Goal: Task Accomplishment & Management: Use online tool/utility

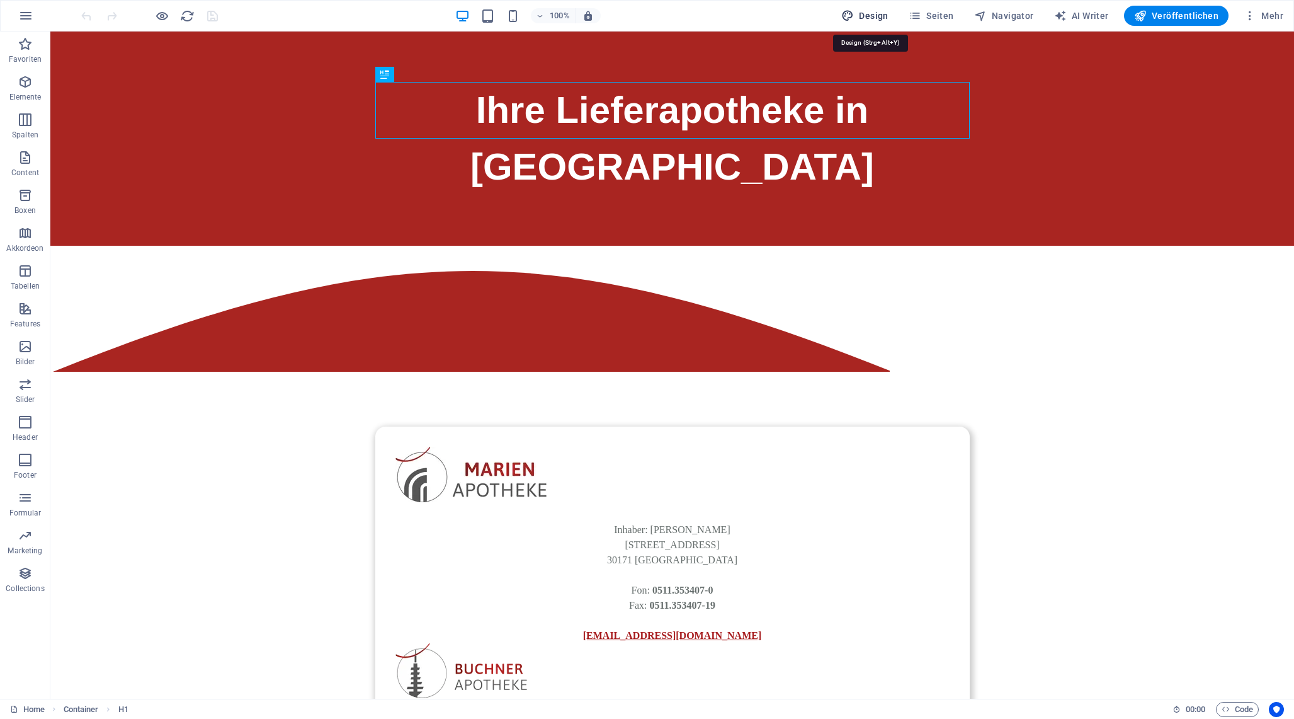
click at [865, 13] on span "Design" at bounding box center [864, 15] width 47 height 13
select select "px"
select select "400"
select select "px"
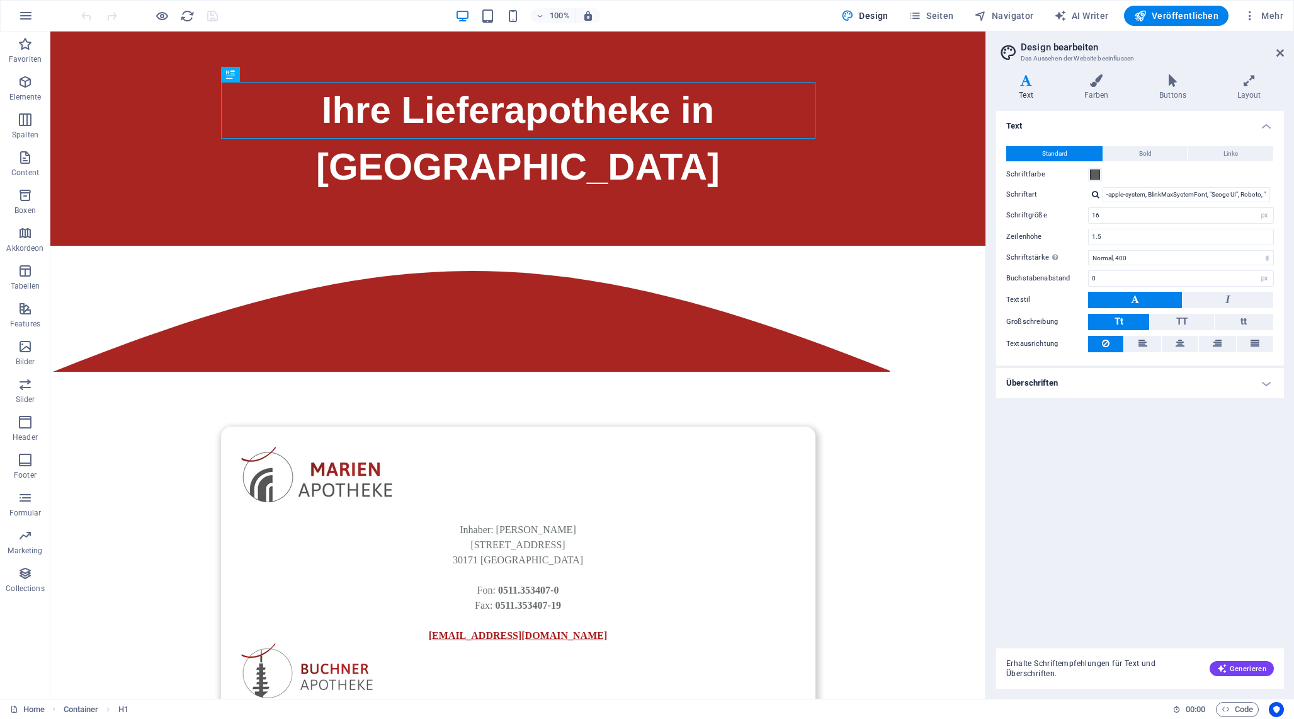
click at [1094, 193] on div at bounding box center [1096, 194] width 8 height 8
click at [1151, 211] on div "Schriften verwalten →" at bounding box center [1189, 211] width 166 height 13
select select "popularity"
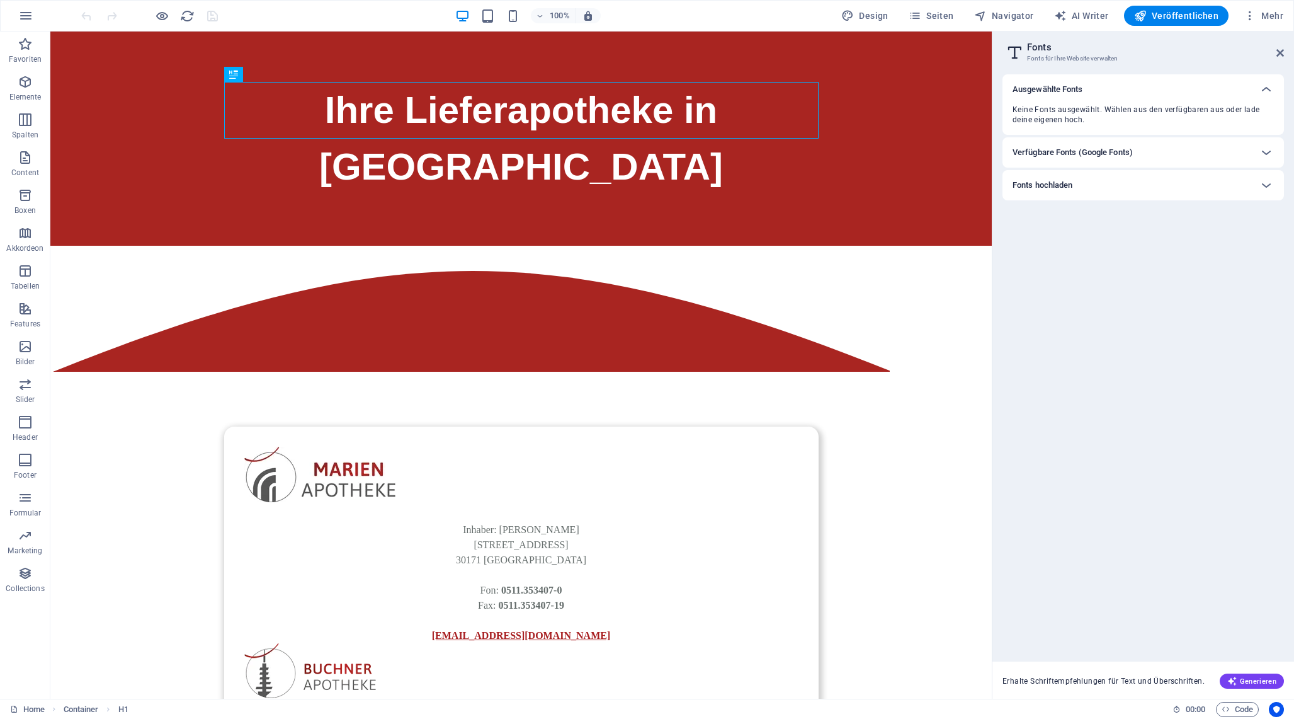
click at [1122, 155] on h6 "Verfügbare Fonts (Google Fonts)" at bounding box center [1073, 152] width 120 height 15
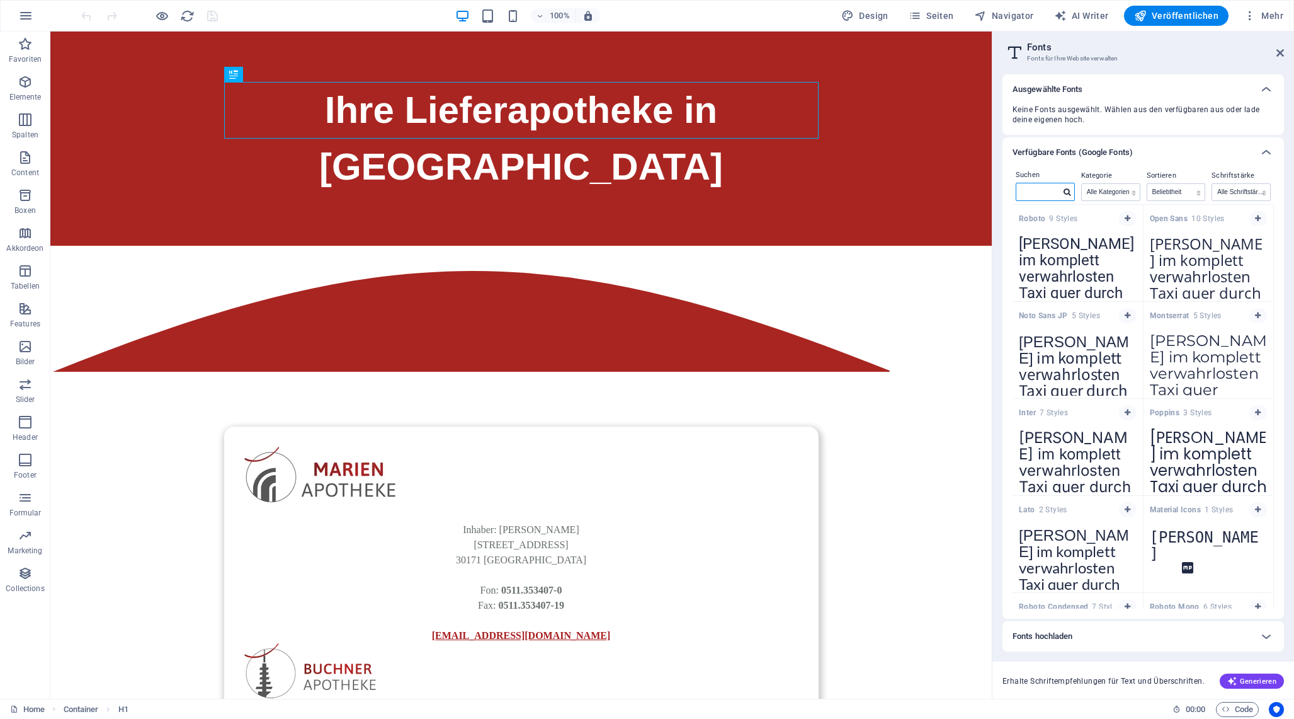
click at [1049, 190] on input "text" at bounding box center [1039, 191] width 44 height 16
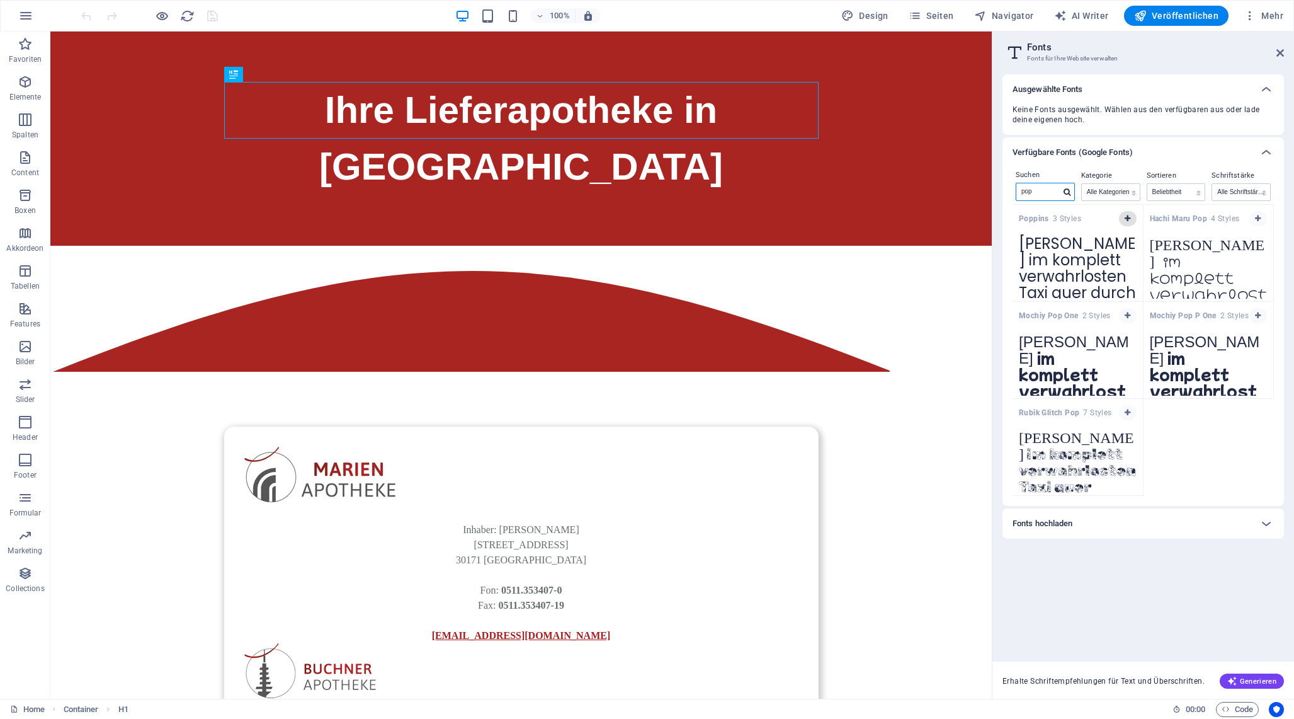
type input "pop"
click at [1132, 216] on button "button" at bounding box center [1128, 218] width 18 height 15
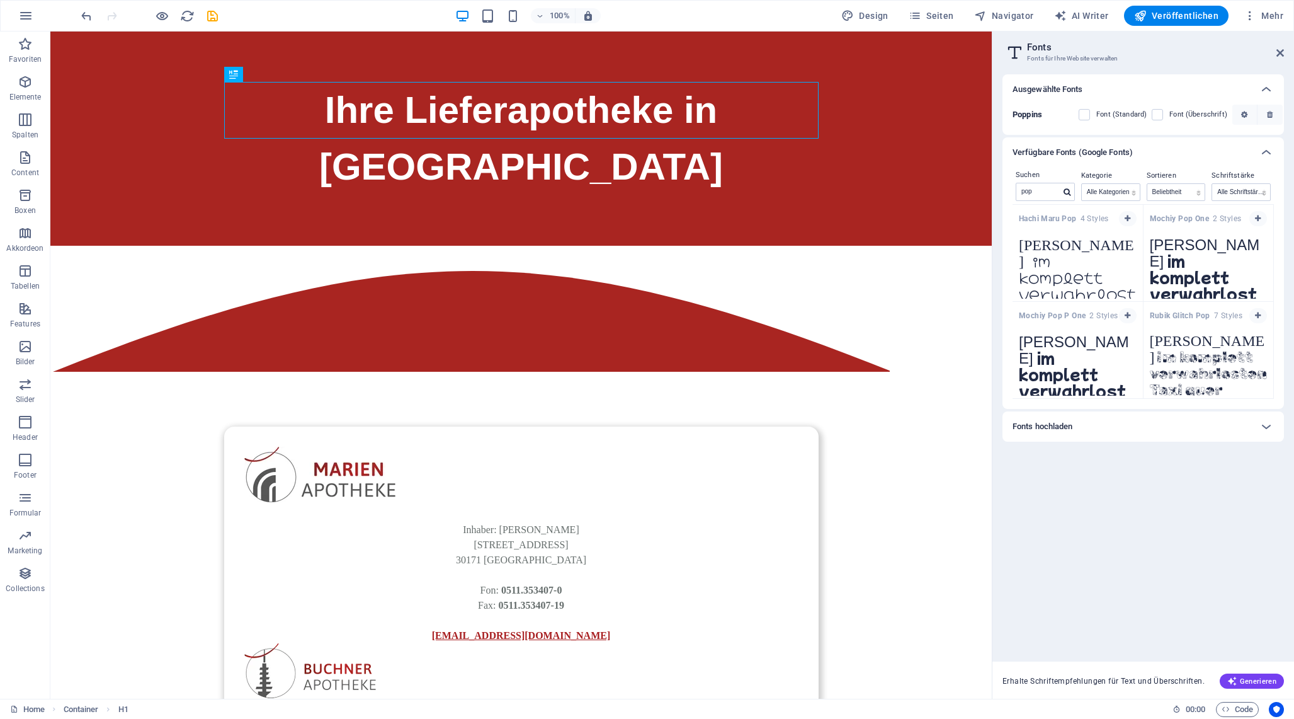
click at [1187, 149] on div "Verfügbare Fonts (Google Fonts)" at bounding box center [1132, 152] width 239 height 15
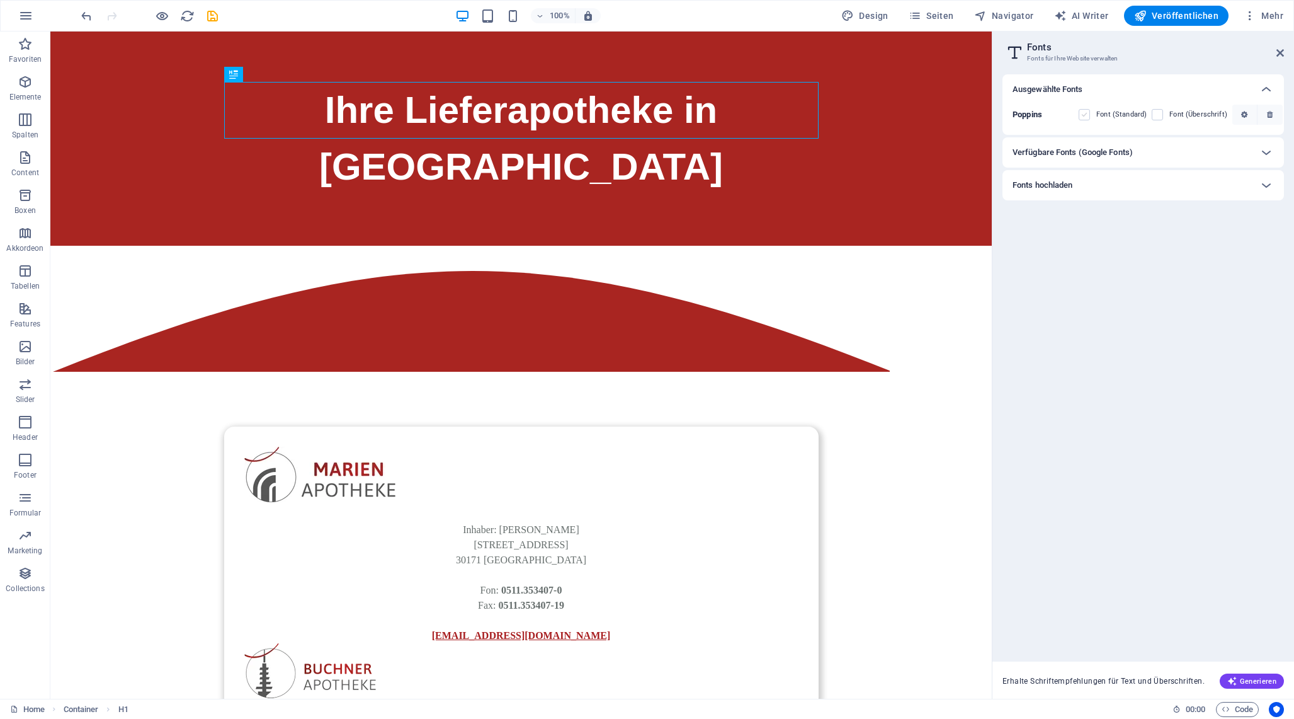
click at [1083, 111] on label at bounding box center [1084, 114] width 11 height 11
click at [0, 0] on input "checkbox" at bounding box center [0, 0] width 0 height 0
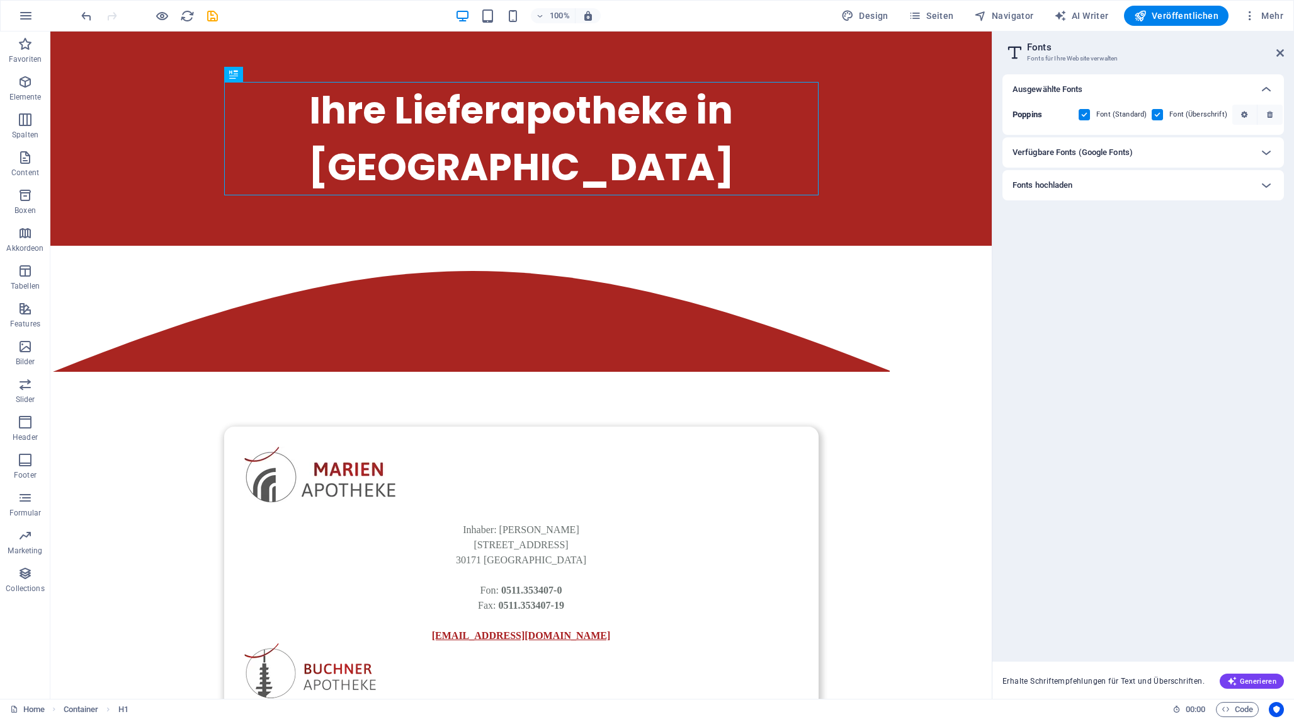
click at [1153, 111] on label at bounding box center [1157, 114] width 11 height 11
click at [0, 0] on input "checkbox" at bounding box center [0, 0] width 0 height 0
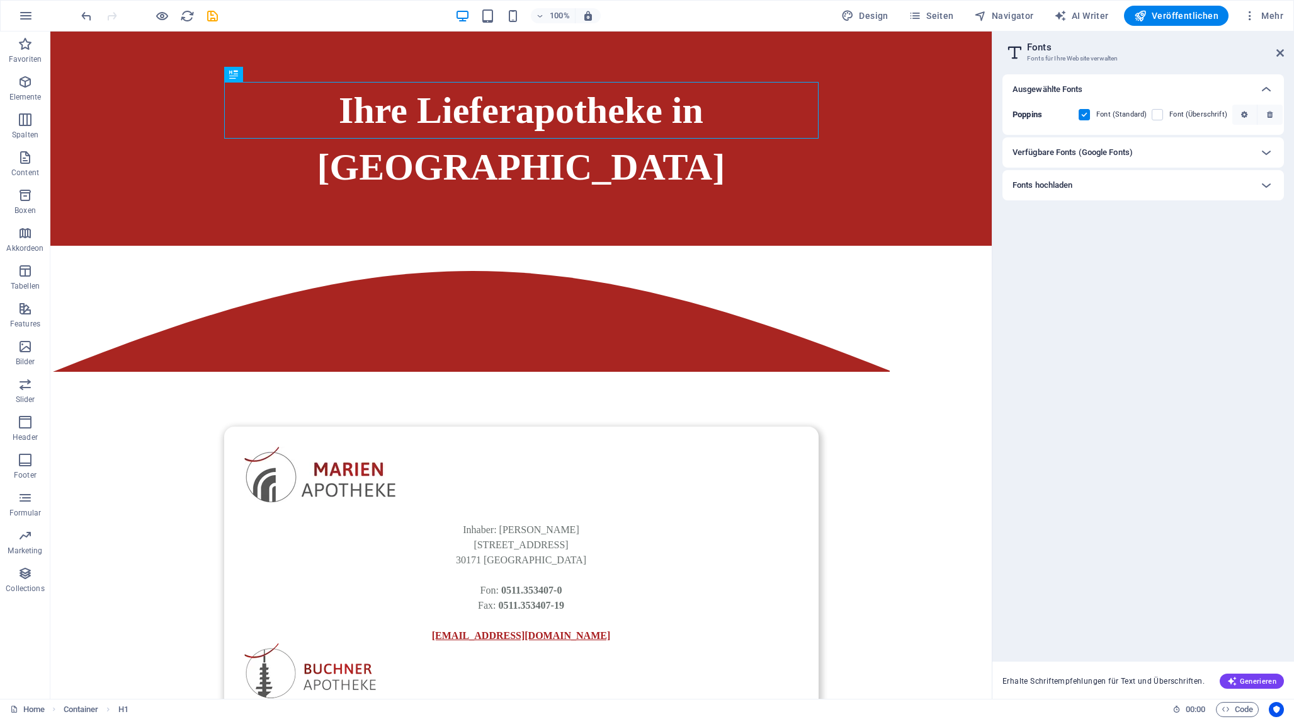
click at [1163, 115] on span at bounding box center [1166, 114] width 6 height 6
click at [1159, 116] on label at bounding box center [1157, 114] width 11 height 11
click at [0, 0] on input "checkbox" at bounding box center [0, 0] width 0 height 0
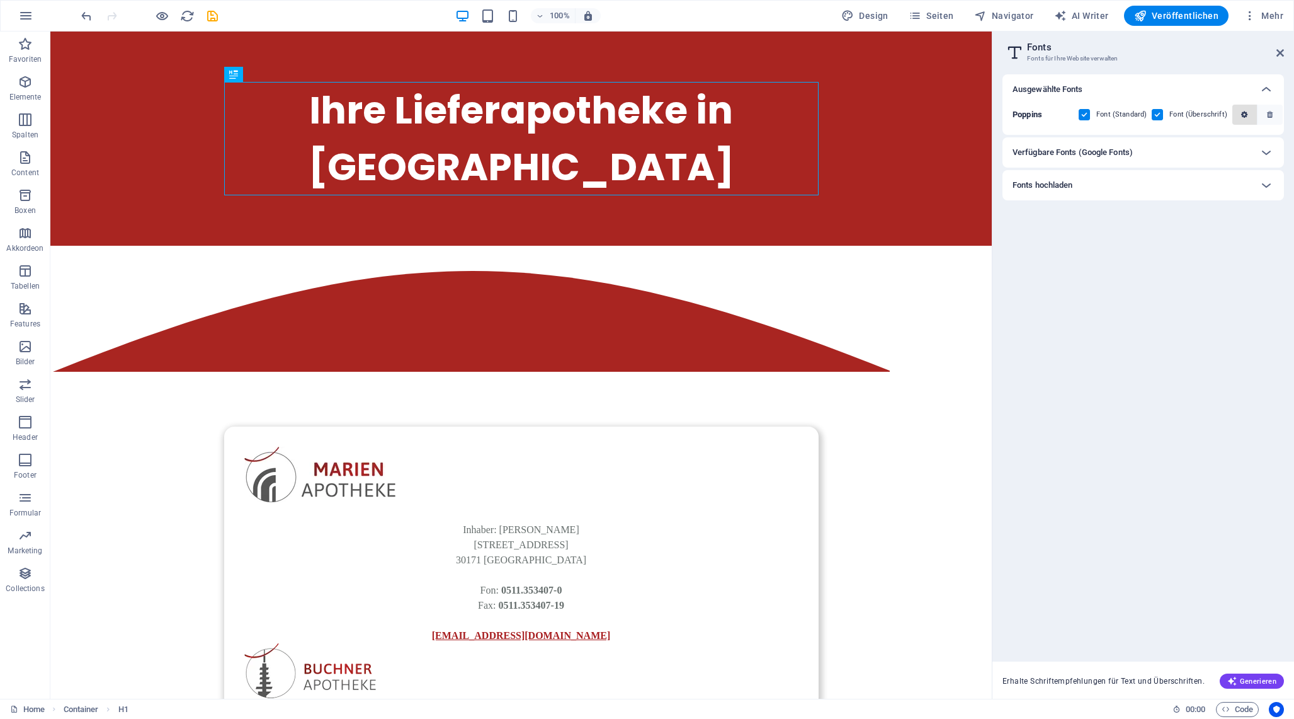
click at [1241, 114] on icon "button" at bounding box center [1244, 115] width 6 height 8
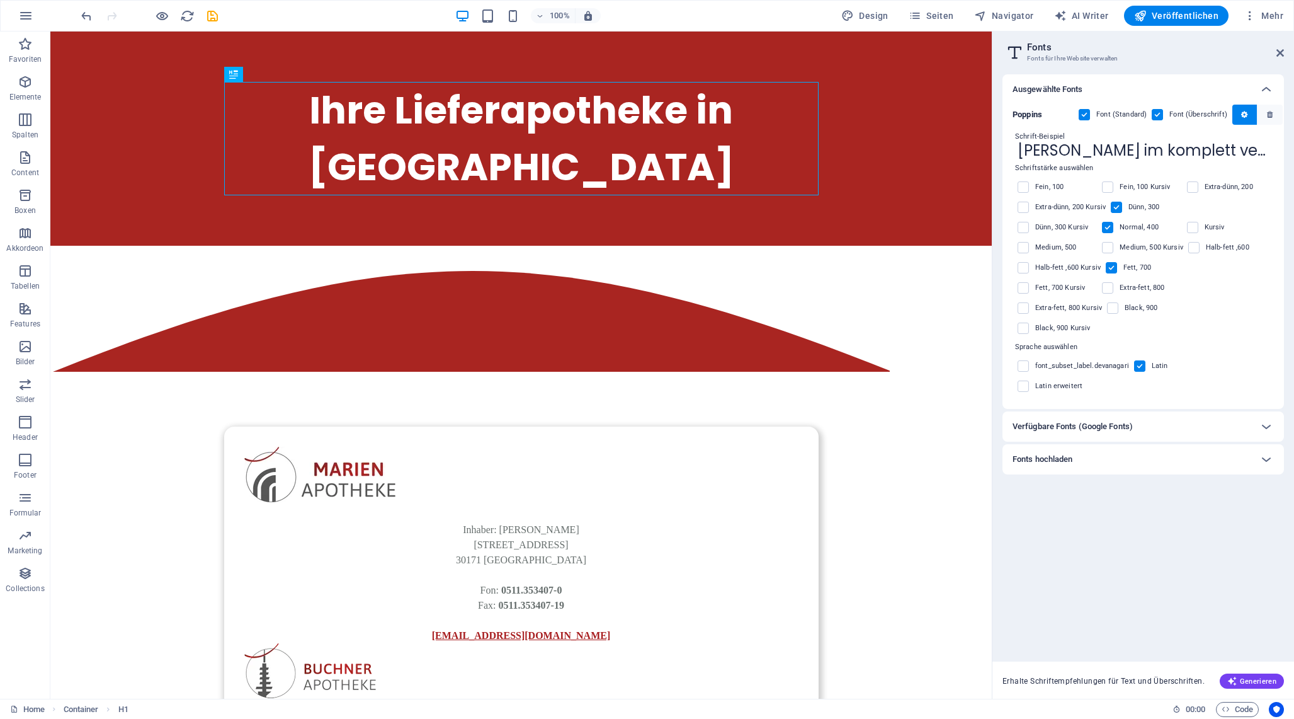
click at [1120, 208] on label at bounding box center [1116, 207] width 11 height 11
click at [0, 0] on input "checkbox" at bounding box center [0, 0] width 0 height 0
click at [1054, 249] on label "Medium, 500" at bounding box center [1056, 247] width 42 height 15
click at [0, 0] on input "checkbox" at bounding box center [0, 0] width 0 height 0
click at [1200, 247] on span at bounding box center [1203, 247] width 6 height 6
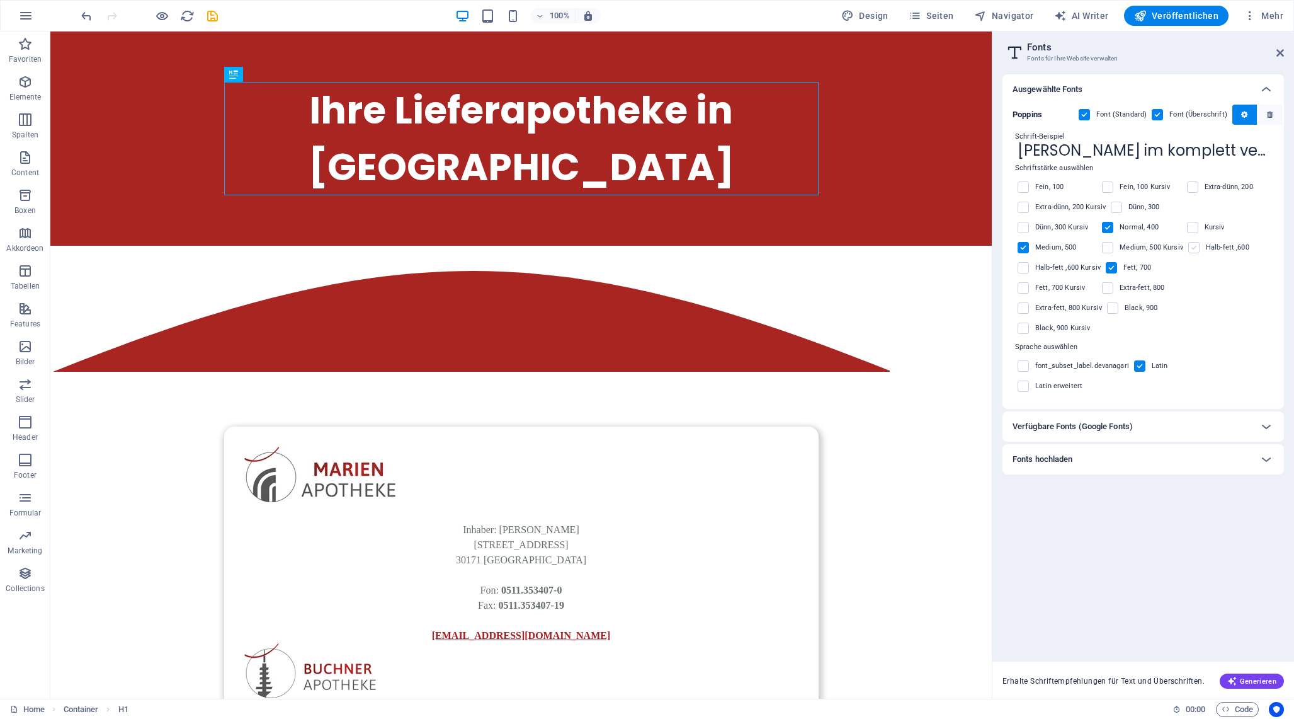
click at [1192, 249] on label at bounding box center [1194, 247] width 11 height 11
click at [0, 0] on input "checkbox" at bounding box center [0, 0] width 0 height 0
click at [1260, 84] on icon at bounding box center [1266, 89] width 15 height 15
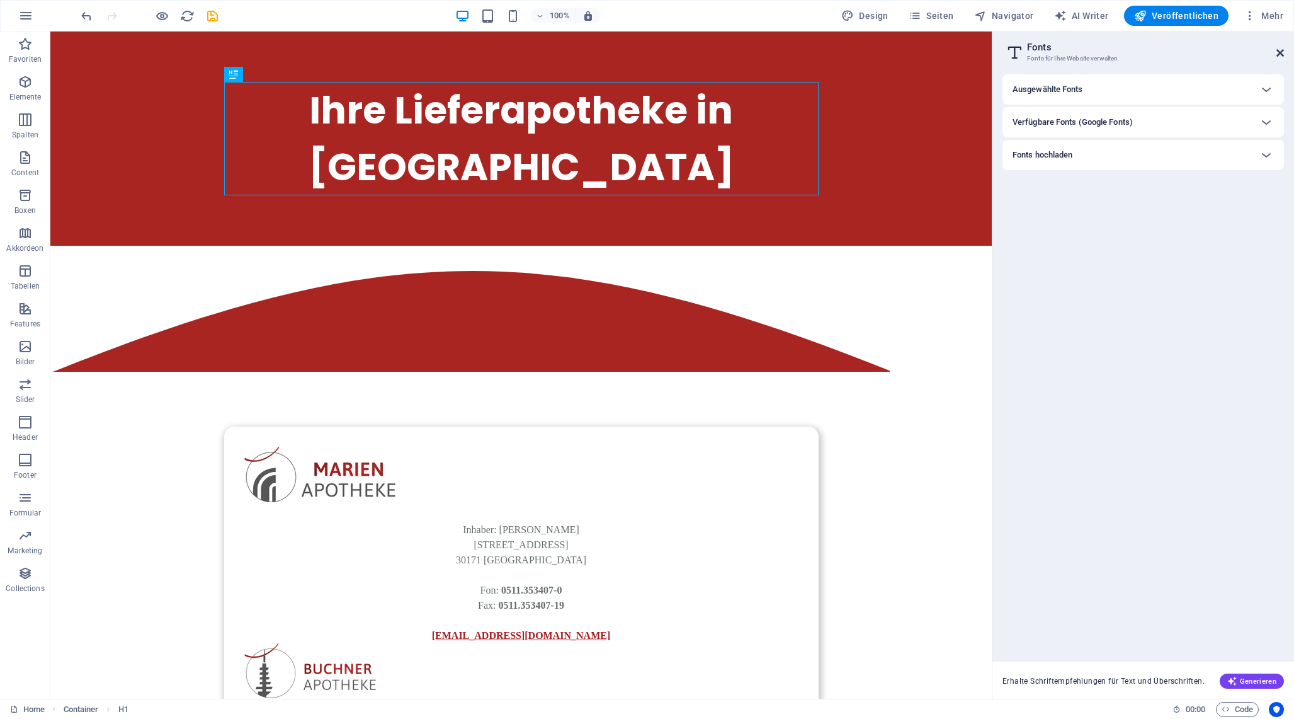
drag, startPoint x: 1284, startPoint y: 52, endPoint x: 1207, endPoint y: 43, distance: 77.4
click at [1284, 52] on icon at bounding box center [1281, 53] width 8 height 10
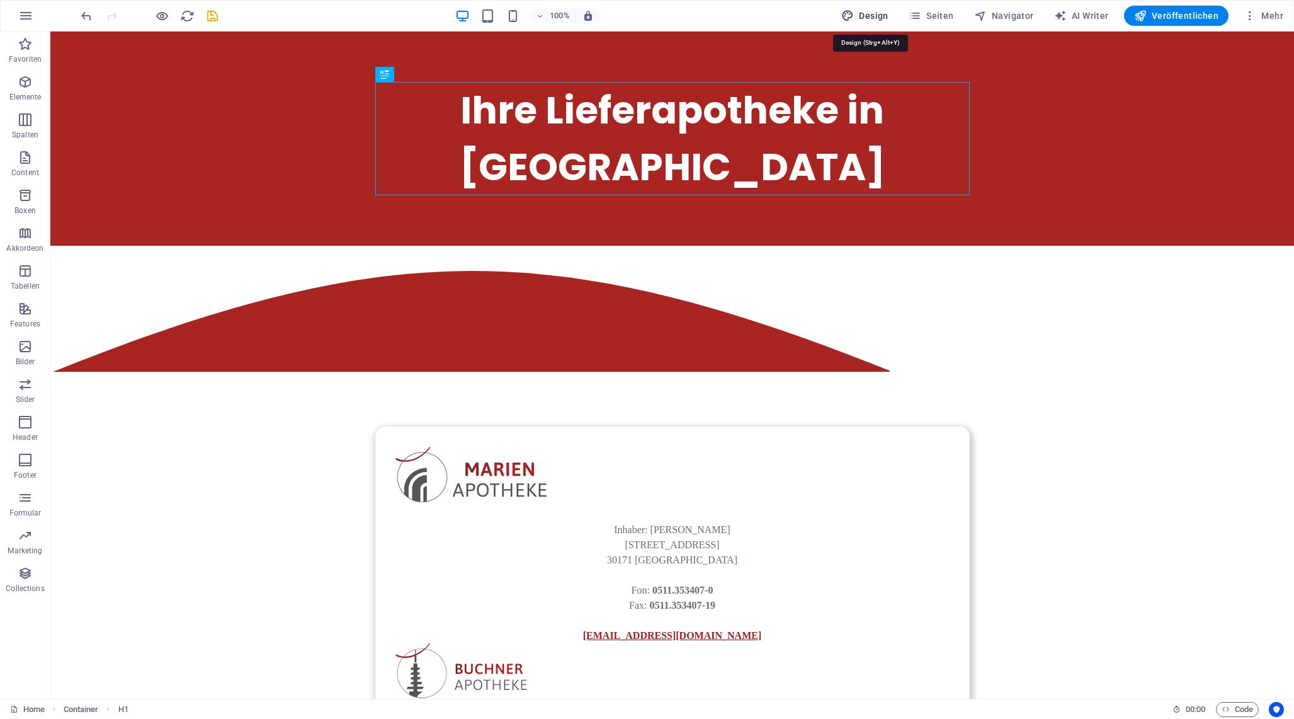
click at [872, 14] on span "Design" at bounding box center [864, 15] width 47 height 13
select select "px"
select select "400"
select select "px"
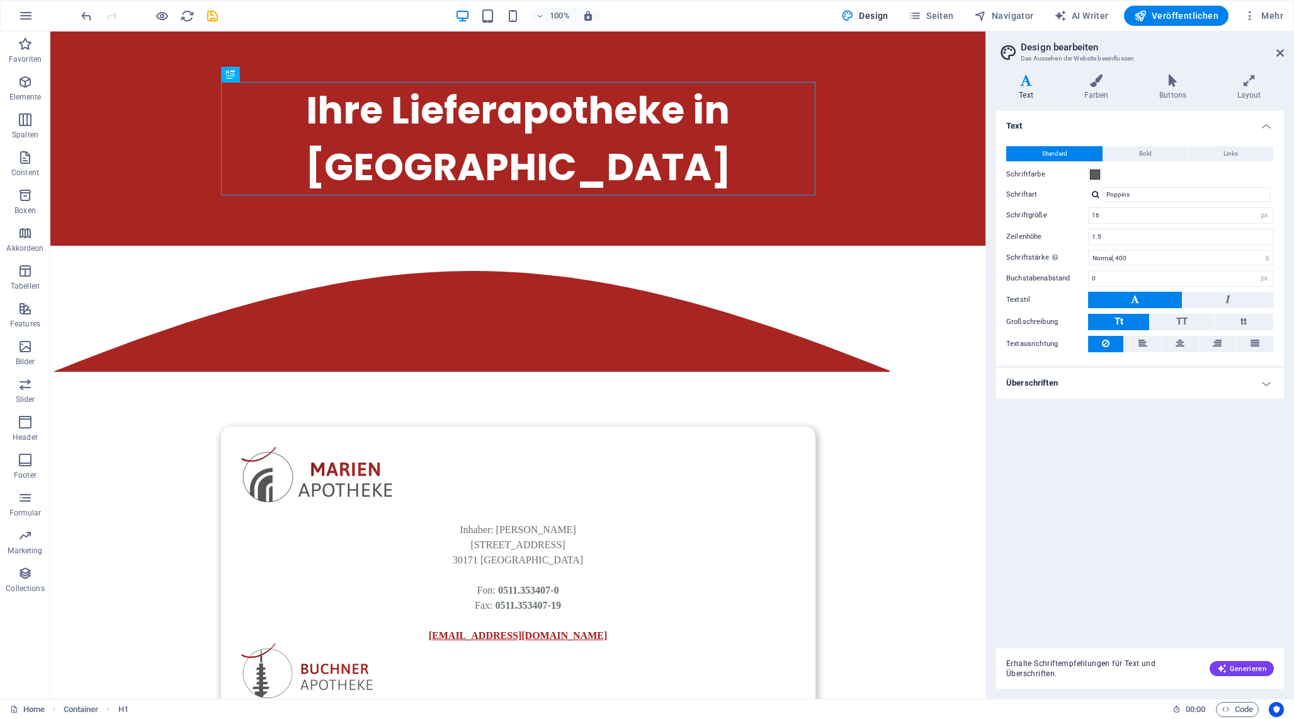
click at [1118, 388] on h4 "Überschriften" at bounding box center [1140, 383] width 288 height 30
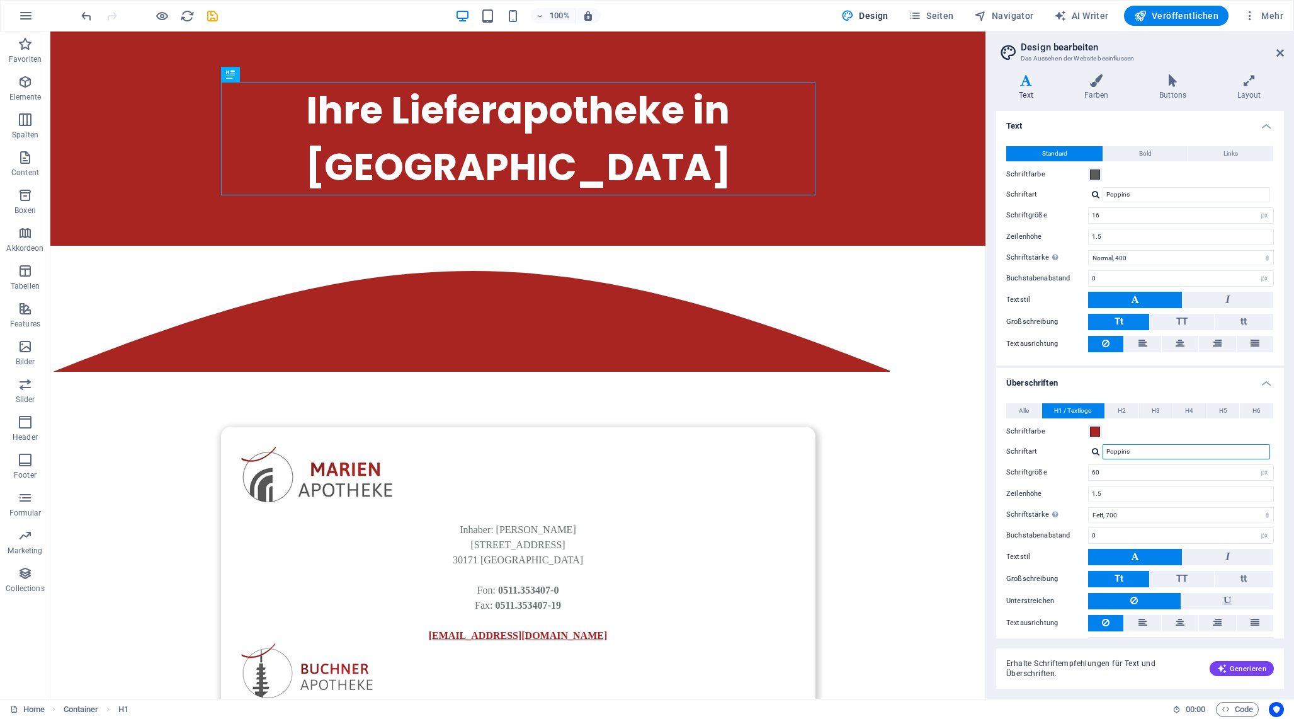
click at [1171, 455] on input "Poppins" at bounding box center [1187, 451] width 168 height 15
click at [1177, 516] on select "Fein, 100 Extra-dünn, 200 Dünn, 300 Normal, 400 Medium, 500 Halb-fett, 600 Fett…" at bounding box center [1181, 514] width 186 height 15
select select "600"
click at [1088, 507] on select "Fein, 100 Extra-dünn, 200 Dünn, 300 Normal, 400 Medium, 500 Halb-fett, 600 Fett…" at bounding box center [1181, 514] width 186 height 15
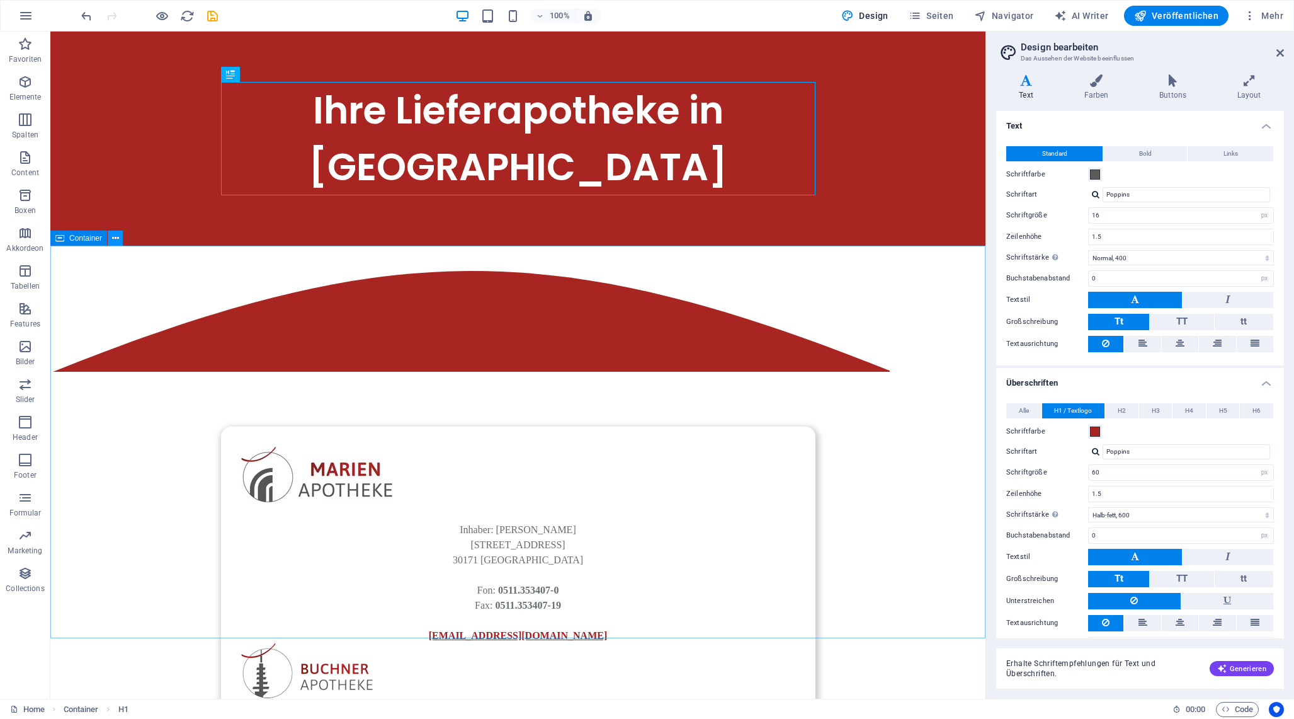
click at [110, 237] on button at bounding box center [115, 238] width 15 height 15
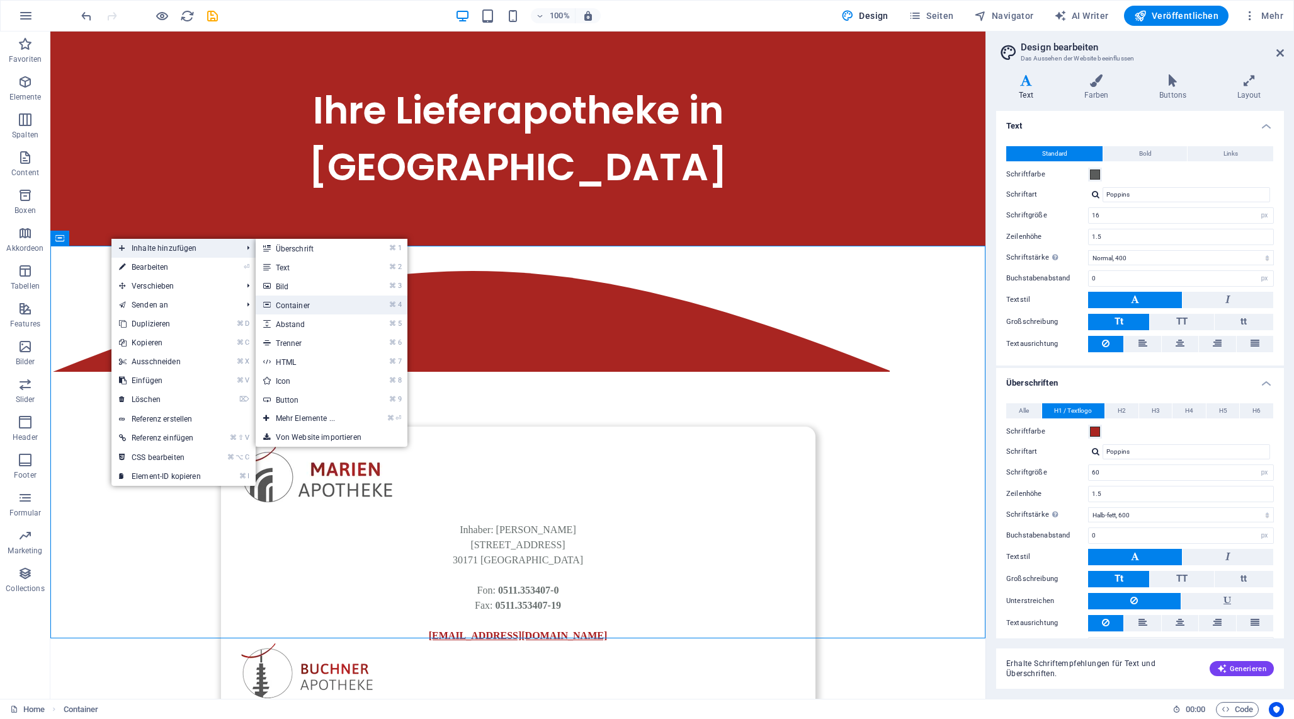
click at [292, 309] on link "⌘ 4 Container" at bounding box center [308, 304] width 105 height 19
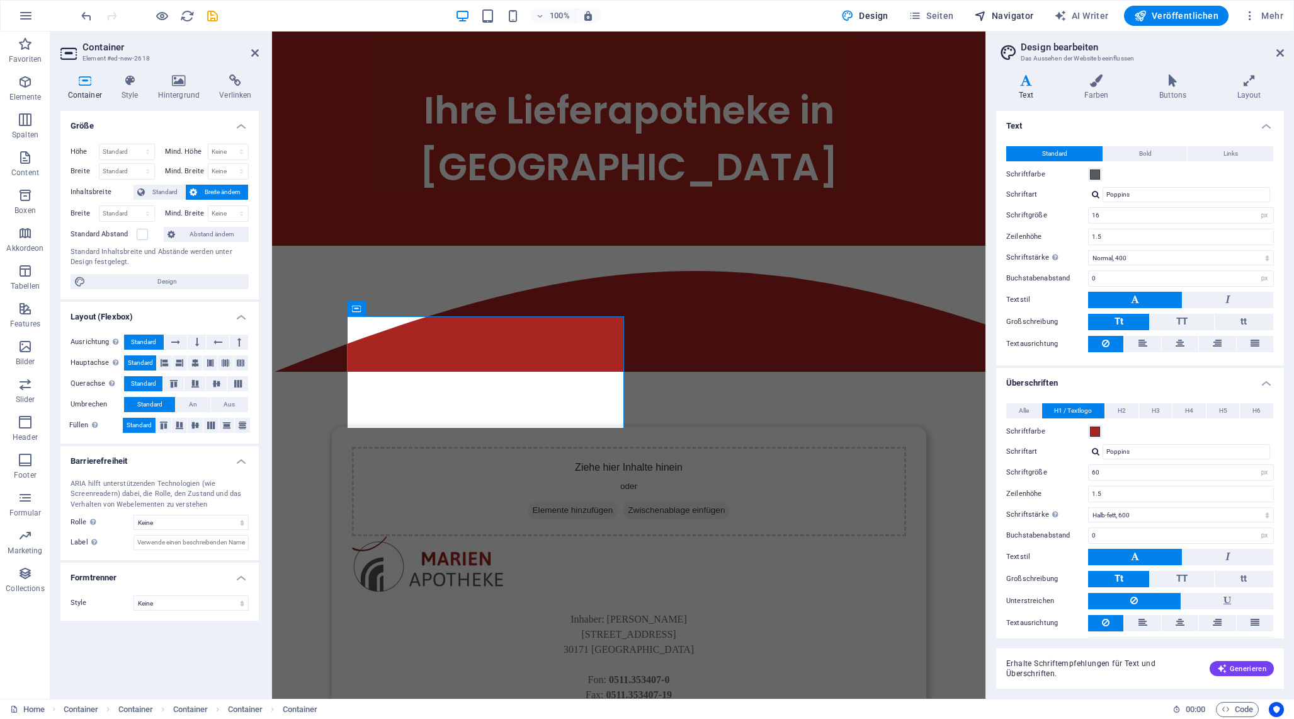
click at [1007, 14] on span "Navigator" at bounding box center [1004, 15] width 60 height 13
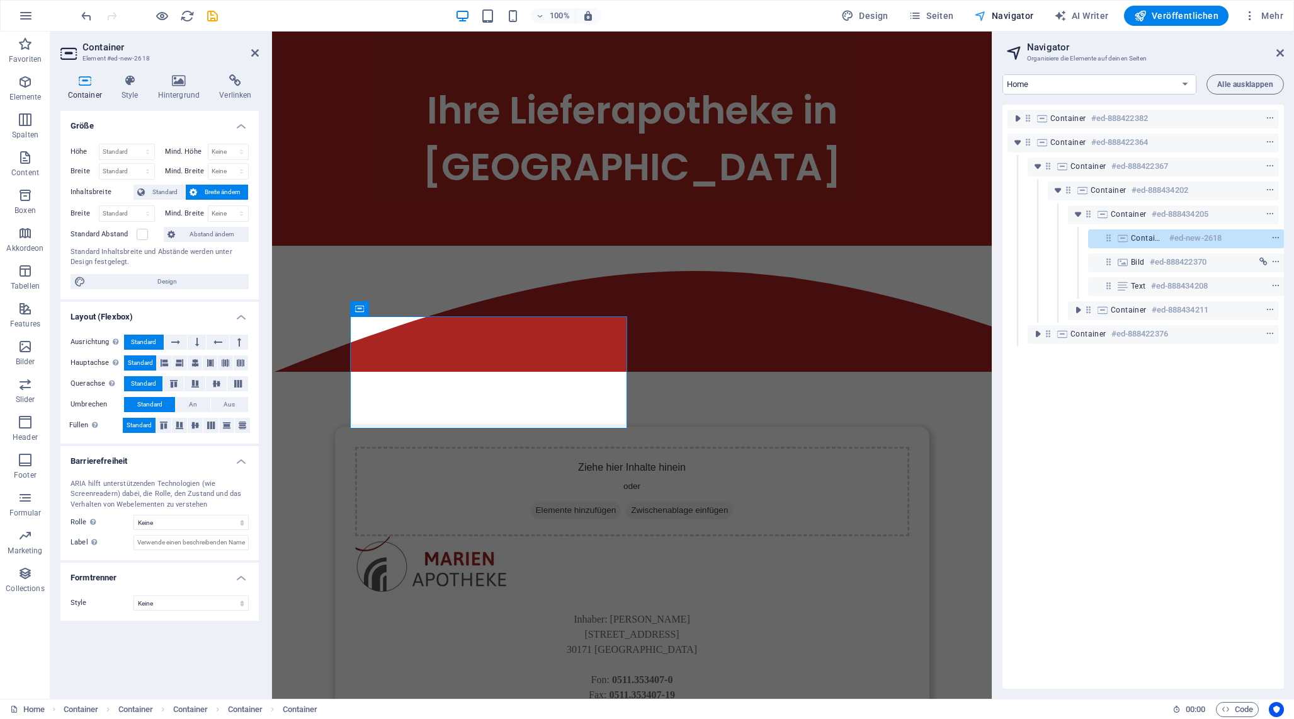
scroll to position [0, 3]
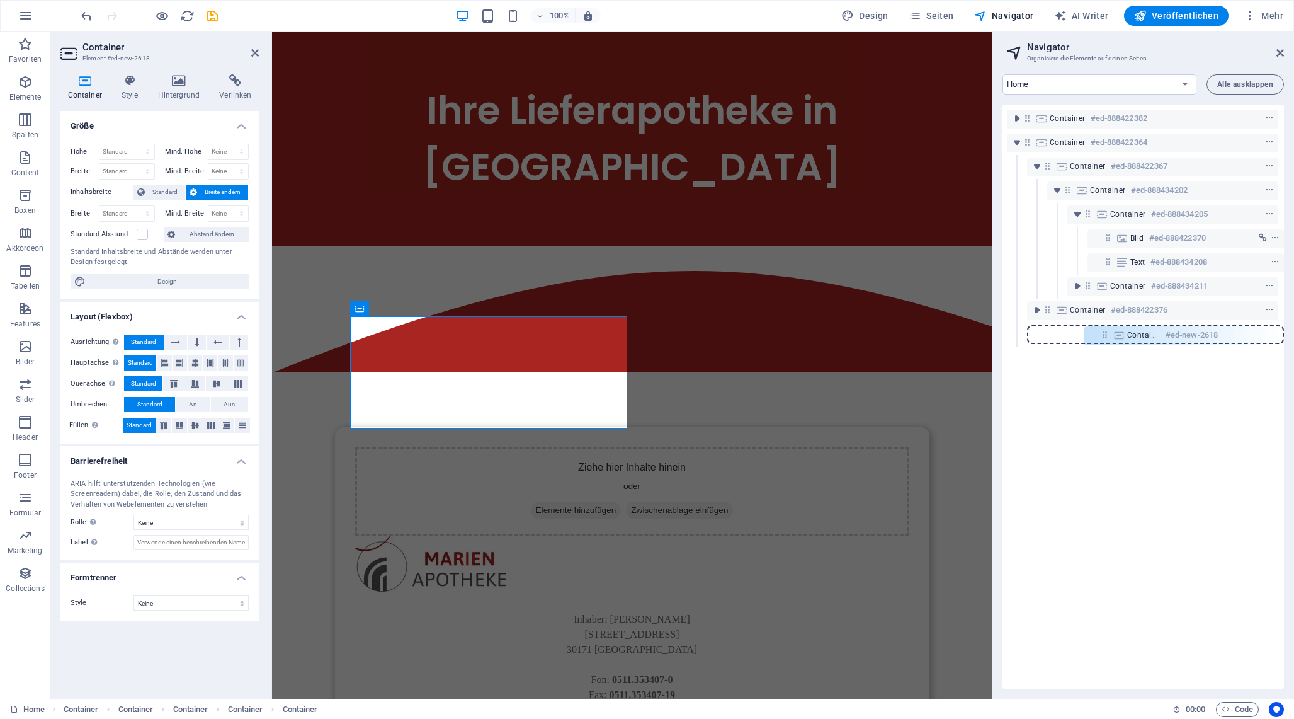
drag, startPoint x: 1106, startPoint y: 239, endPoint x: 1105, endPoint y: 343, distance: 103.3
click at [1105, 343] on div "Container #ed-888422382 Container #ed-888422364 Container #ed-888422367 Contain…" at bounding box center [1144, 397] width 282 height 584
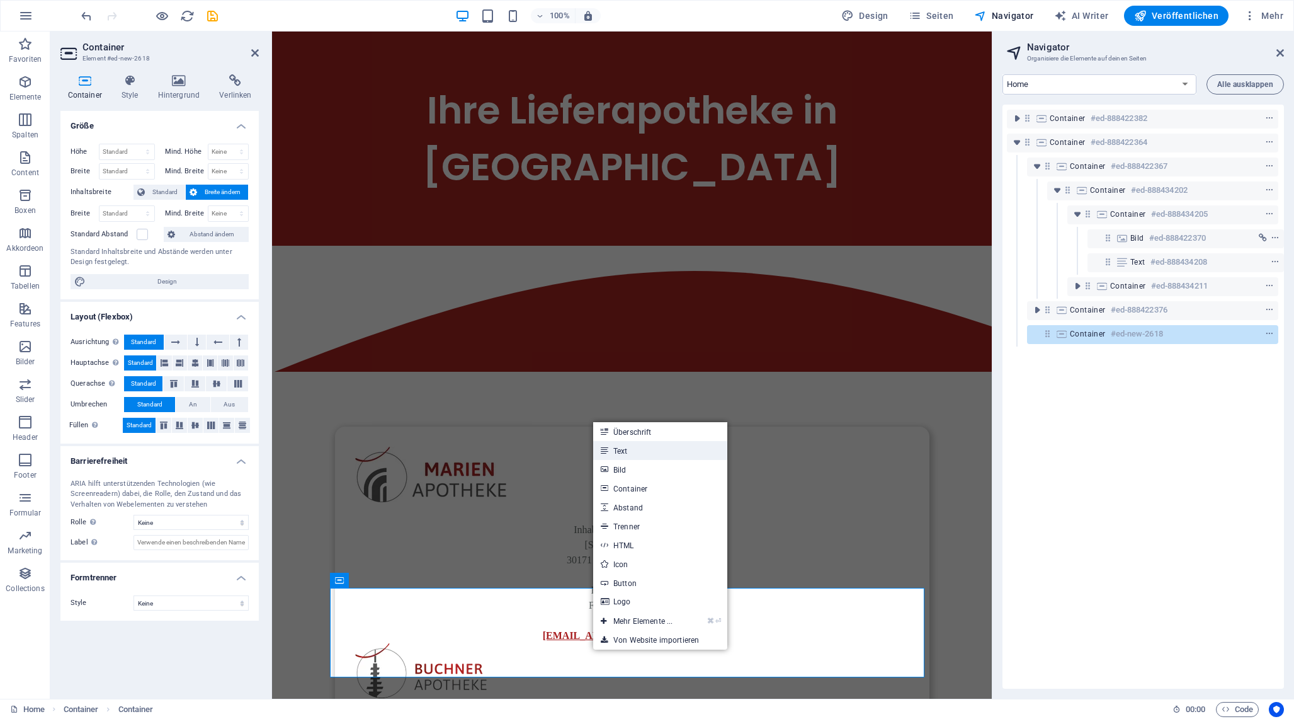
click at [641, 455] on link "Text" at bounding box center [660, 450] width 134 height 19
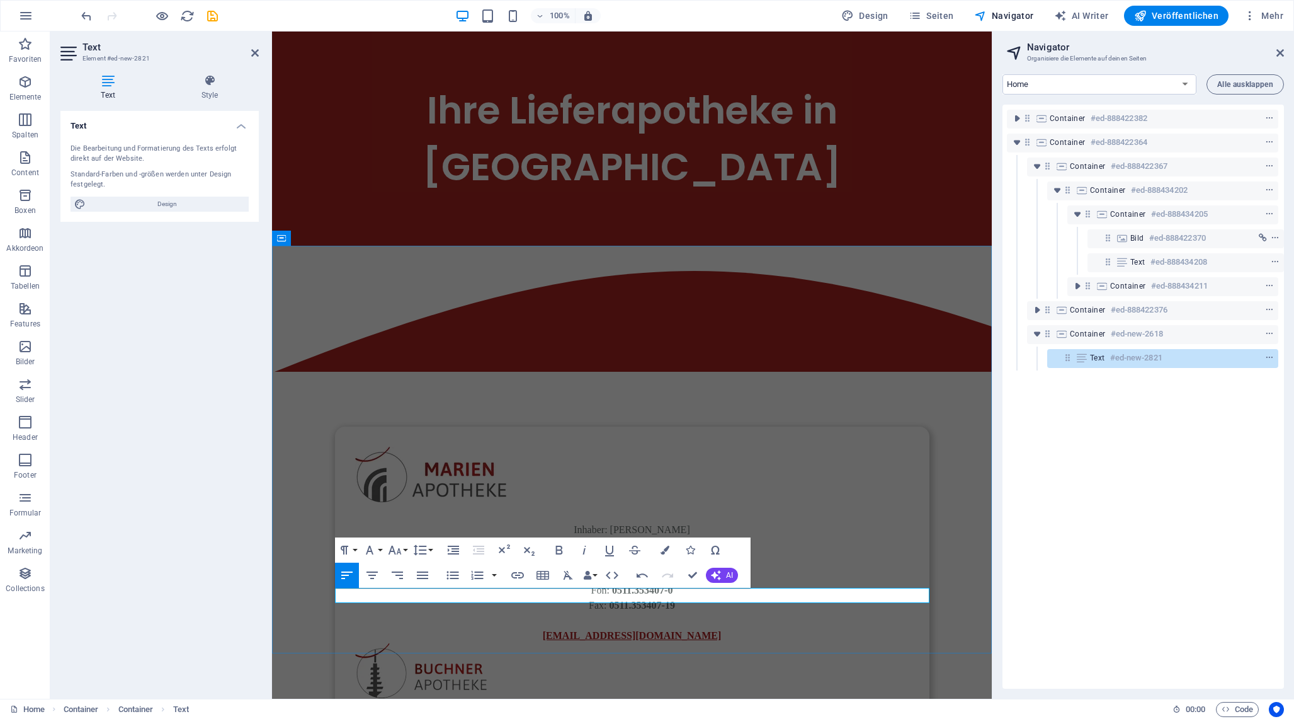
copy p "Datenschutz"
click at [519, 573] on icon "button" at bounding box center [517, 575] width 15 height 15
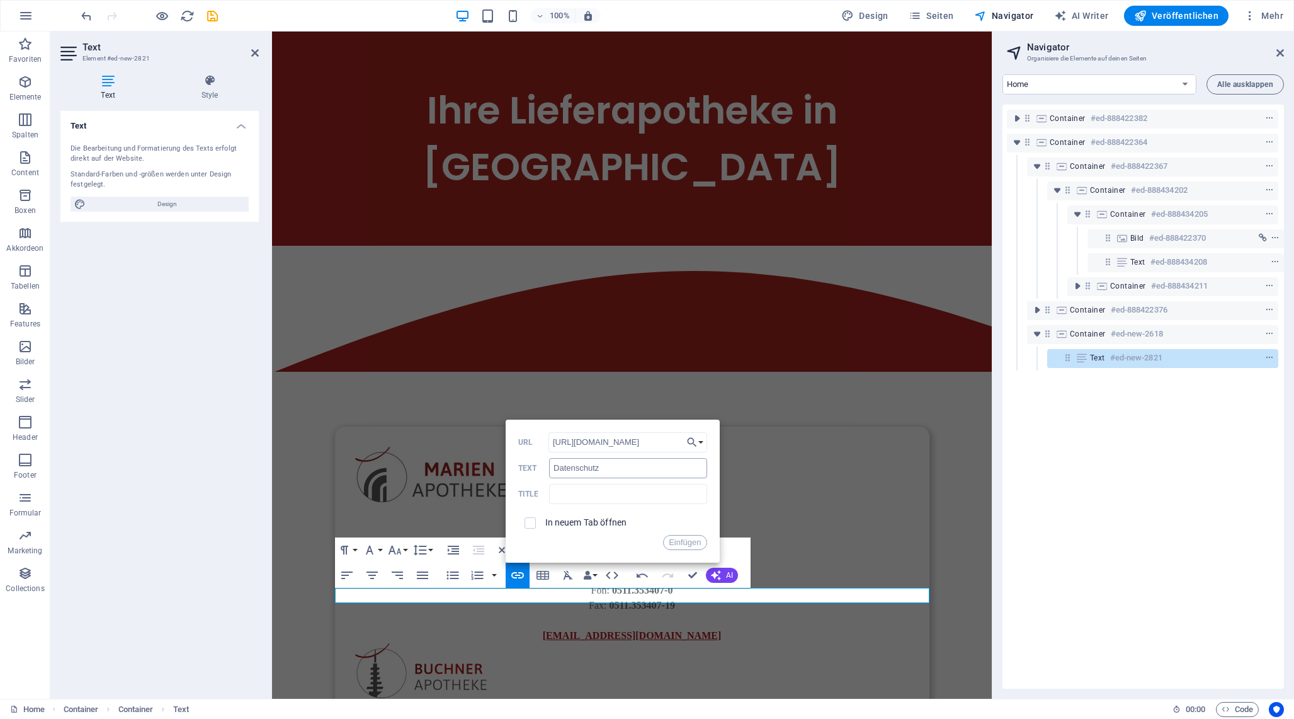
scroll to position [0, 72]
type input "[URL][DOMAIN_NAME]"
click at [602, 531] on div "In neuem Tab öffnen" at bounding box center [612, 523] width 189 height 24
click at [610, 526] on label "In neuem Tab öffnen" at bounding box center [586, 522] width 82 height 10
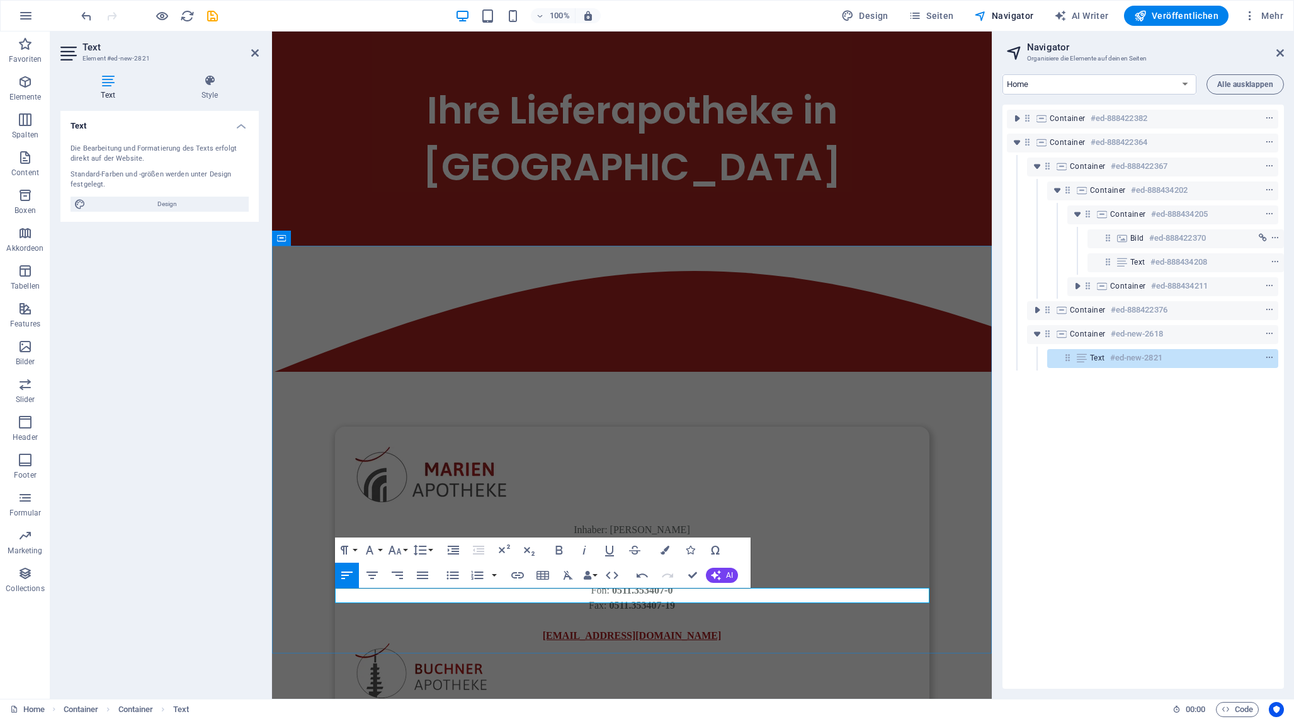
copy p "Impressum"
type input "Impressum"
click at [520, 577] on icon "button" at bounding box center [517, 575] width 13 height 6
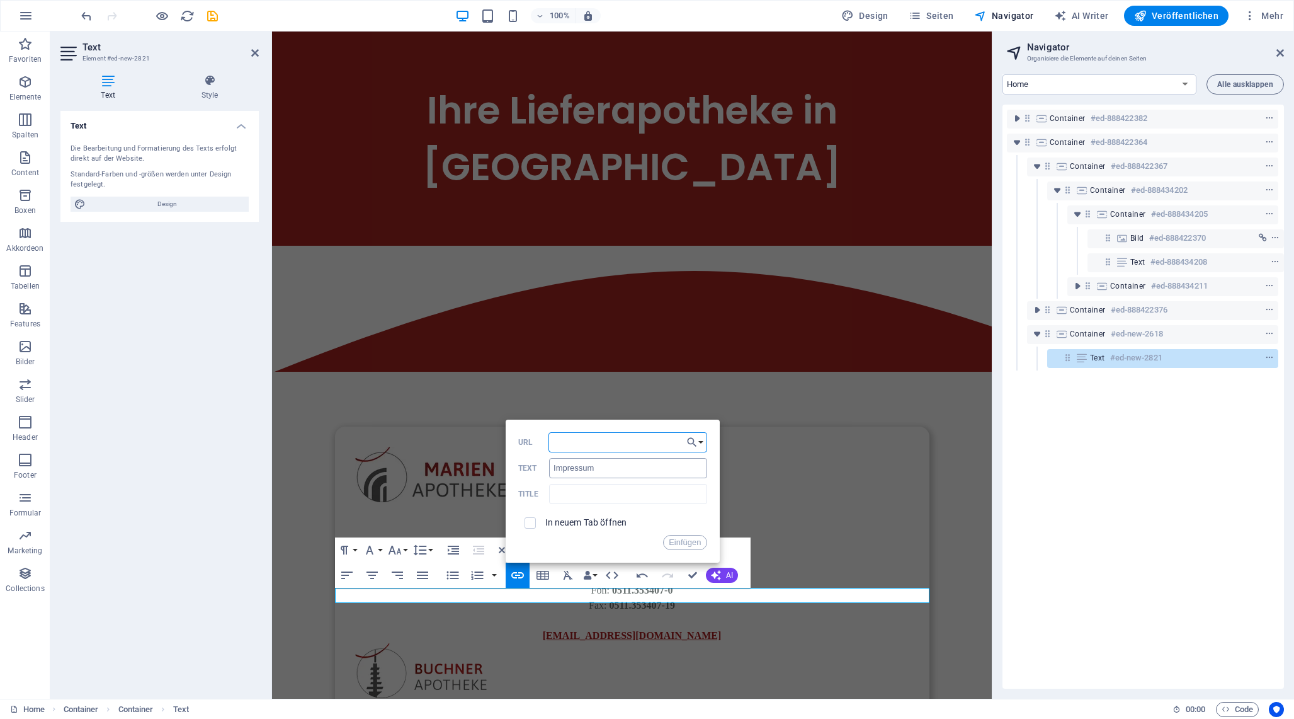
paste input "[URL][DOMAIN_NAME]"
type input "[URL][DOMAIN_NAME]"
click at [600, 520] on label "In neuem Tab öffnen" at bounding box center [586, 522] width 82 height 10
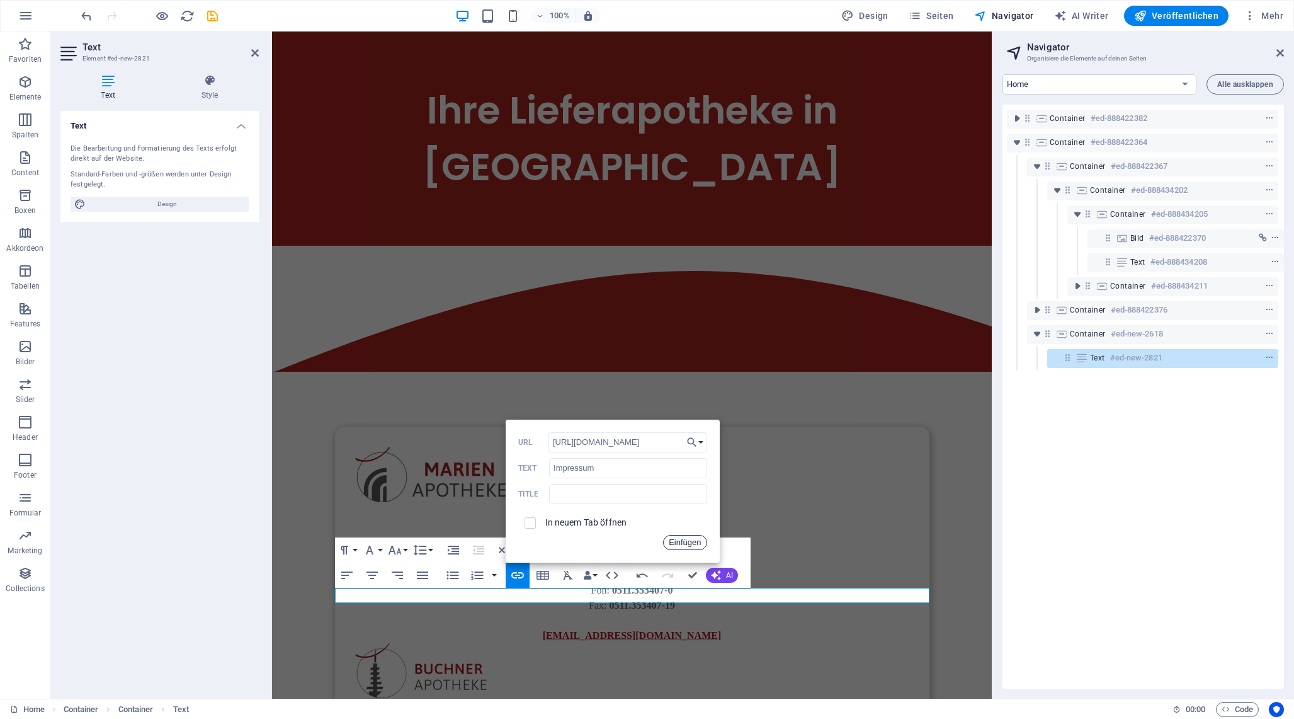
click at [678, 539] on button "Einfügen" at bounding box center [684, 542] width 43 height 15
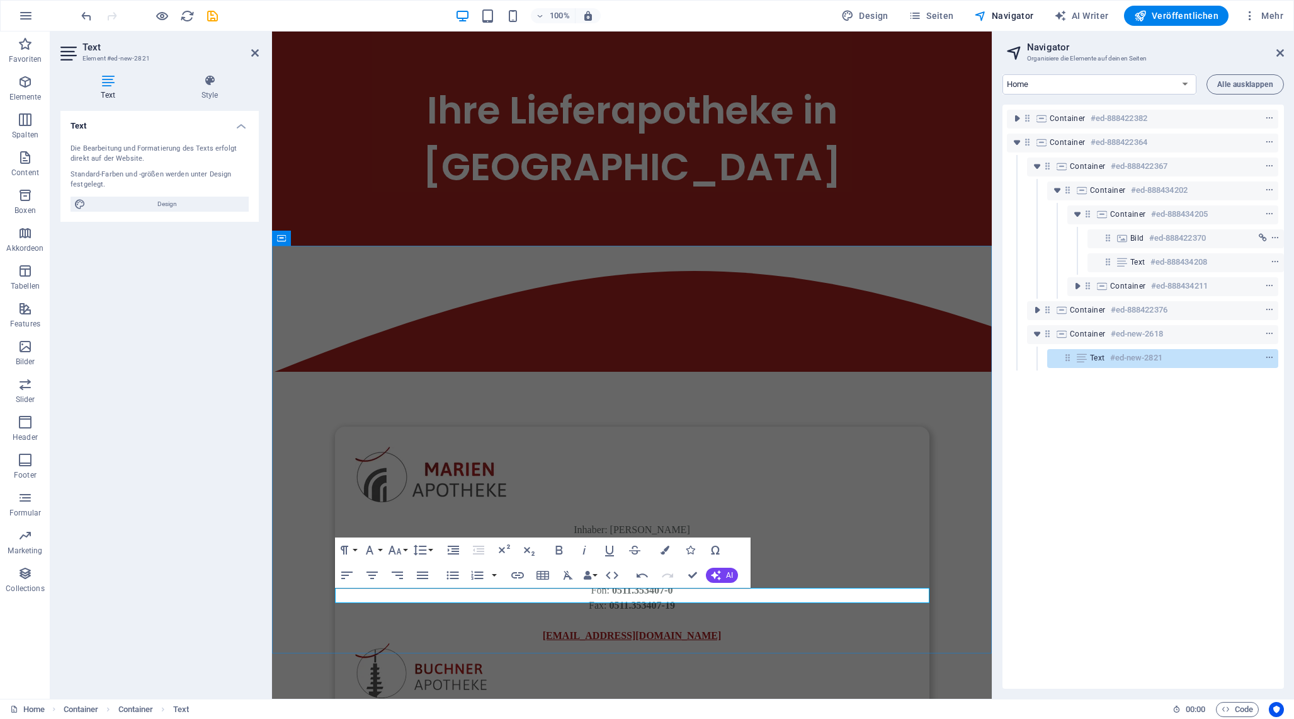
click at [617, 578] on icon "button" at bounding box center [612, 575] width 15 height 15
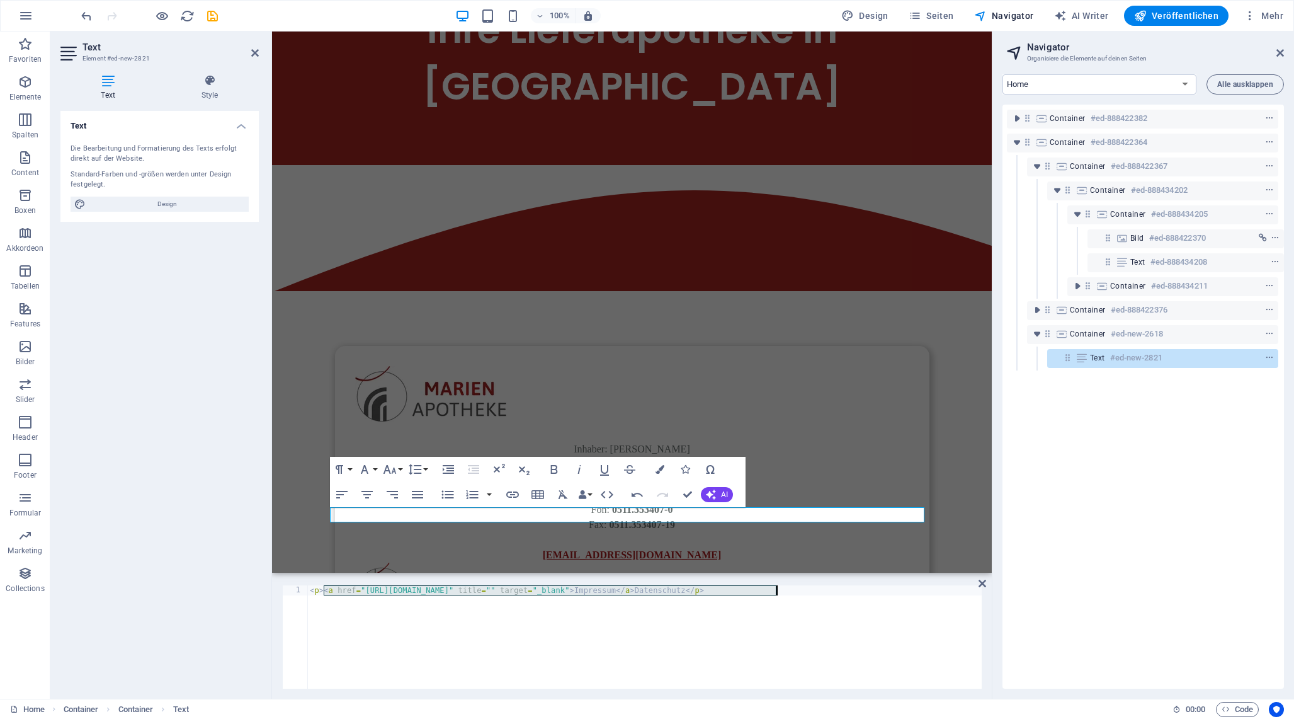
drag, startPoint x: 324, startPoint y: 590, endPoint x: 779, endPoint y: 590, distance: 454.1
click at [779, 590] on div "< p > < a href = "[URL][DOMAIN_NAME]" title = "" target = "_blank" > Impressum …" at bounding box center [644, 646] width 675 height 123
paste textarea "a href="[URL][DOMAIN_NAME]" title="" target="_blank">Impressum</a><"
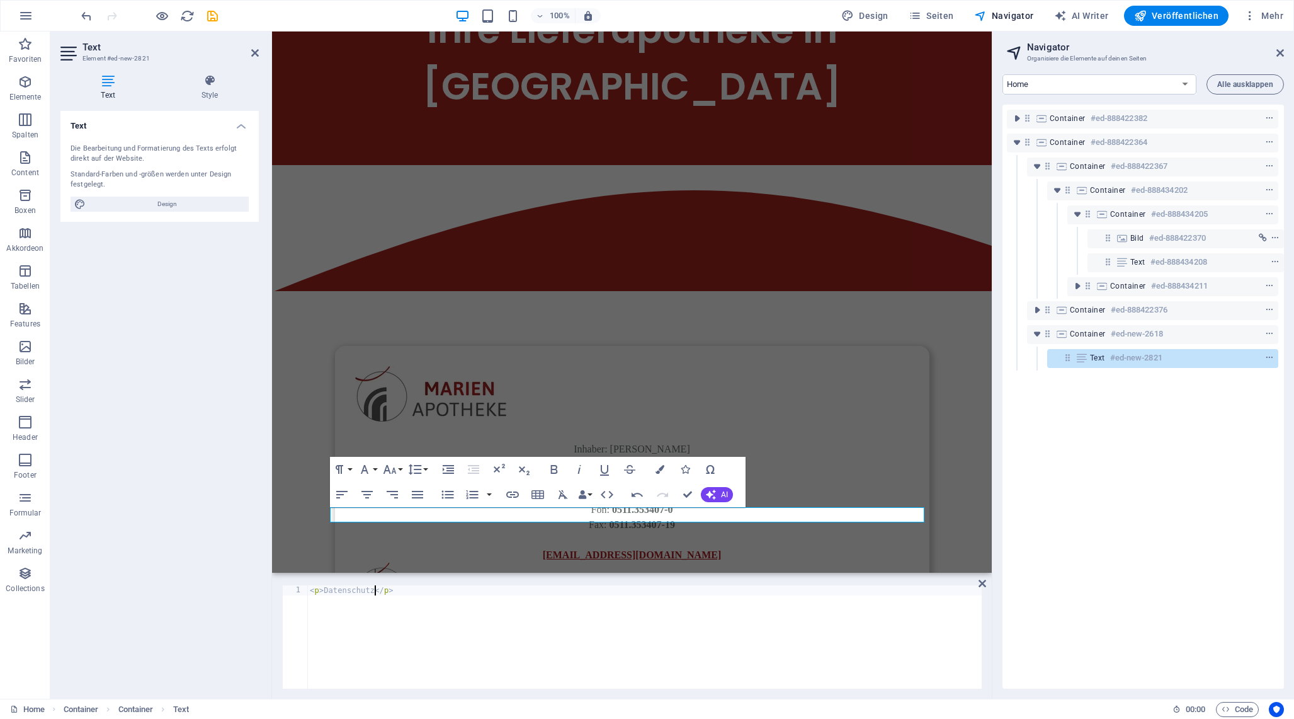
type textarea "<p>Datenschutz <a href="[URL][DOMAIN_NAME]" title="" target="_blank">Impressum<…"
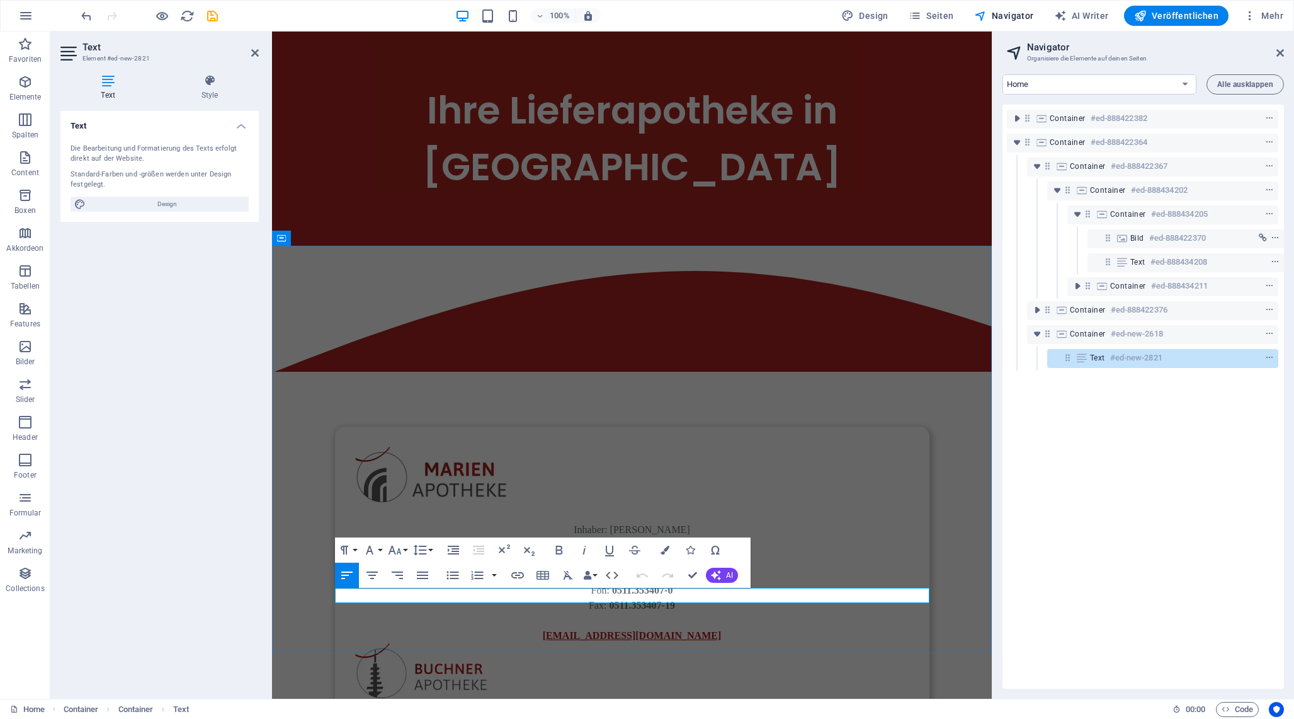
copy p "Datenschutz"
click at [520, 574] on icon "button" at bounding box center [517, 575] width 15 height 15
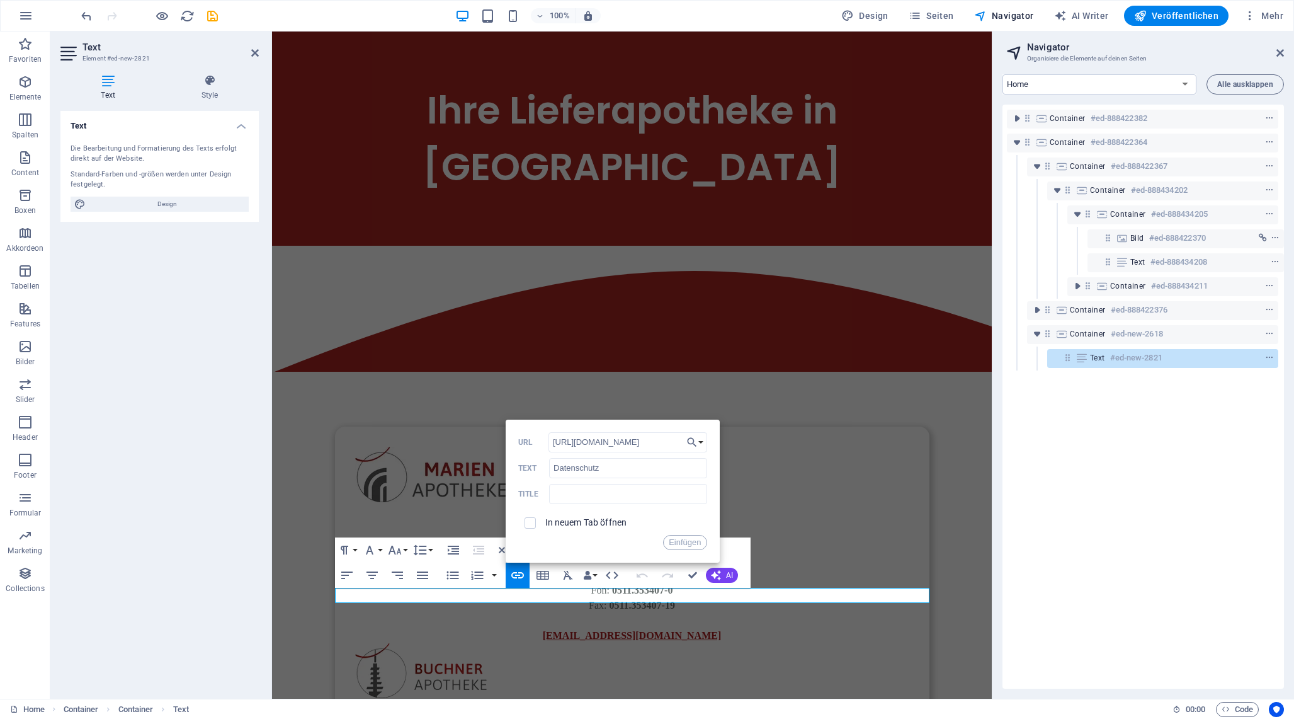
scroll to position [0, 72]
type input "[URL][DOMAIN_NAME]"
click at [578, 528] on div "In neuem Tab öffnen" at bounding box center [612, 523] width 189 height 24
click at [581, 521] on label "In neuem Tab öffnen" at bounding box center [586, 522] width 82 height 10
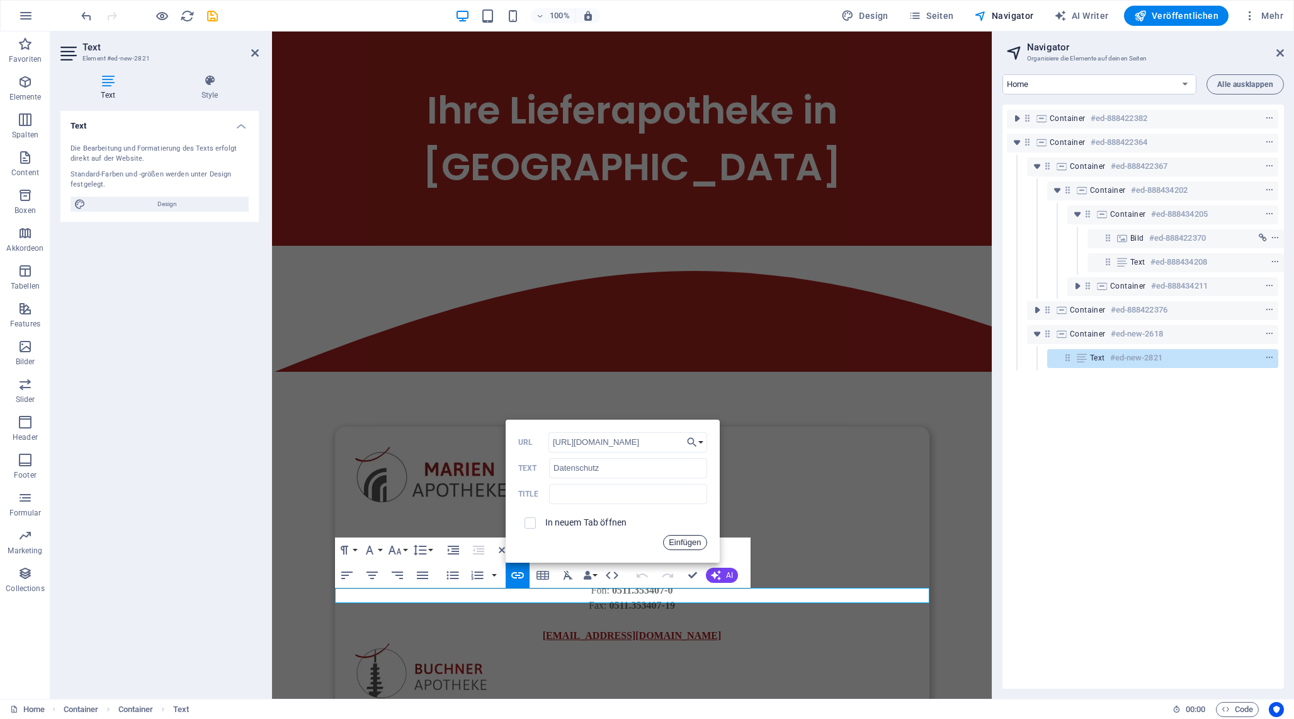
click at [696, 540] on button "Einfügen" at bounding box center [684, 542] width 43 height 15
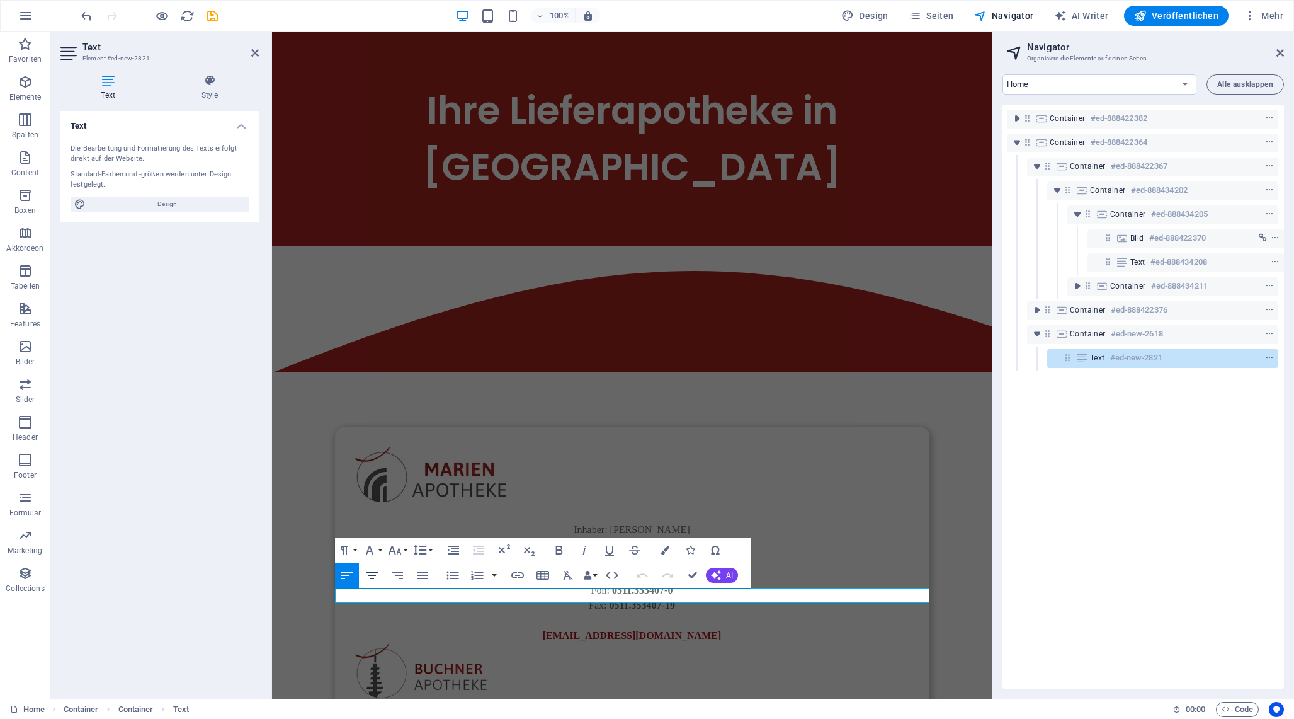
click at [370, 573] on icon "button" at bounding box center [372, 575] width 15 height 15
click at [397, 549] on icon "button" at bounding box center [394, 549] width 15 height 15
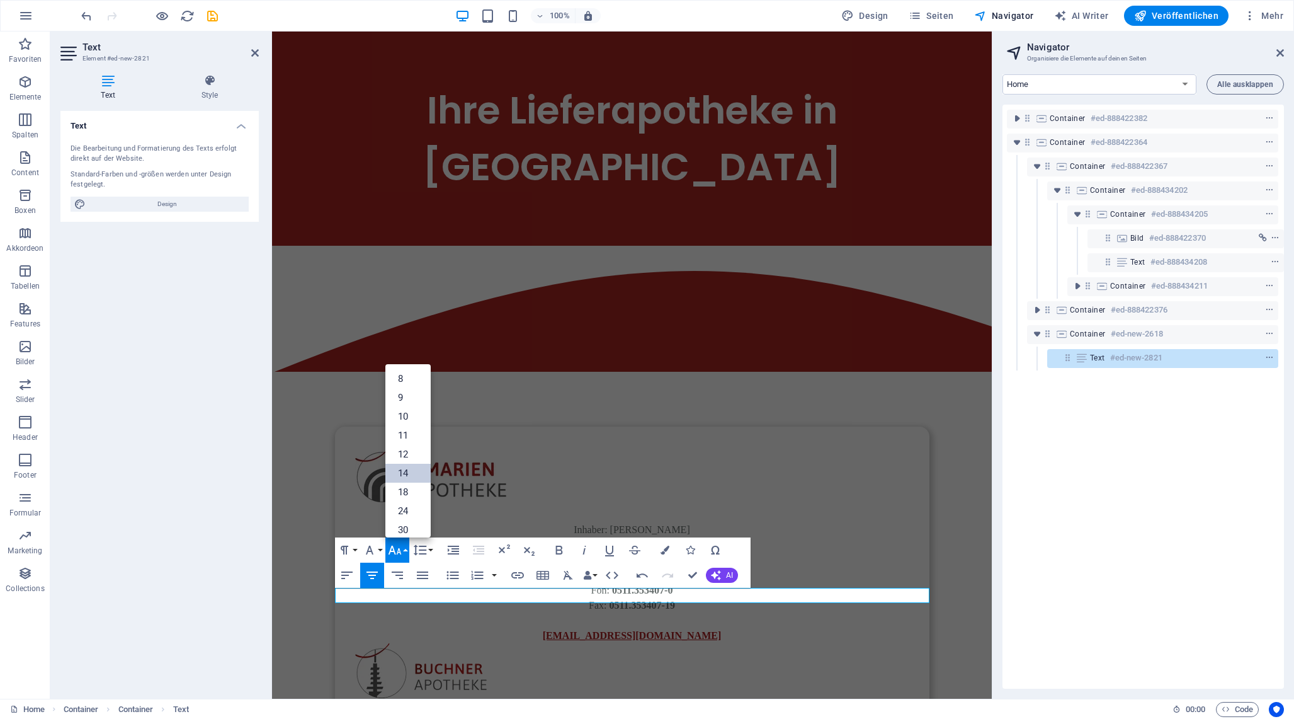
click at [411, 472] on link "14" at bounding box center [407, 473] width 45 height 19
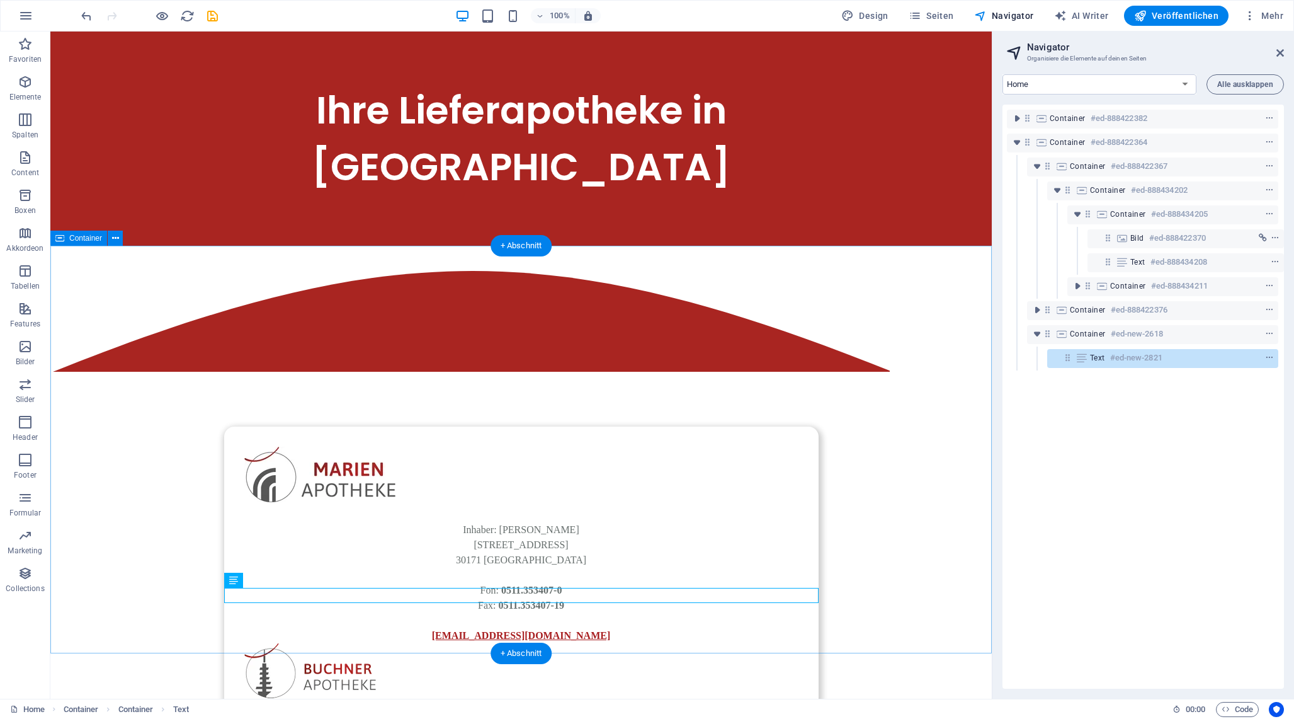
click at [680, 620] on div "Inhaber : [PERSON_NAME][GEOGRAPHIC_DATA][STREET_ADDRESS]: 0511.353407-0 Fax: 05…" at bounding box center [521, 613] width 942 height 734
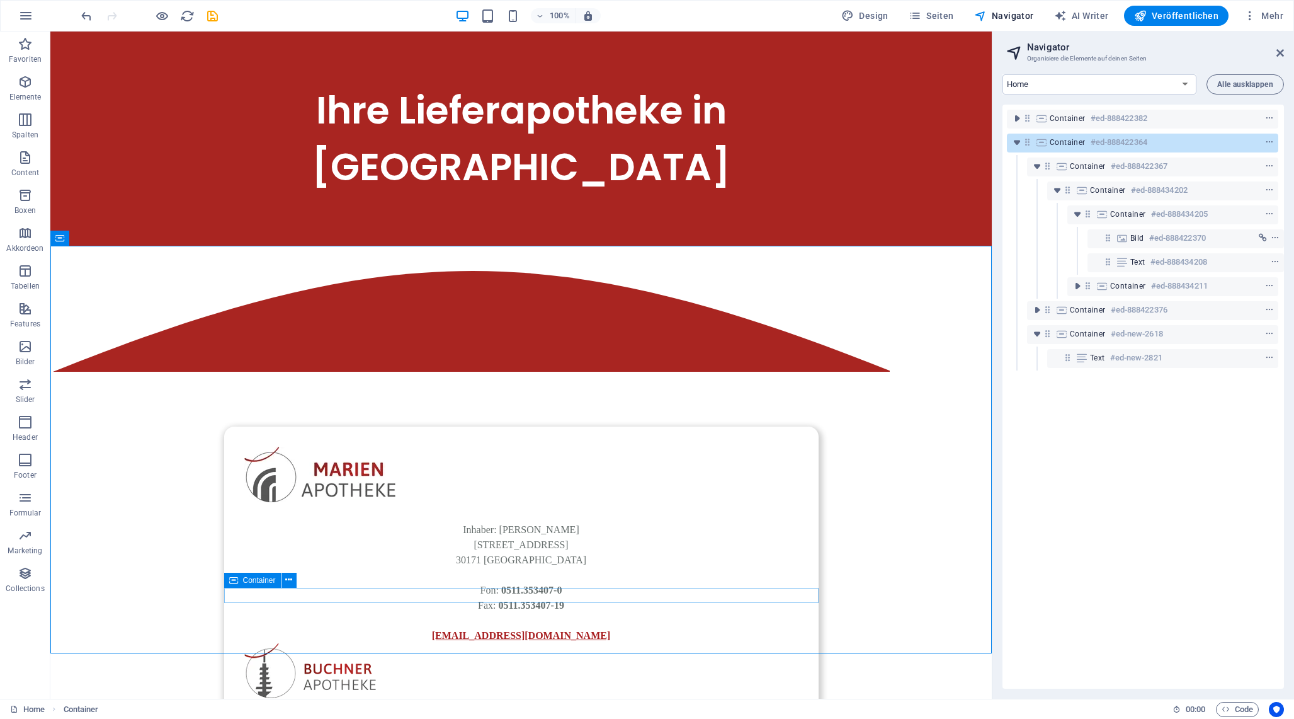
click at [241, 580] on div "Container" at bounding box center [252, 580] width 57 height 15
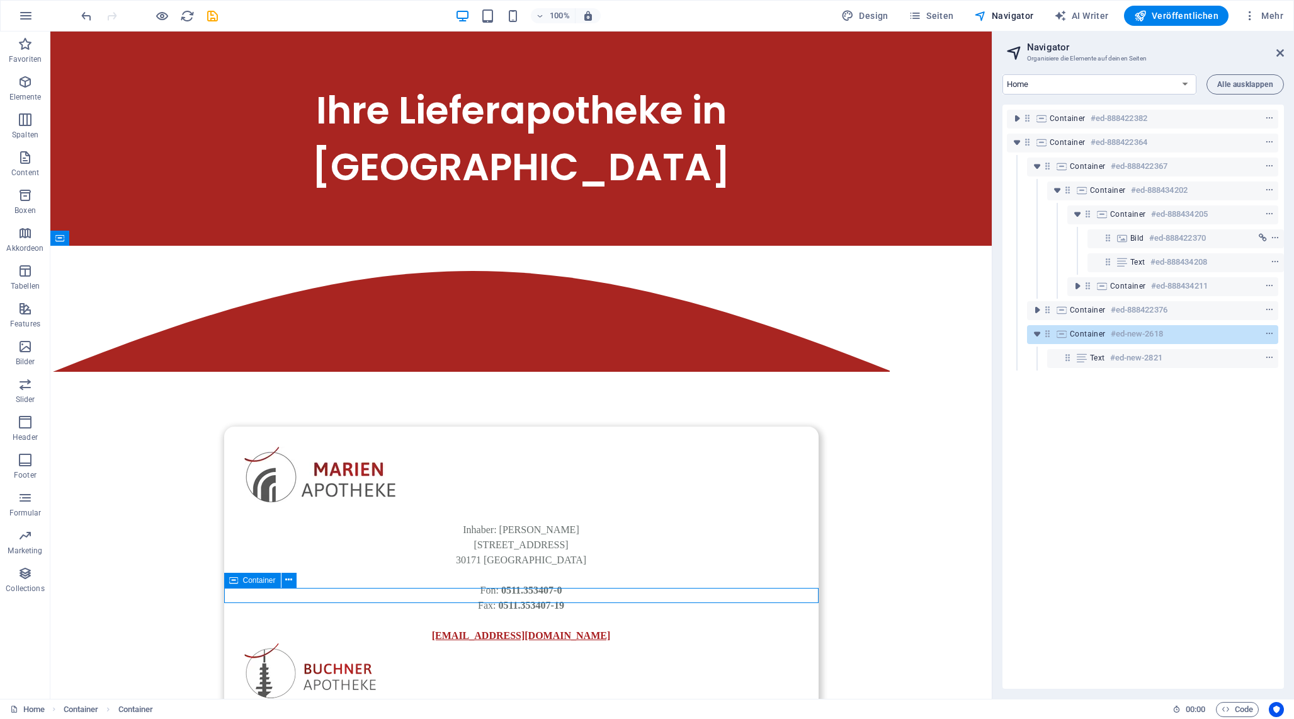
click at [241, 580] on div "Container" at bounding box center [252, 580] width 57 height 15
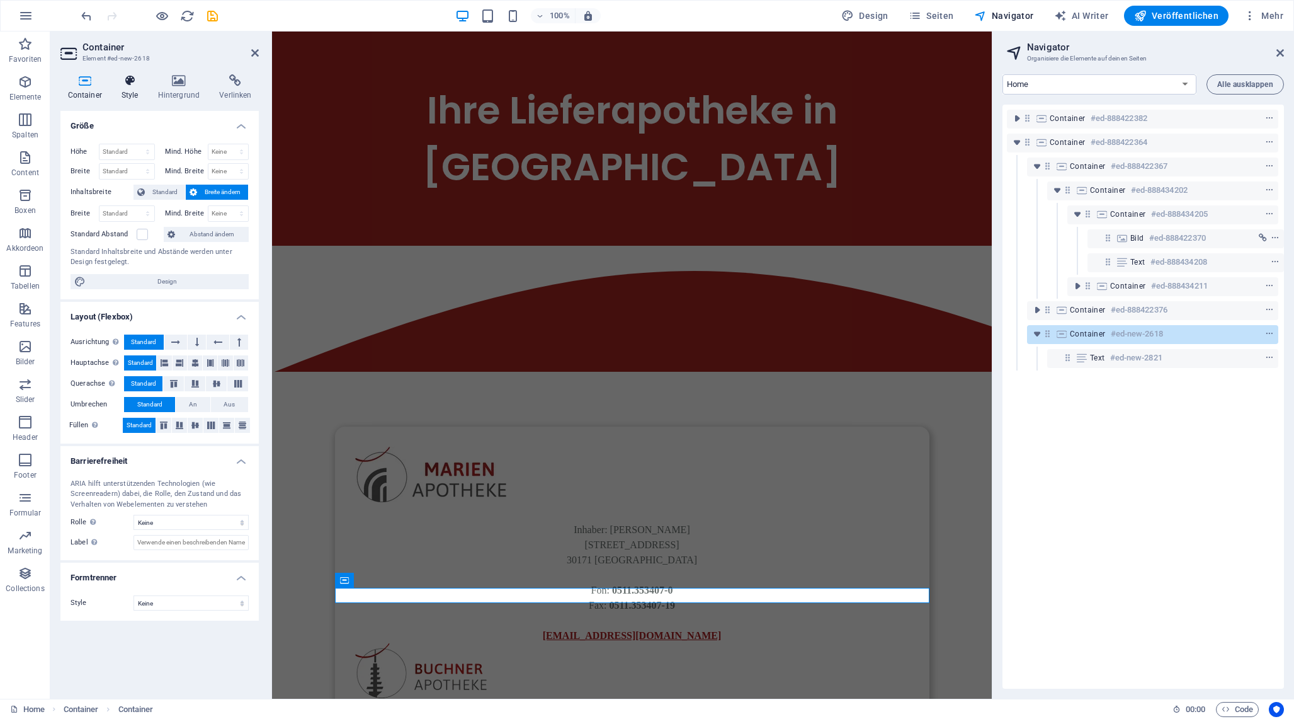
click at [123, 90] on h4 "Style" at bounding box center [132, 87] width 37 height 26
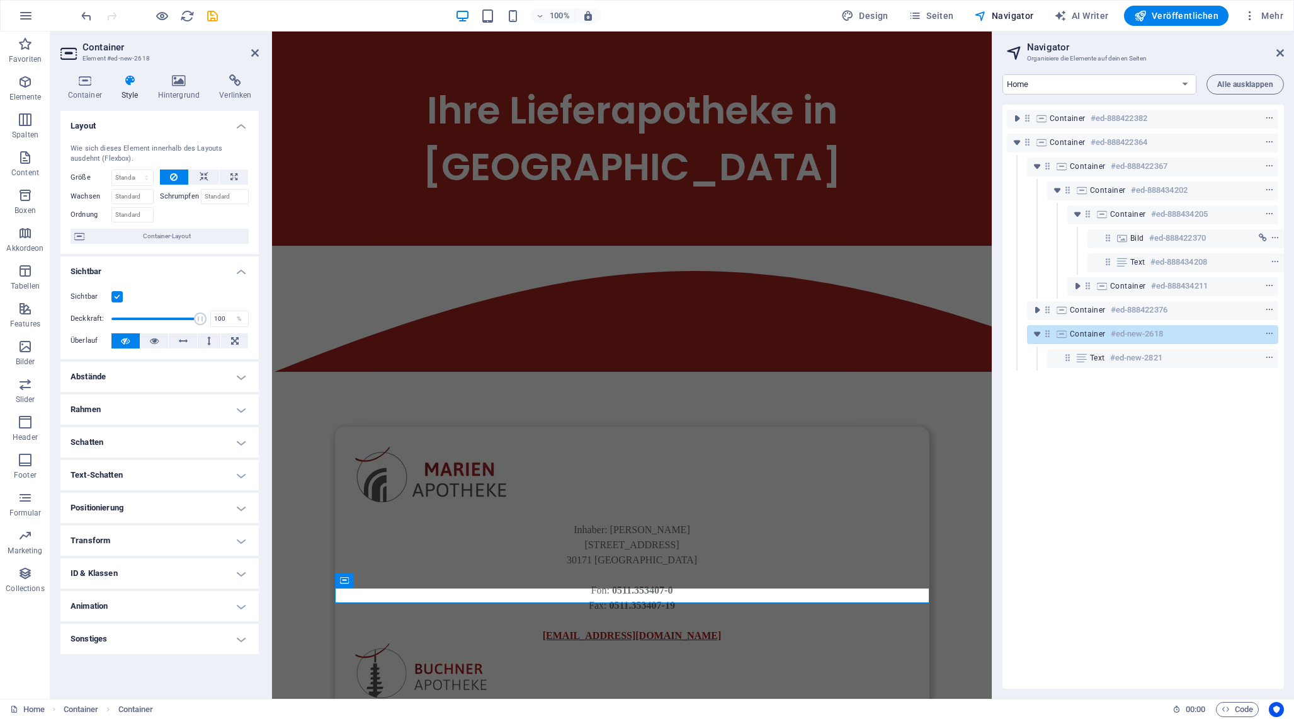
click at [163, 378] on h4 "Abstände" at bounding box center [159, 377] width 198 height 30
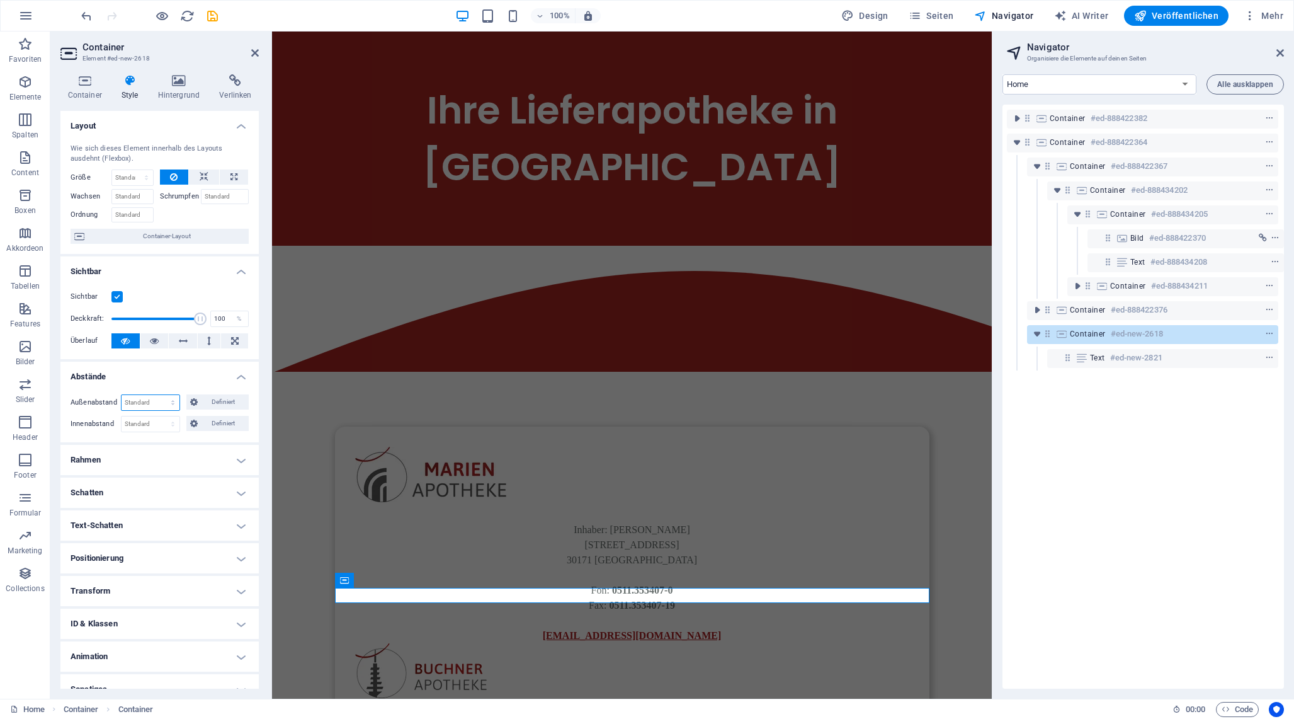
click at [166, 401] on select "Standard auto px % rem vw vh Definiert" at bounding box center [151, 402] width 58 height 15
select select "rem"
click at [160, 395] on select "Standard auto px % rem vw vh Definiert" at bounding box center [151, 402] width 58 height 15
type input "0"
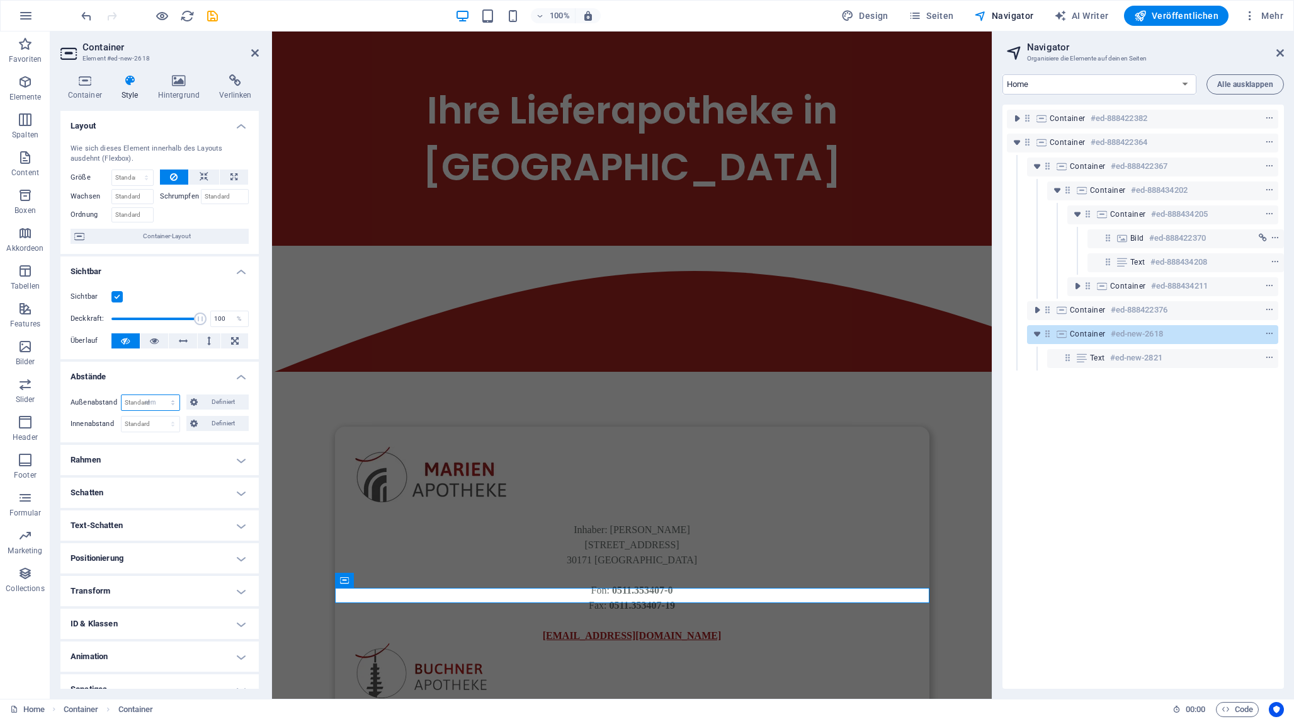
select select "rem"
type input "0"
select select "rem"
type input "0"
select select "rem"
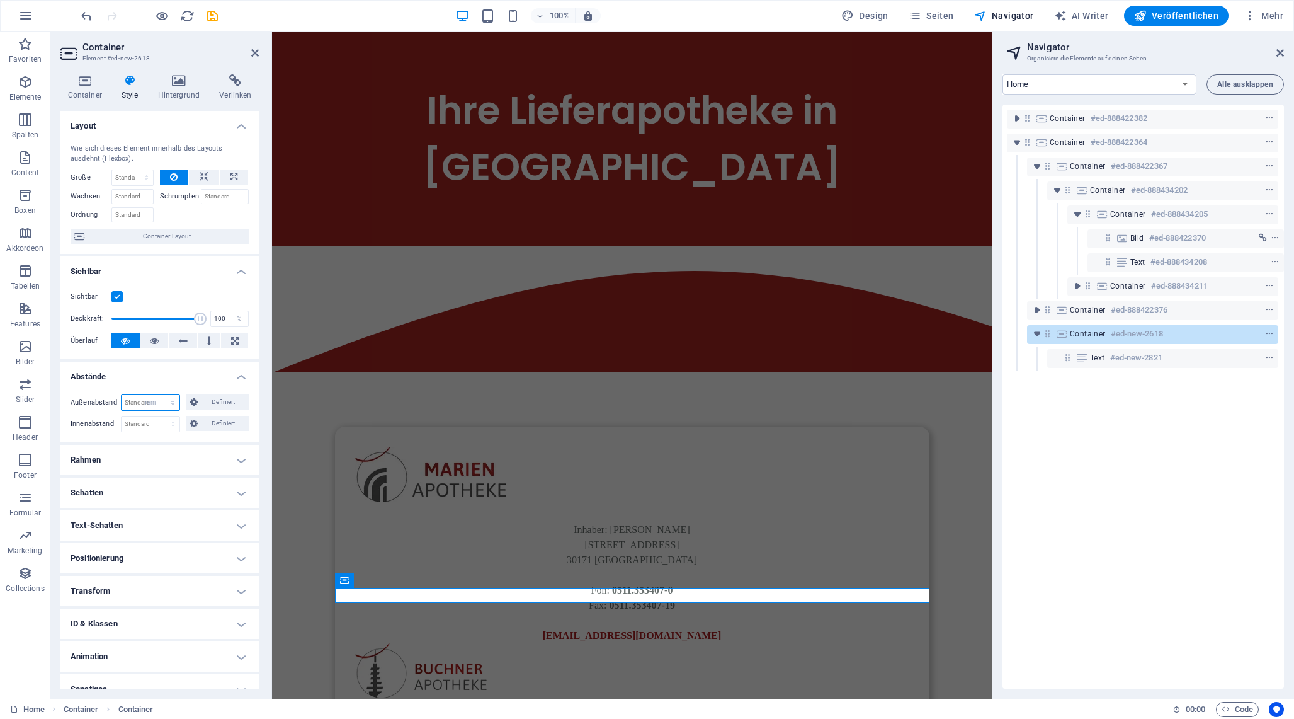
type input "0"
select select "rem"
click at [215, 402] on span "Definiert" at bounding box center [224, 401] width 44 height 15
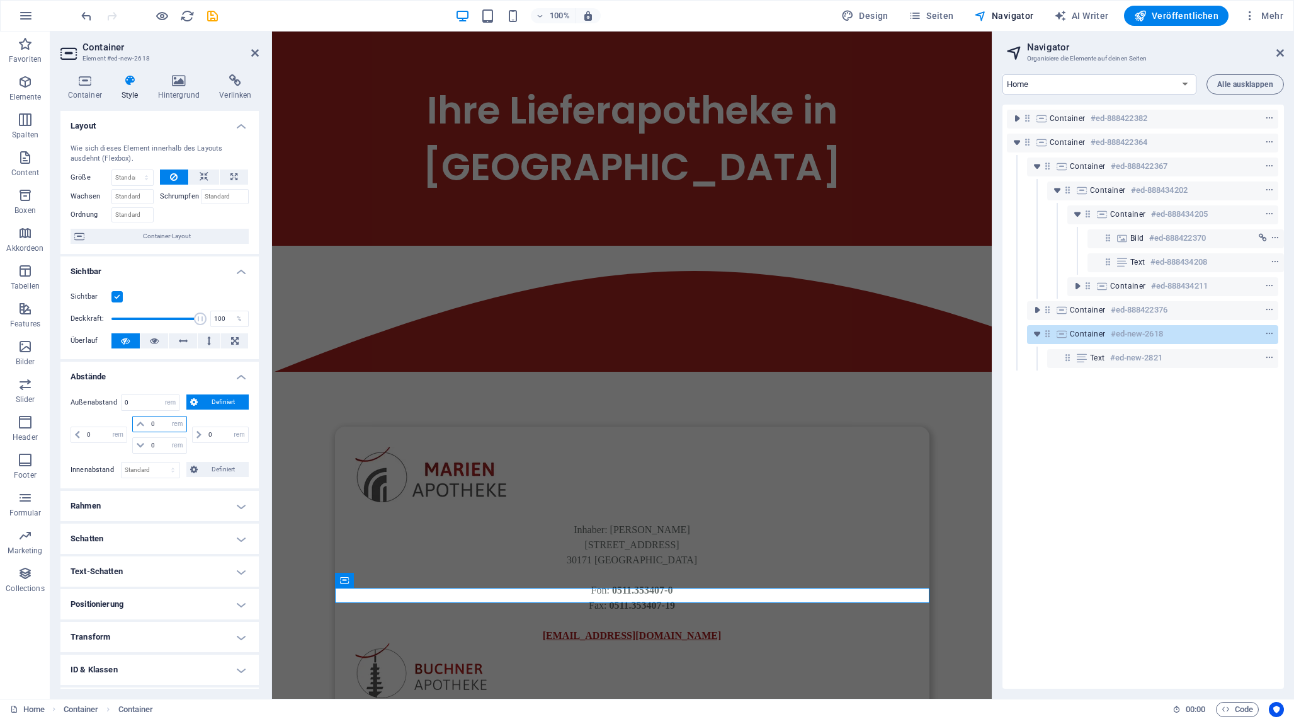
click at [156, 424] on input "0" at bounding box center [167, 423] width 38 height 15
type input "1"
select select "DISABLED_OPTION_VALUE"
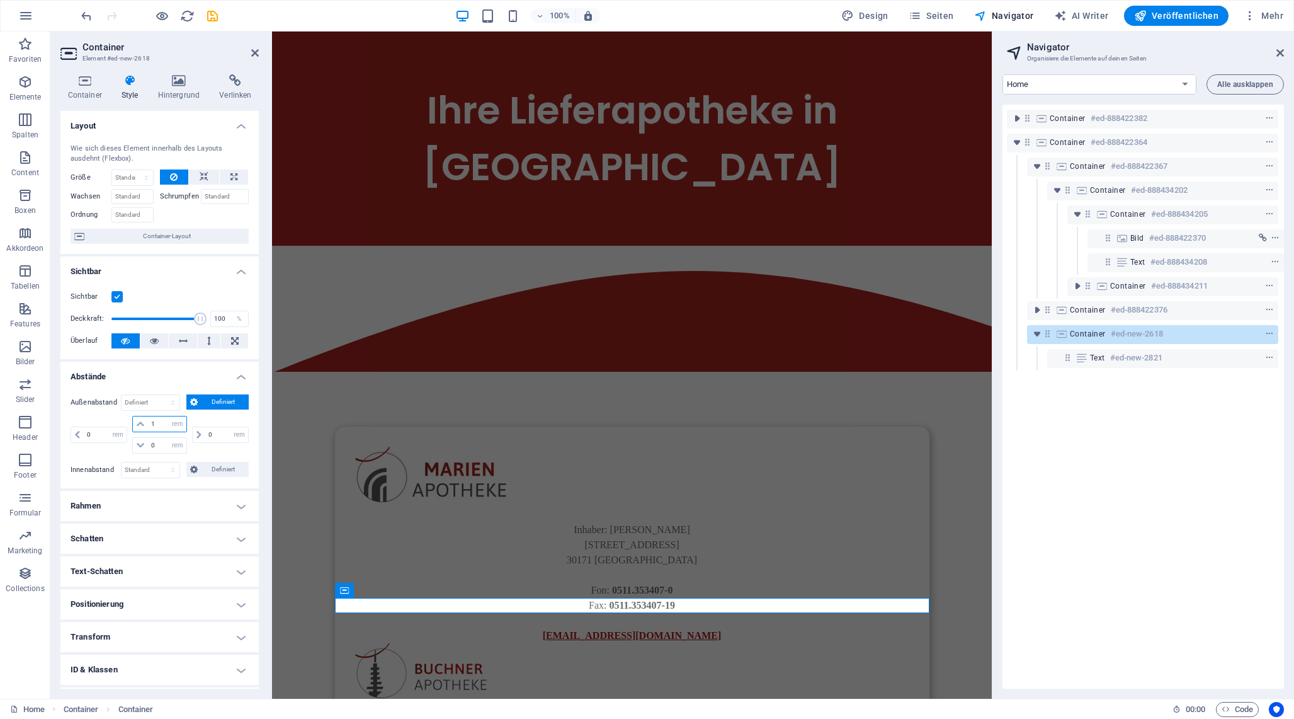
click at [156, 424] on input "1" at bounding box center [167, 423] width 38 height 15
type input "2"
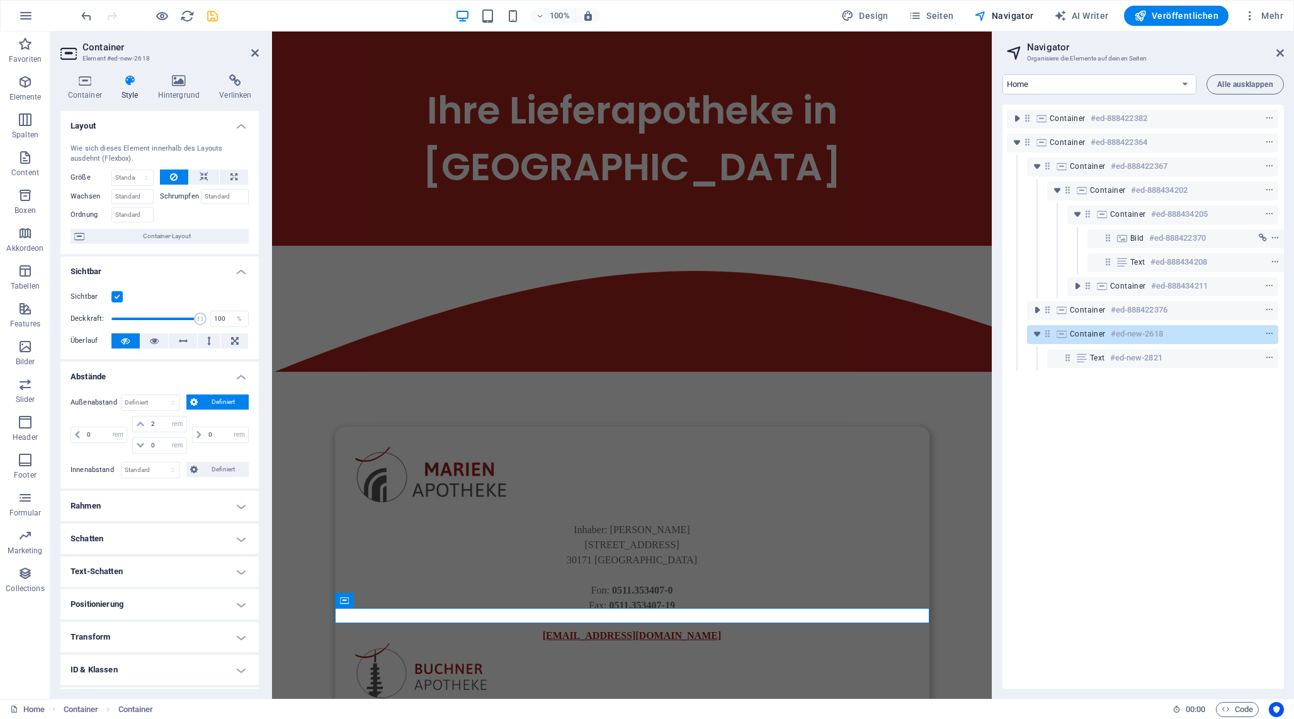
click at [211, 11] on icon "save" at bounding box center [212, 16] width 14 height 14
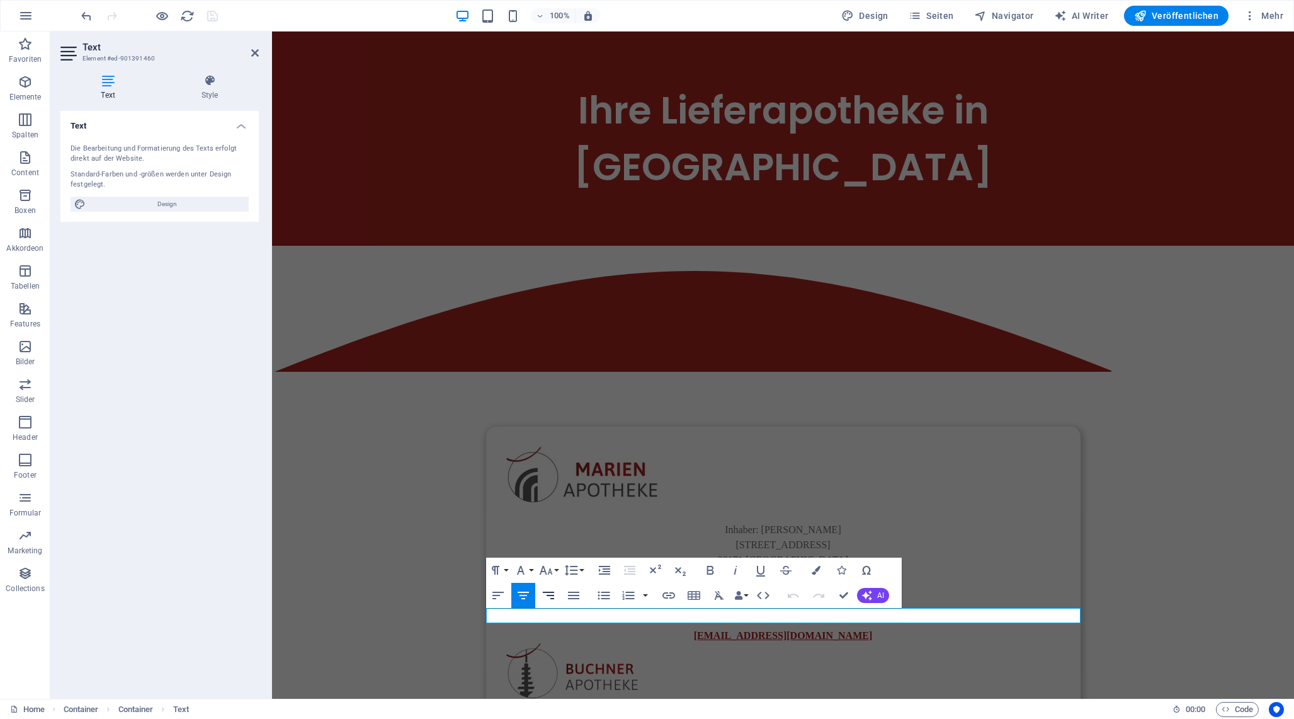
click at [554, 596] on icon "button" at bounding box center [548, 595] width 15 height 15
drag, startPoint x: 843, startPoint y: 596, endPoint x: 792, endPoint y: 566, distance: 59.1
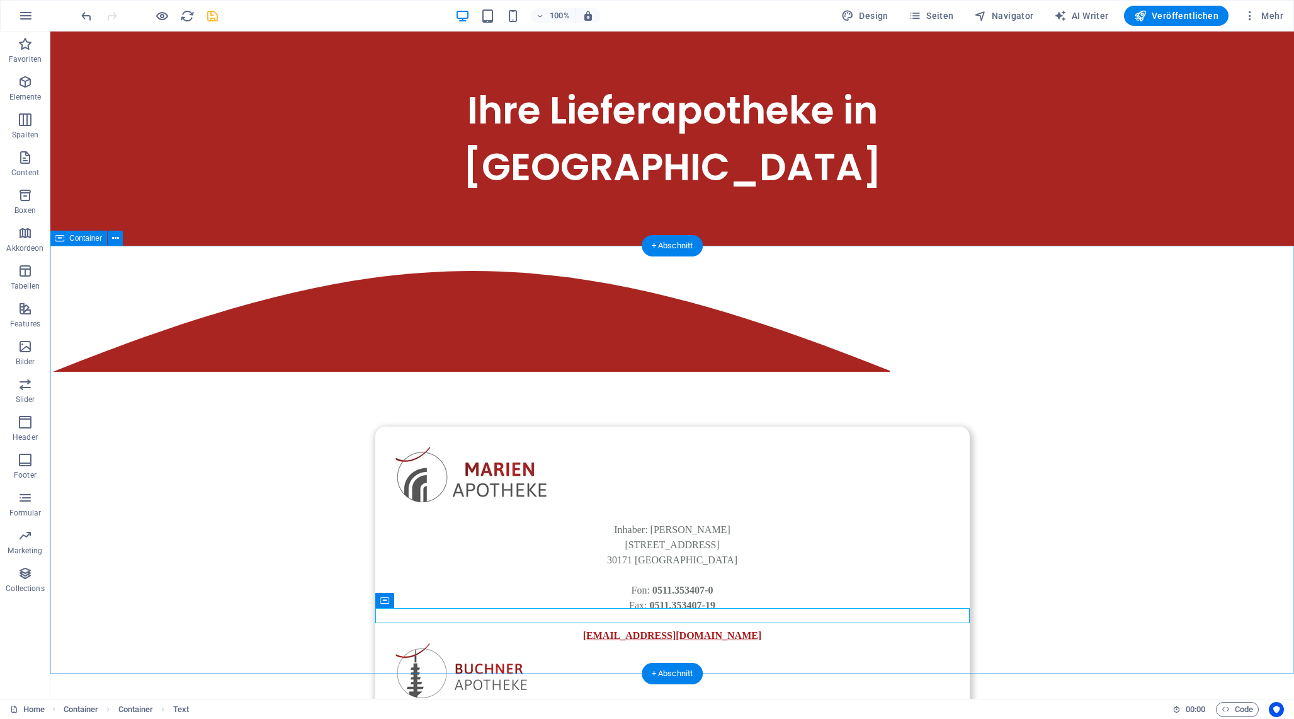
click at [927, 642] on div "Inhaber : [PERSON_NAME][GEOGRAPHIC_DATA][STREET_ADDRESS]: 0511.353407-0 Fax: 05…" at bounding box center [672, 623] width 1244 height 755
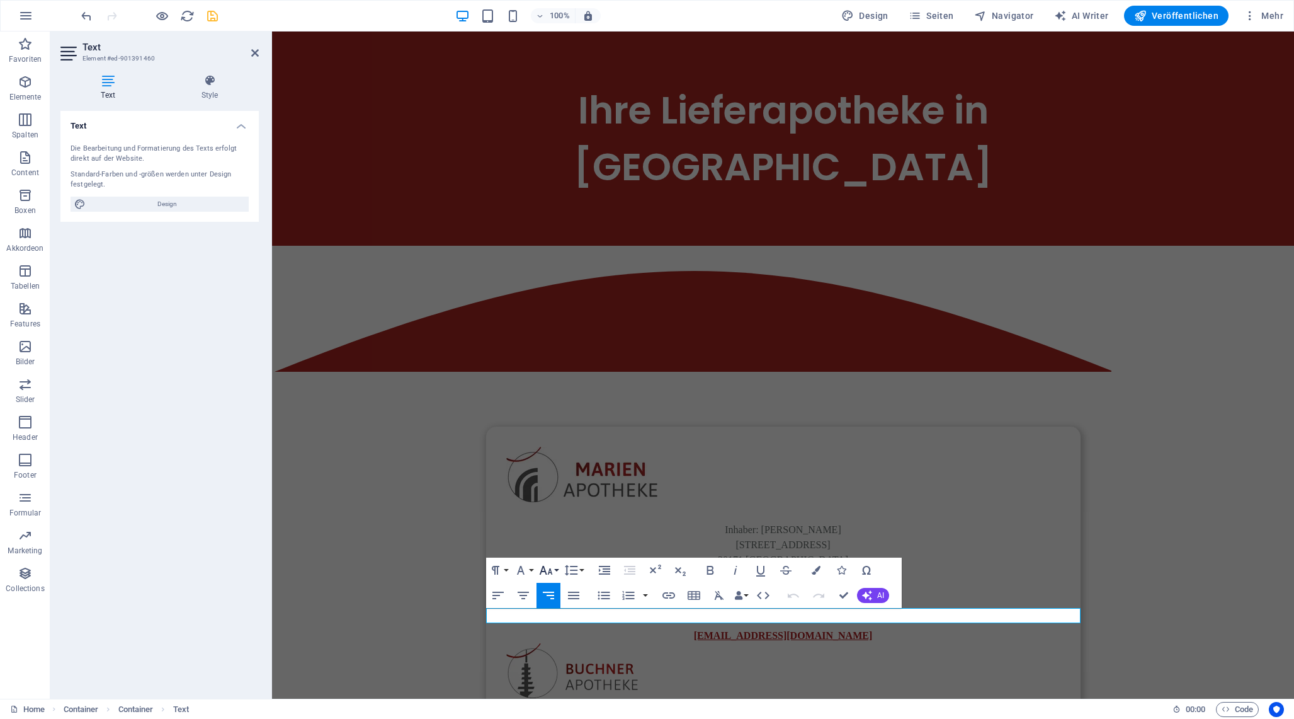
click at [550, 568] on icon "button" at bounding box center [545, 570] width 13 height 9
click at [524, 569] on icon "button" at bounding box center [520, 569] width 15 height 15
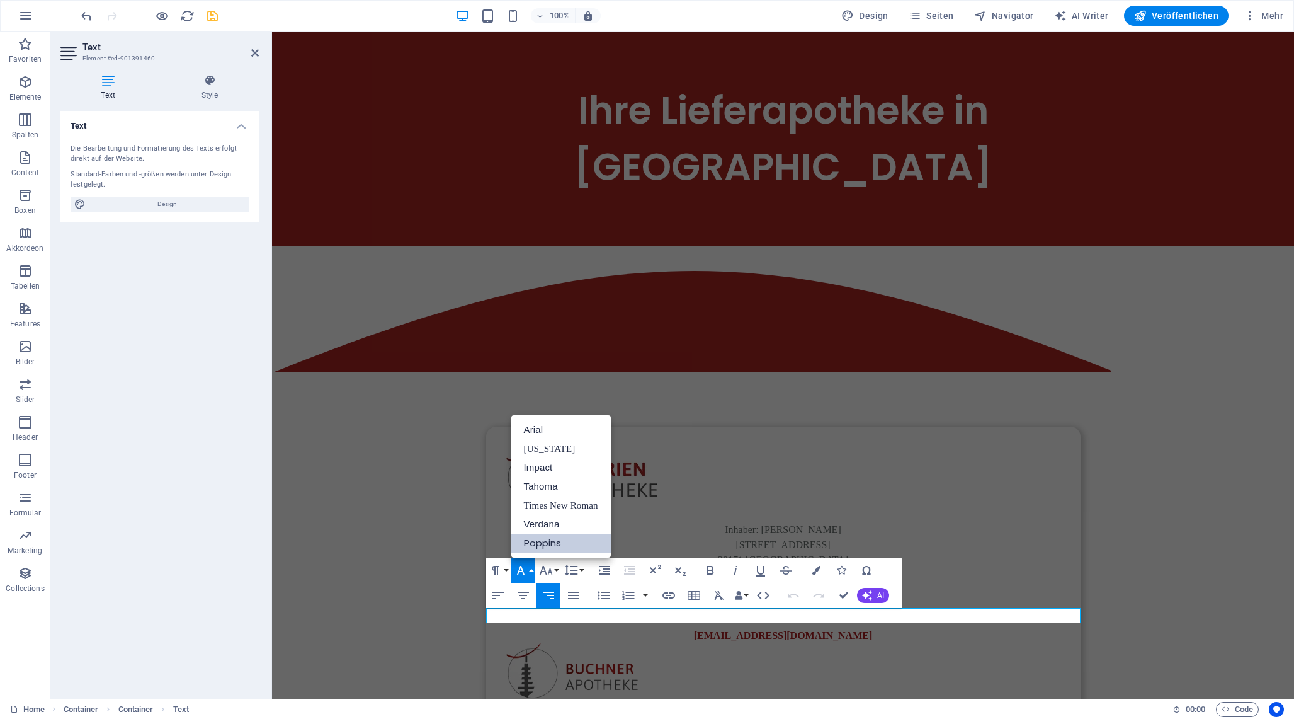
scroll to position [0, 0]
click at [499, 571] on icon "button" at bounding box center [495, 569] width 15 height 15
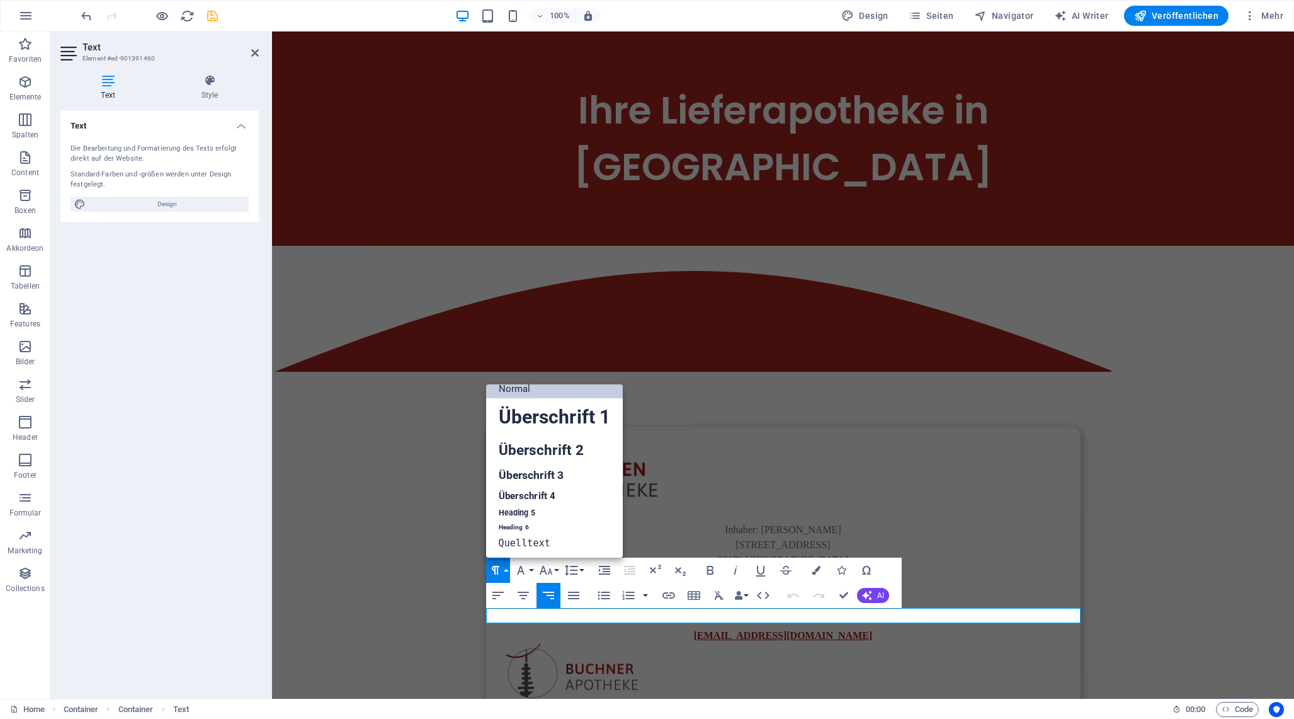
scroll to position [10, 0]
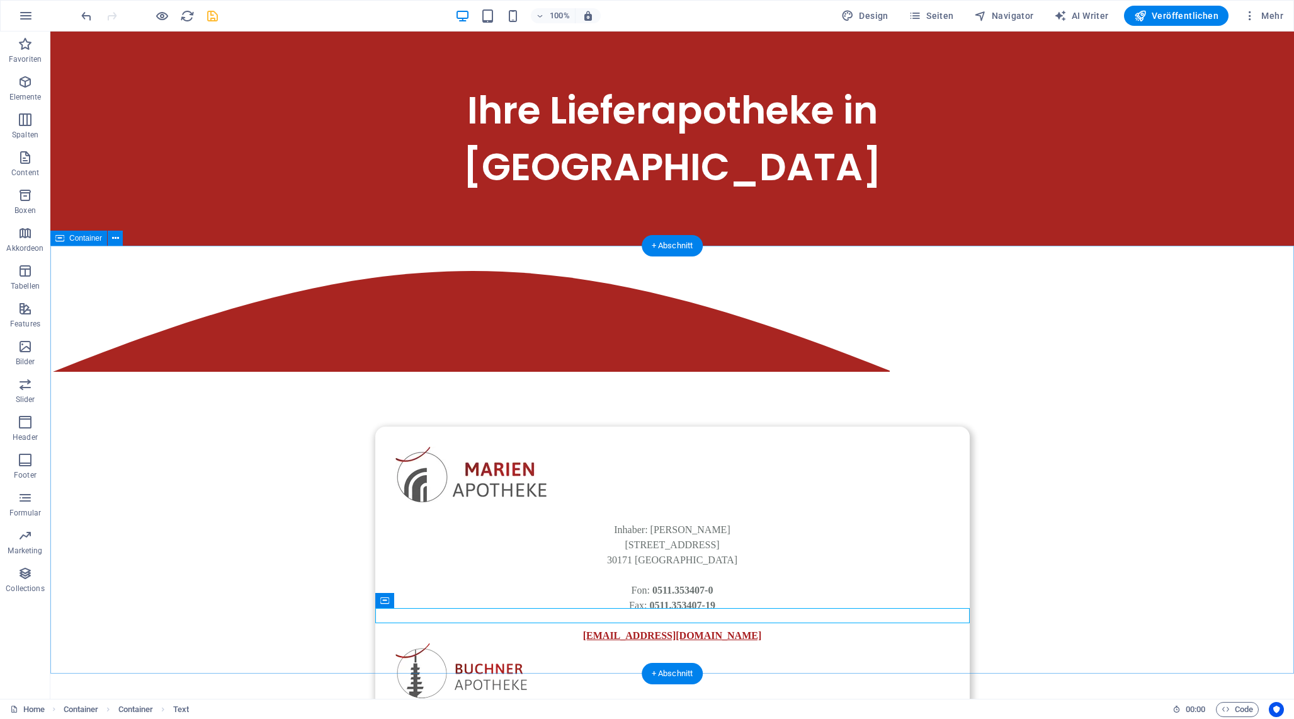
click at [838, 639] on div "Inhaber : [PERSON_NAME][GEOGRAPHIC_DATA][STREET_ADDRESS]: 0511.353407-0 Fax: 05…" at bounding box center [672, 623] width 1244 height 755
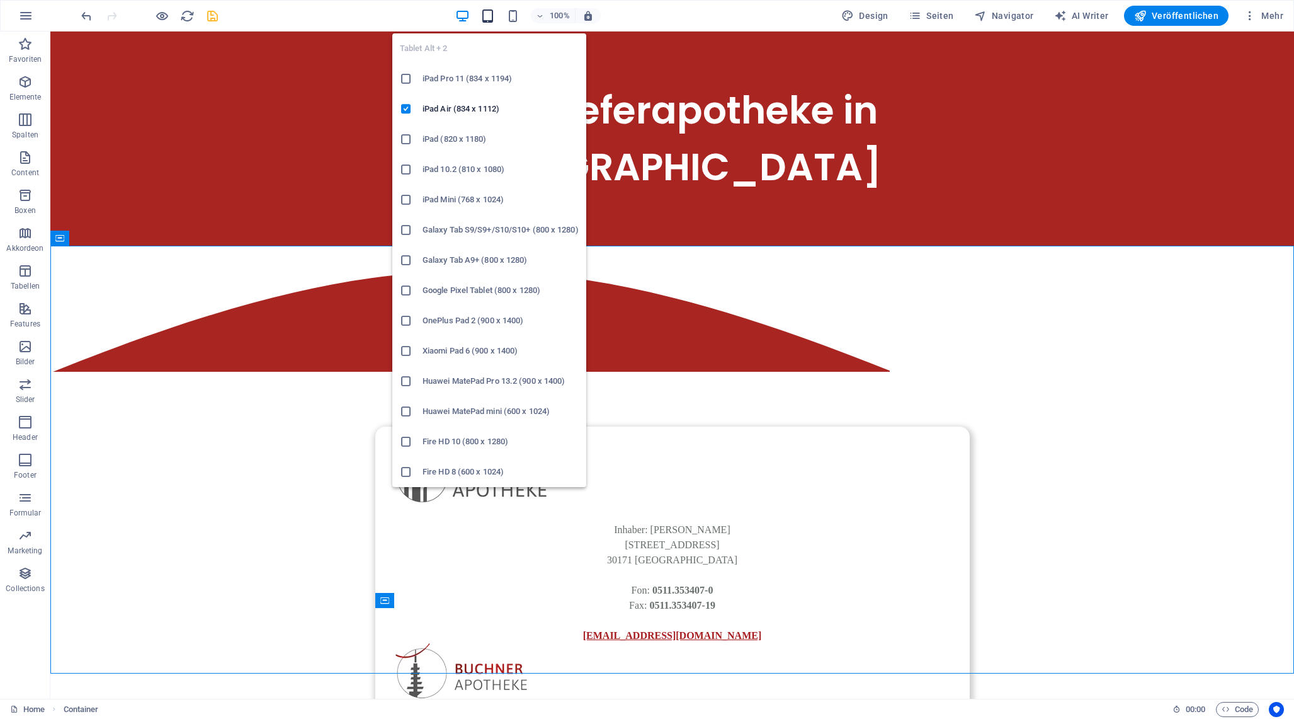
click at [494, 13] on icon "button" at bounding box center [488, 16] width 14 height 14
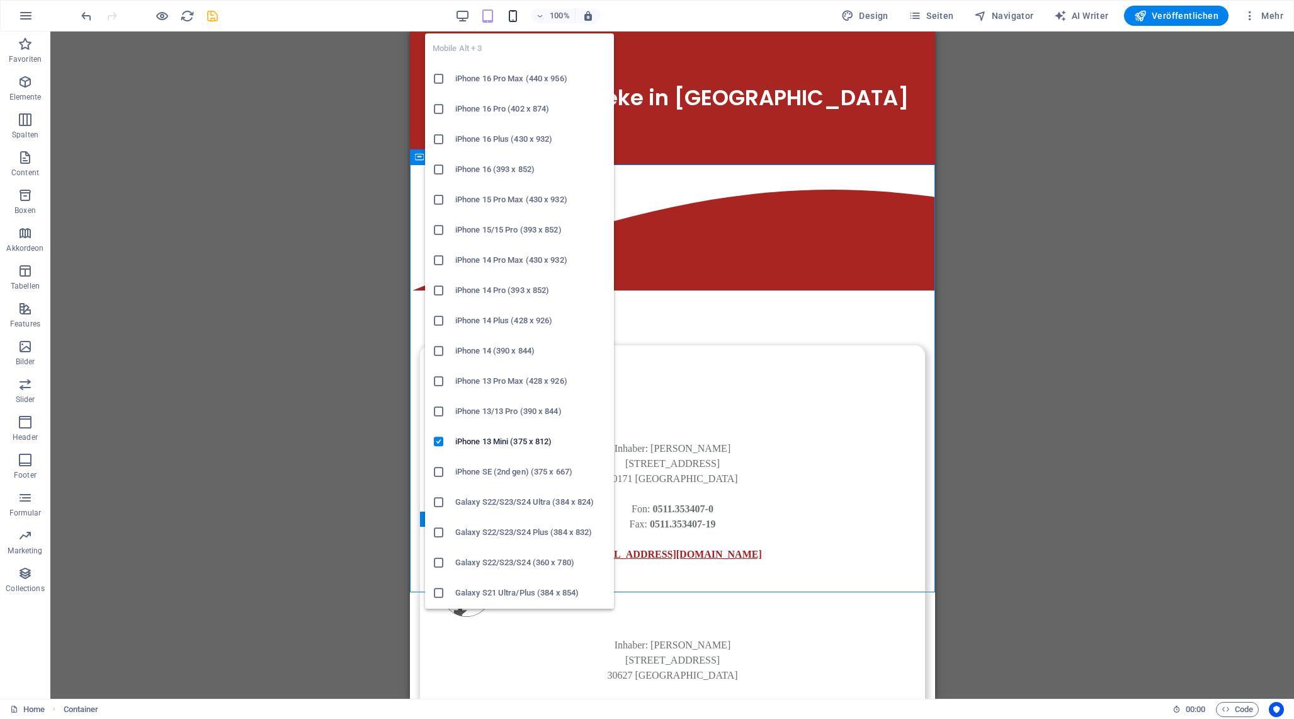
click at [515, 18] on icon "button" at bounding box center [513, 16] width 14 height 14
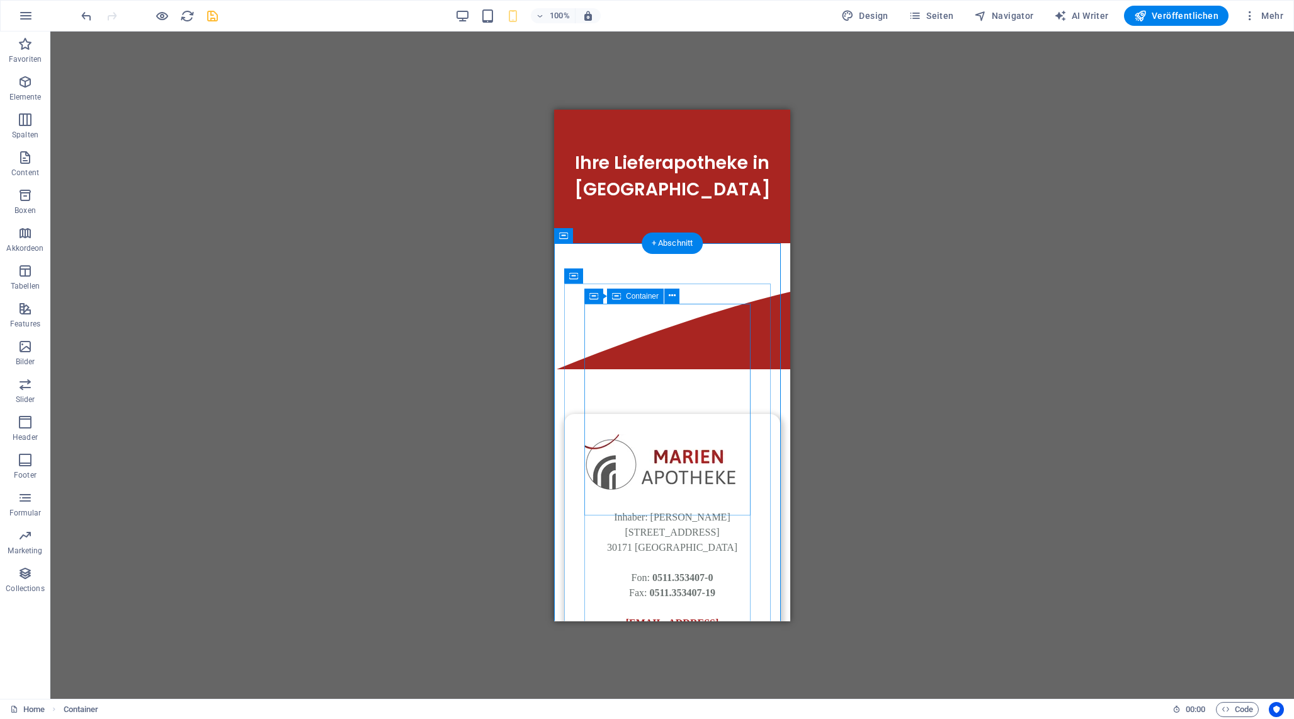
scroll to position [271, 0]
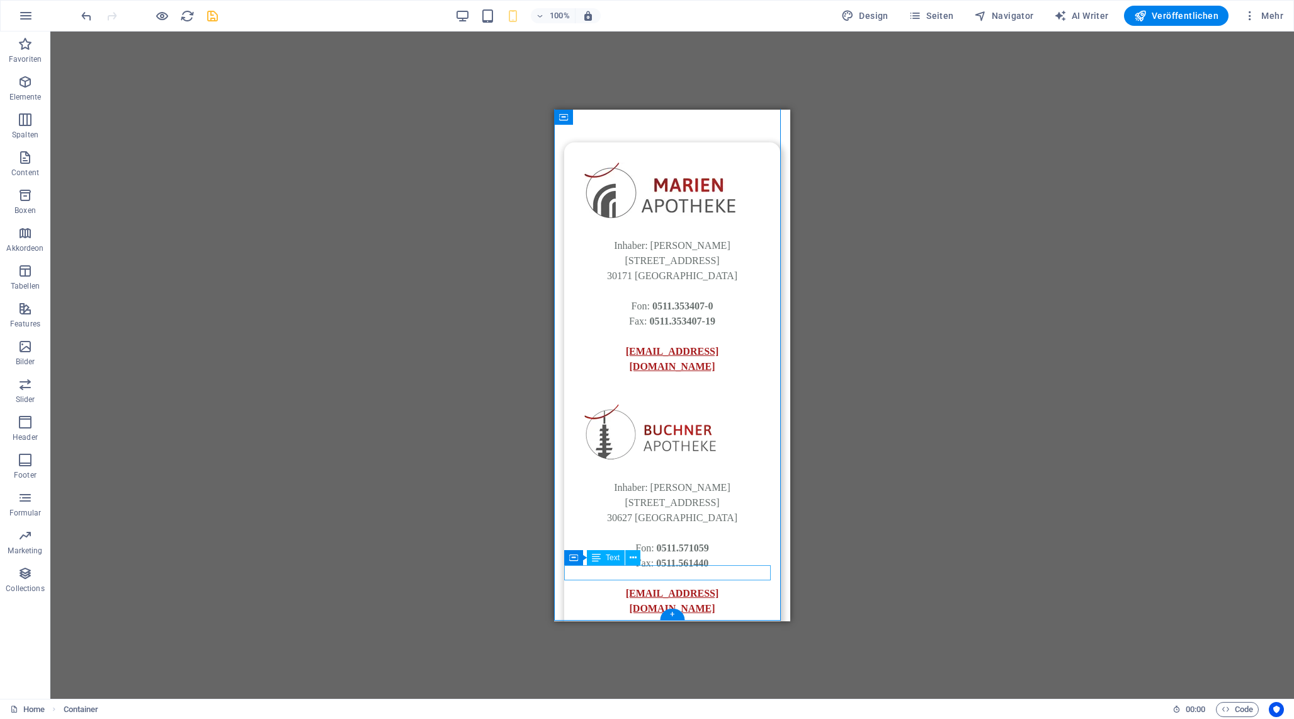
click at [639, 710] on div "Datenschutz Impressum" at bounding box center [672, 717] width 216 height 15
click at [633, 556] on icon at bounding box center [633, 557] width 7 height 13
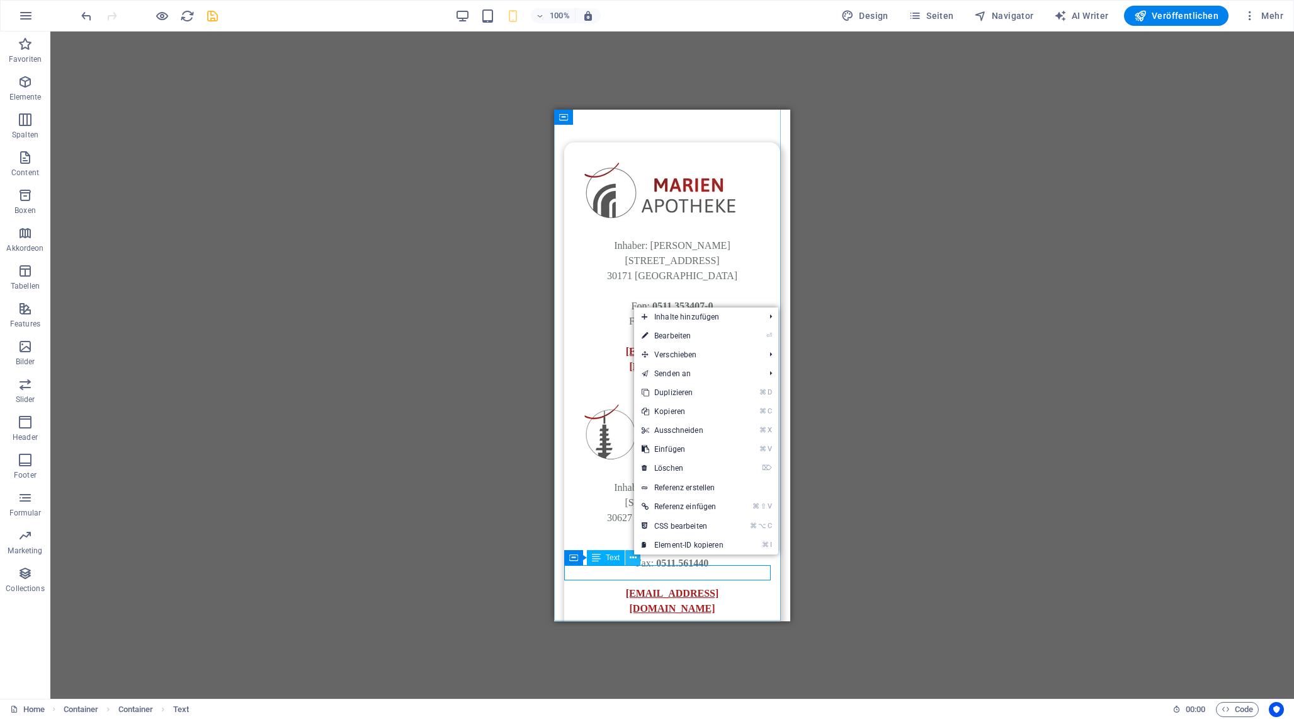
click at [633, 556] on icon at bounding box center [633, 557] width 7 height 13
click at [608, 557] on span "Text" at bounding box center [613, 558] width 14 height 8
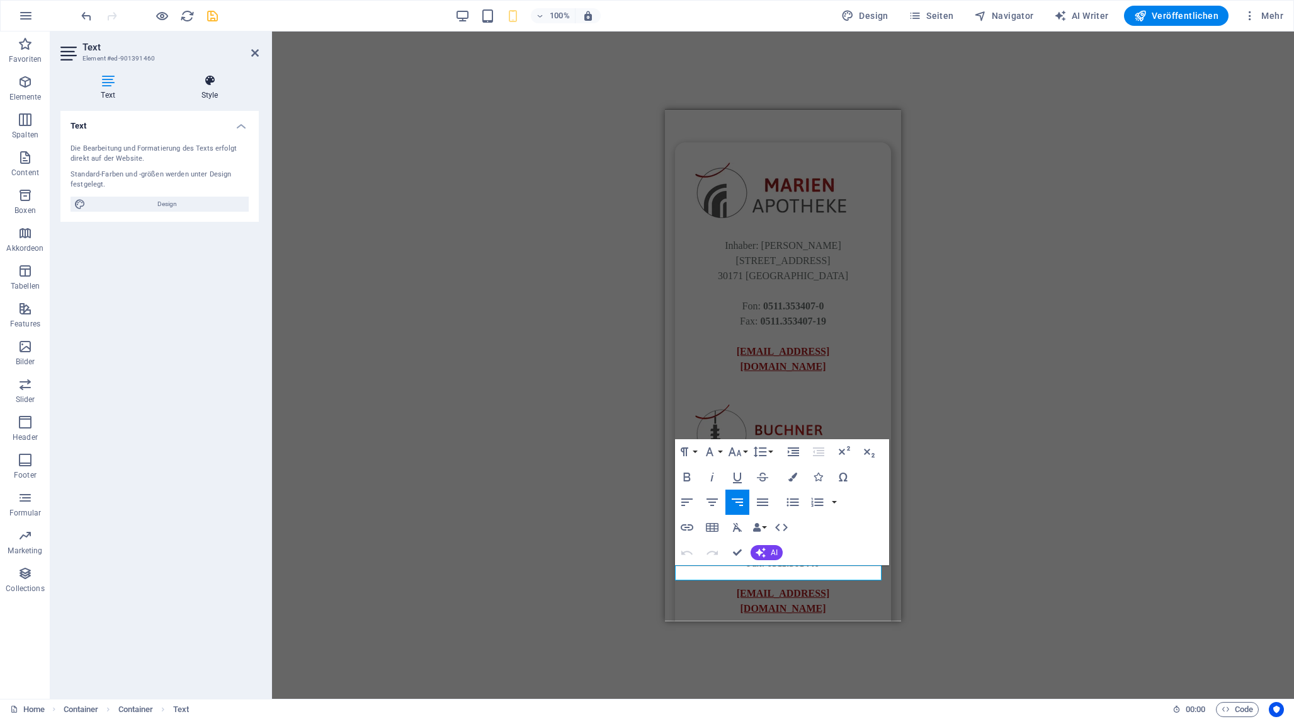
click at [215, 98] on h4 "Style" at bounding box center [210, 87] width 98 height 26
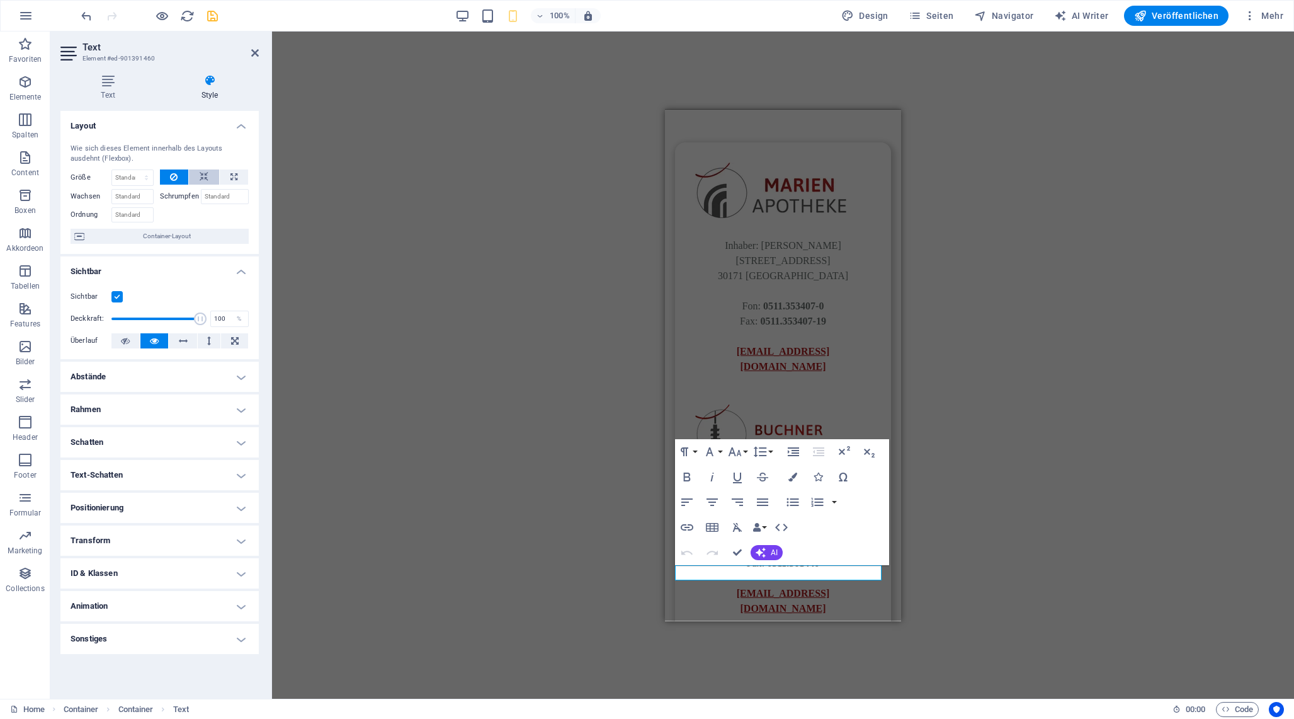
click at [200, 174] on icon at bounding box center [204, 176] width 9 height 15
click at [819, 710] on div "Datenschutz Impressum" at bounding box center [783, 717] width 216 height 15
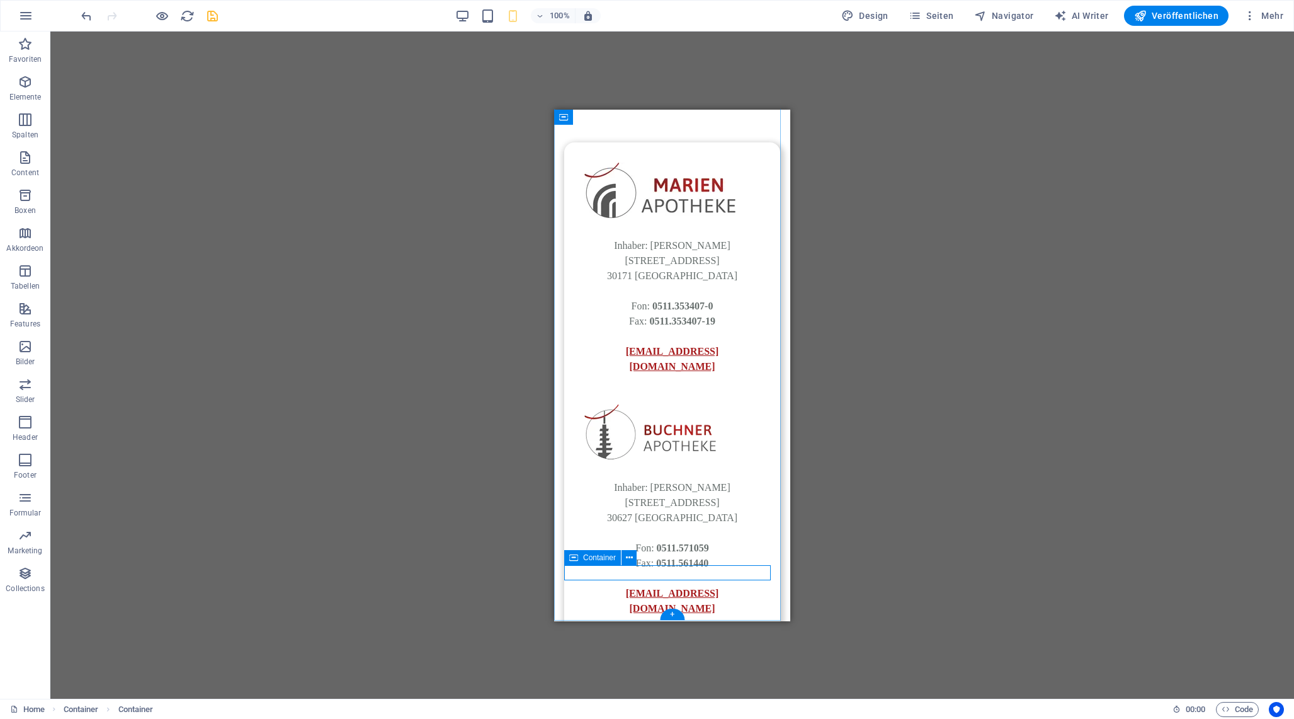
click at [742, 710] on div "Datenschutz Impressum" at bounding box center [672, 717] width 216 height 15
click at [576, 554] on icon at bounding box center [573, 557] width 9 height 15
select select "rem"
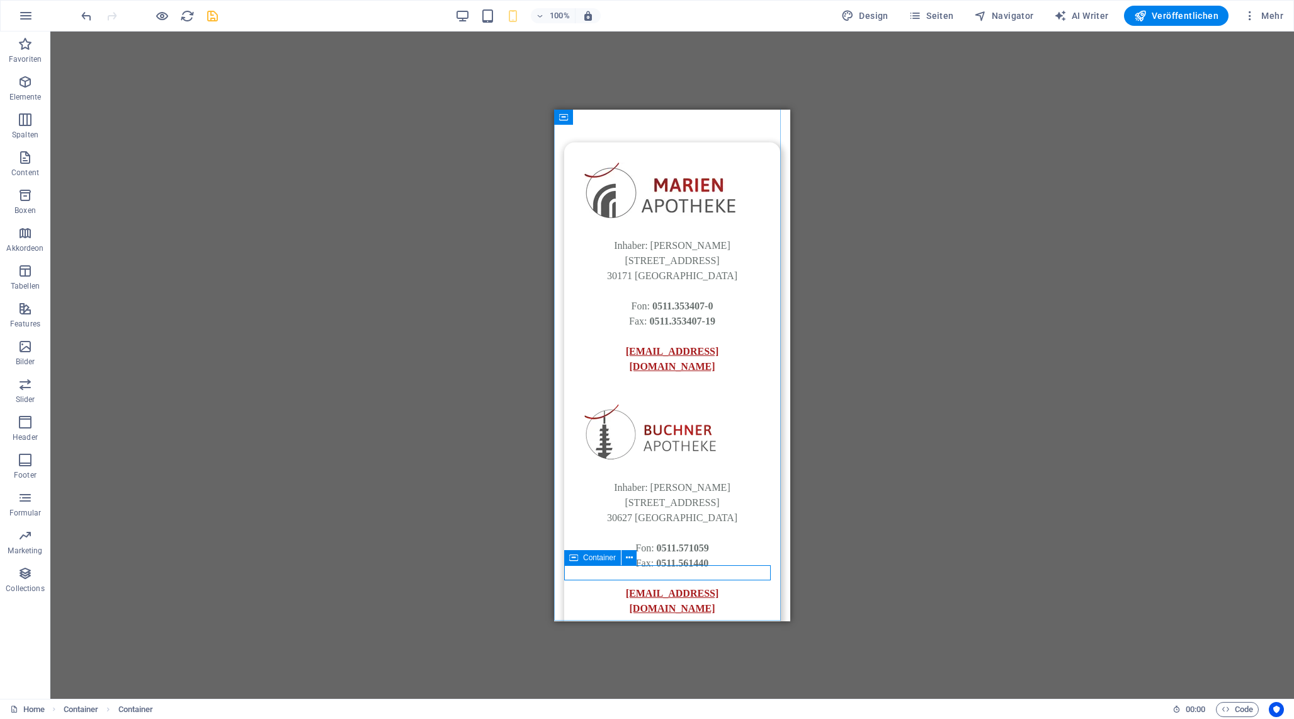
select select "rem"
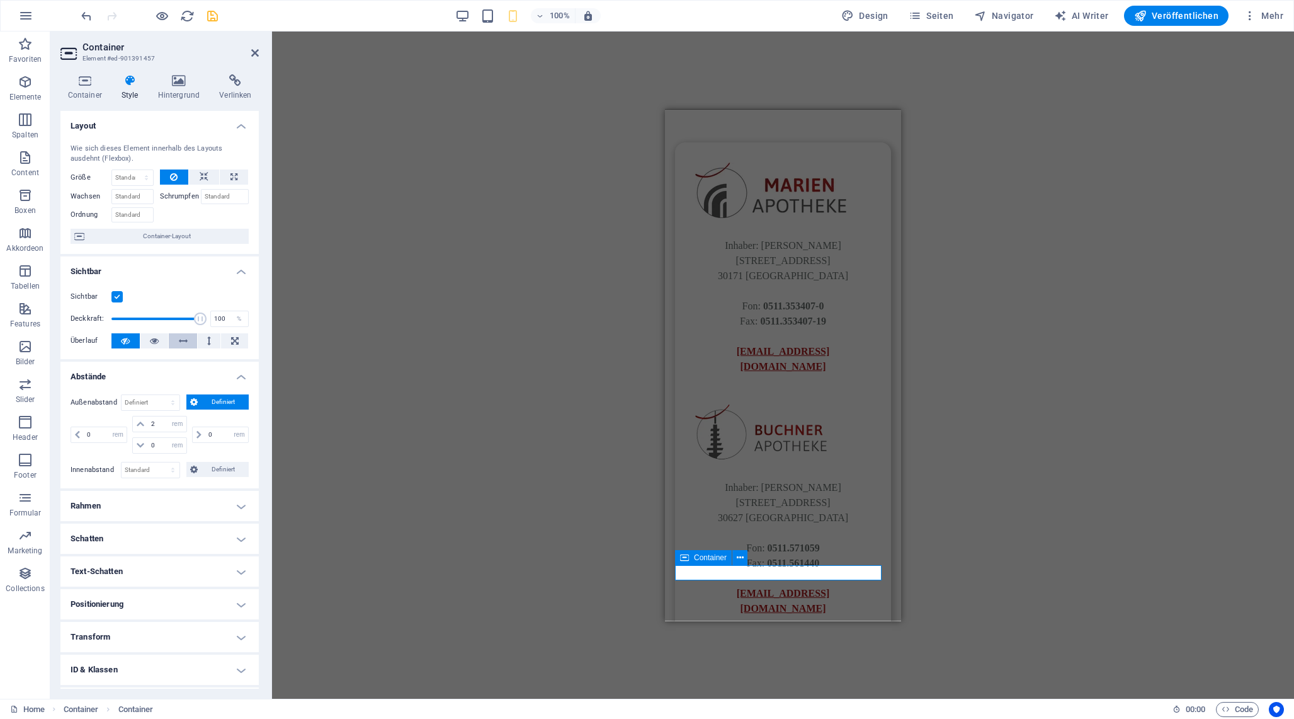
scroll to position [62, 0]
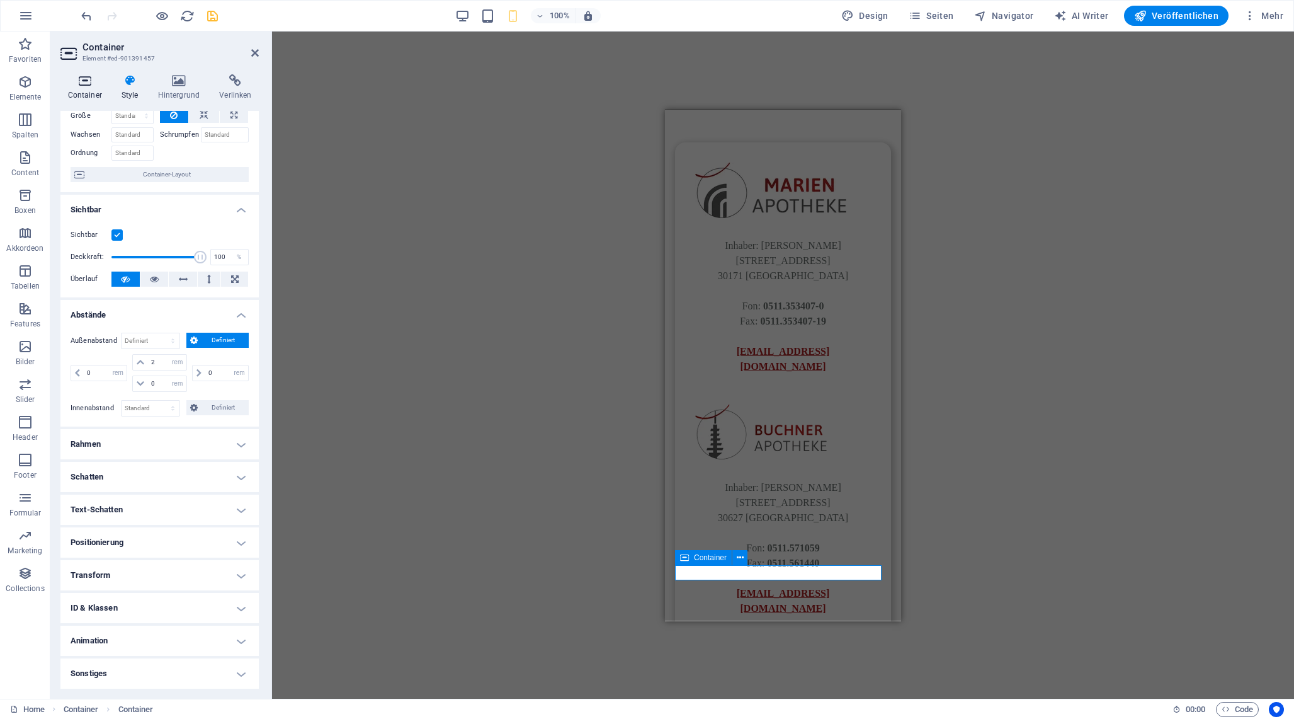
click at [91, 90] on h4 "Container" at bounding box center [87, 87] width 54 height 26
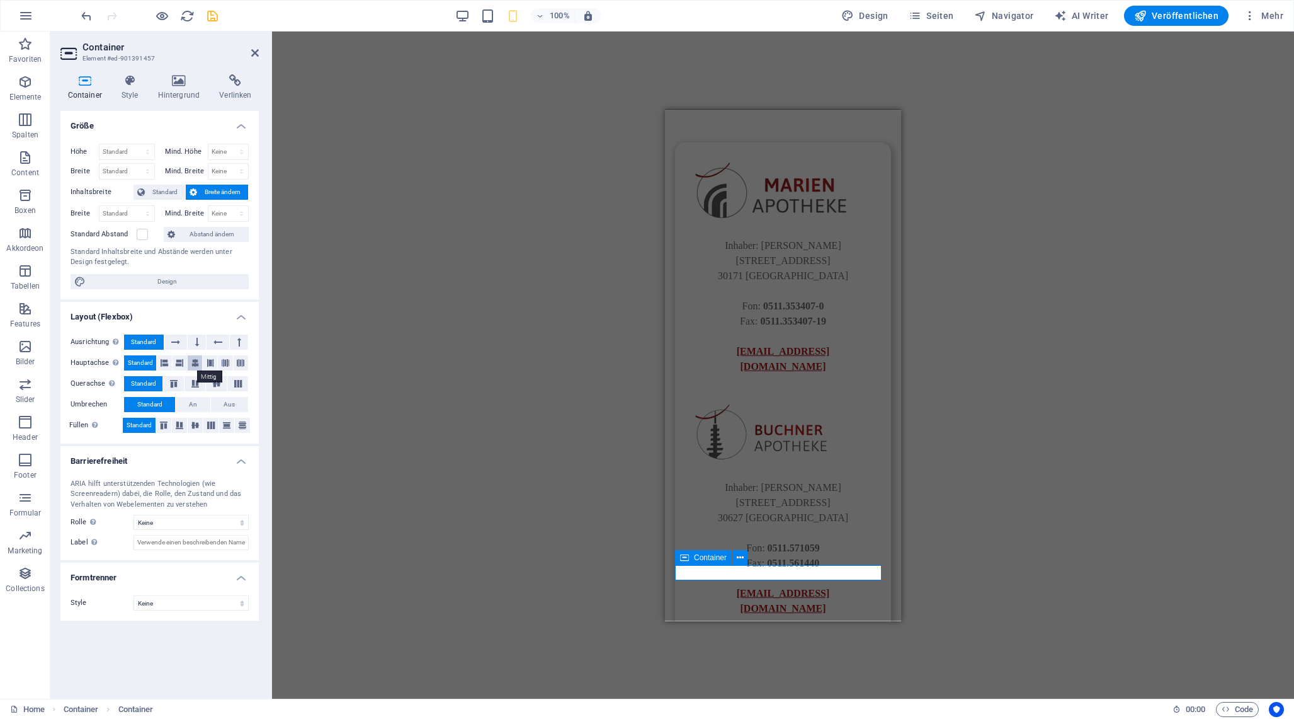
click at [191, 362] on icon at bounding box center [195, 362] width 8 height 15
click at [210, 18] on icon "save" at bounding box center [212, 16] width 14 height 14
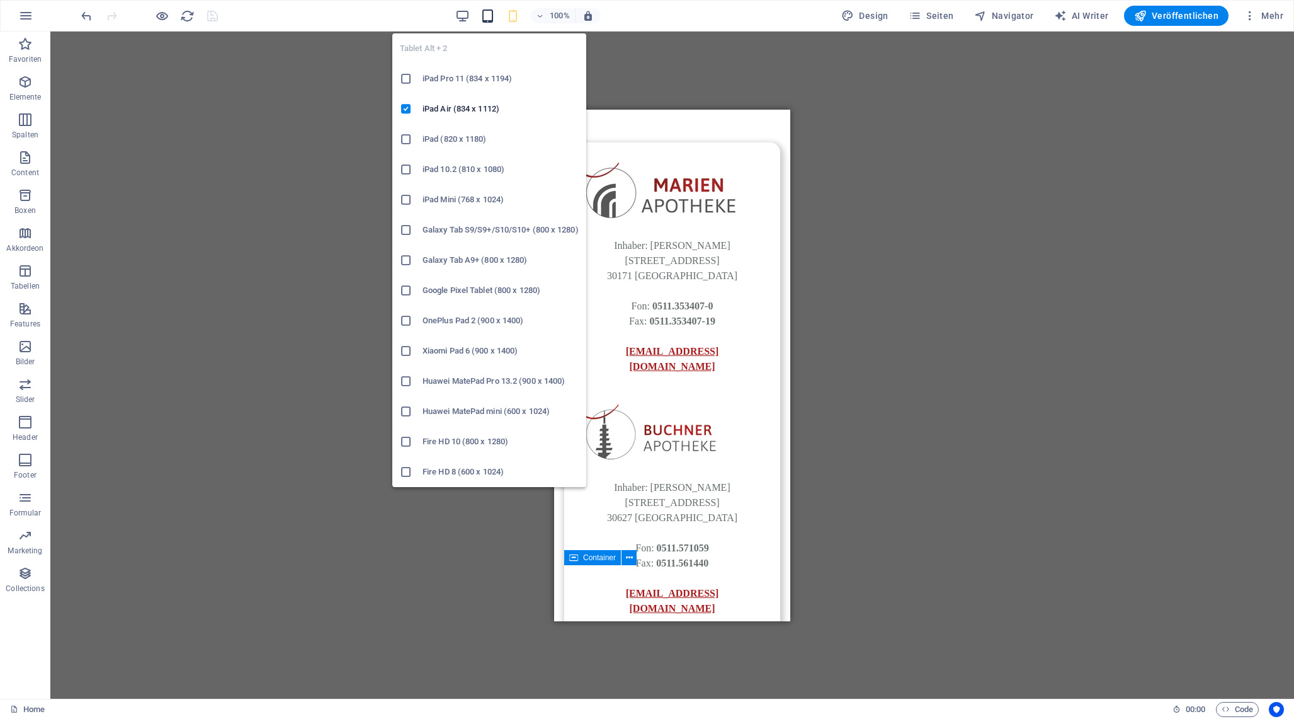
click at [486, 16] on icon "button" at bounding box center [488, 16] width 14 height 14
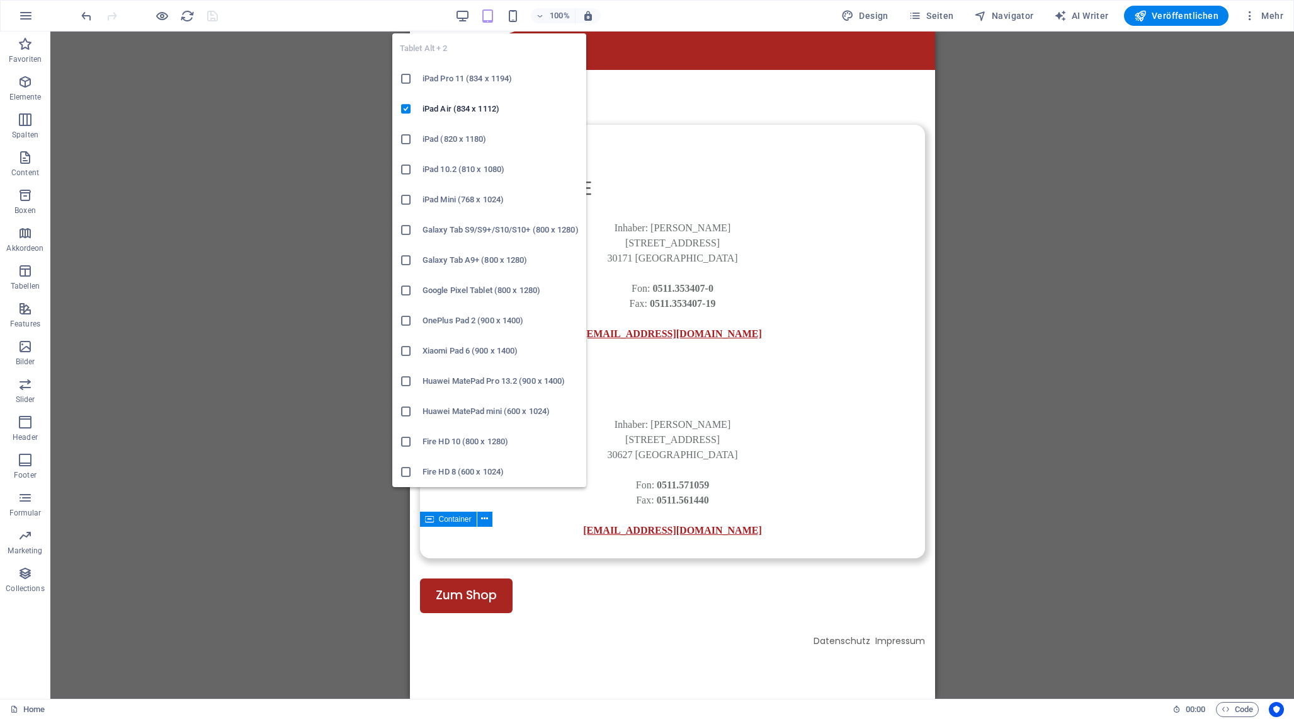
scroll to position [0, 0]
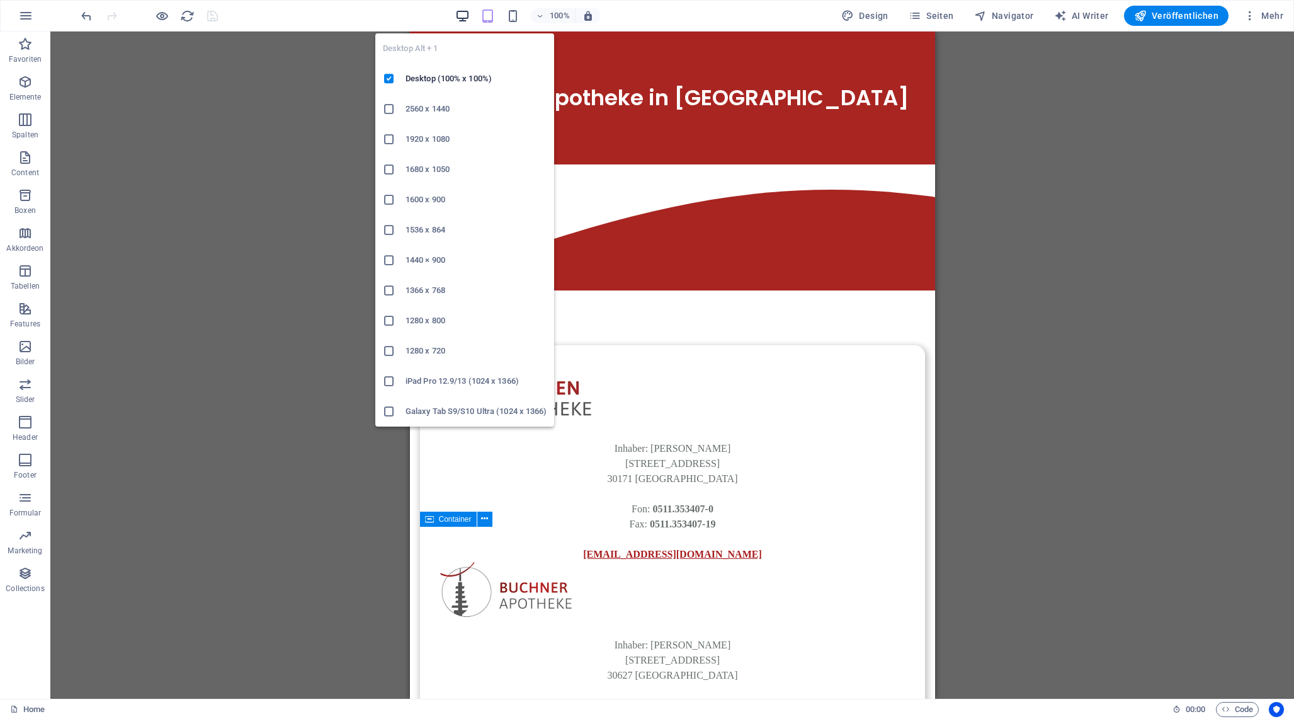
click at [470, 20] on icon "button" at bounding box center [462, 16] width 14 height 14
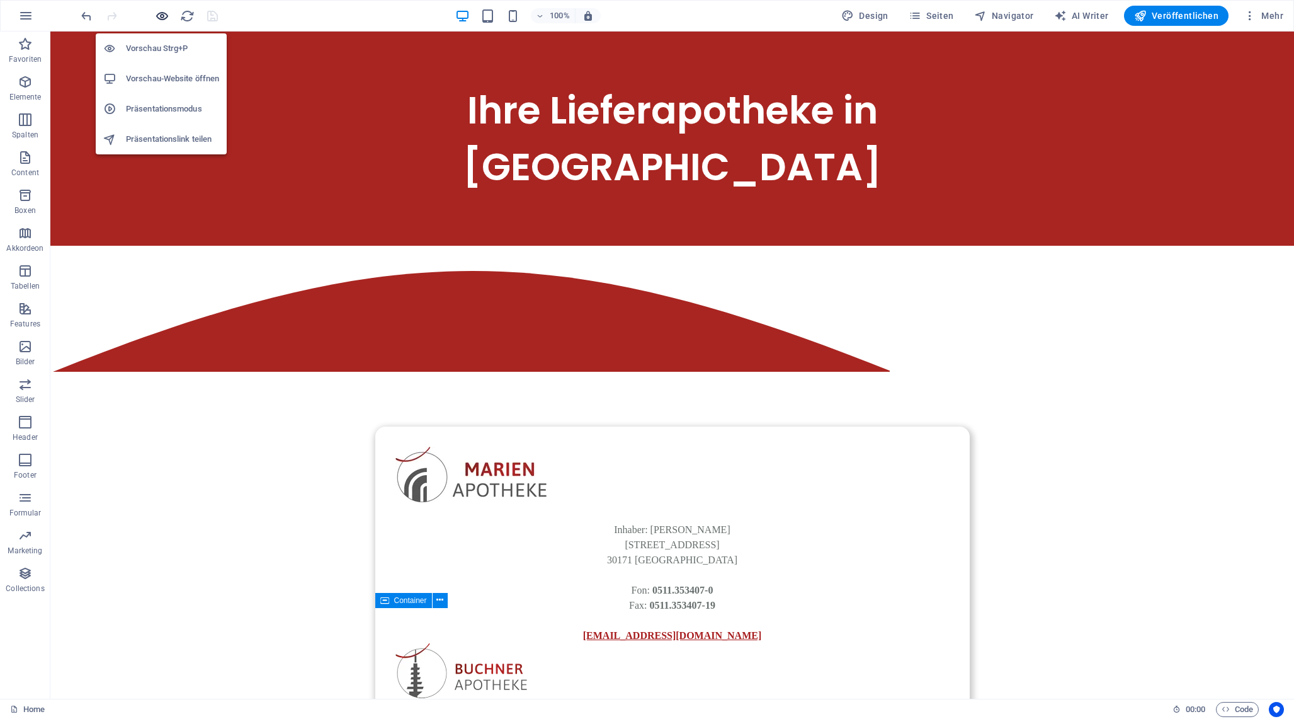
click at [162, 14] on icon "button" at bounding box center [162, 16] width 14 height 14
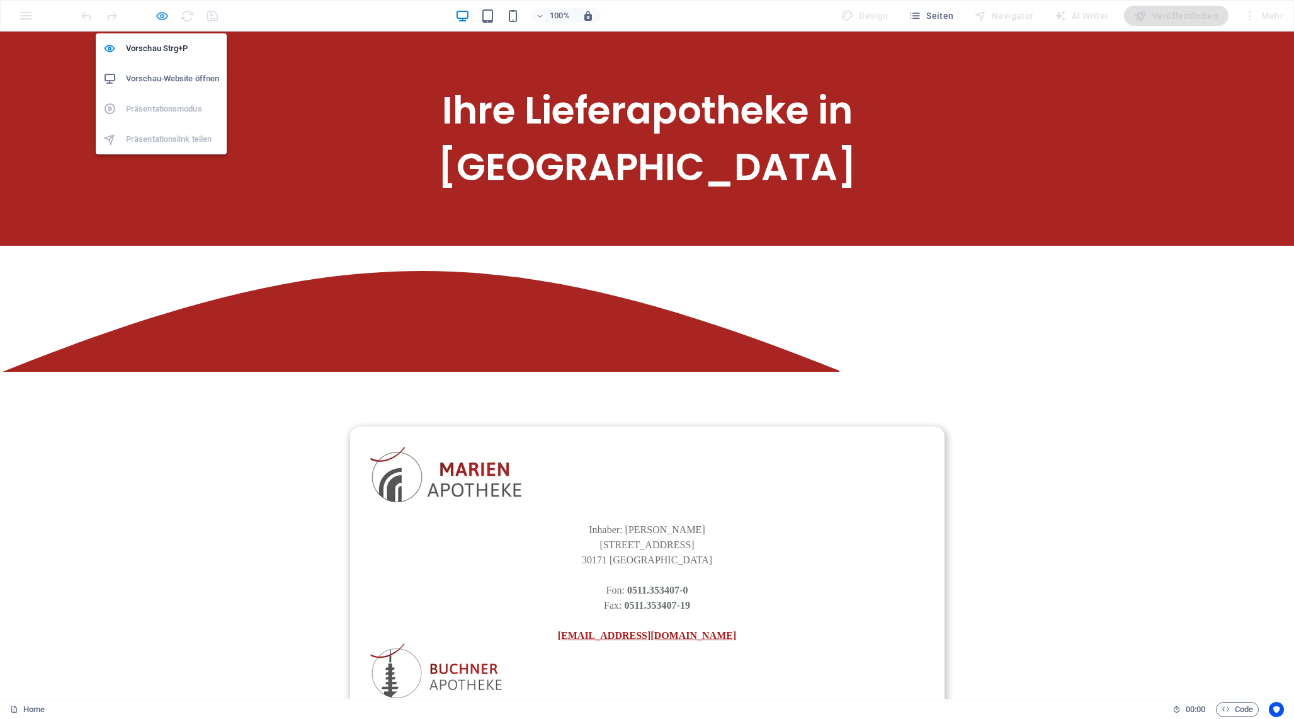
click at [157, 20] on icon "button" at bounding box center [162, 16] width 14 height 14
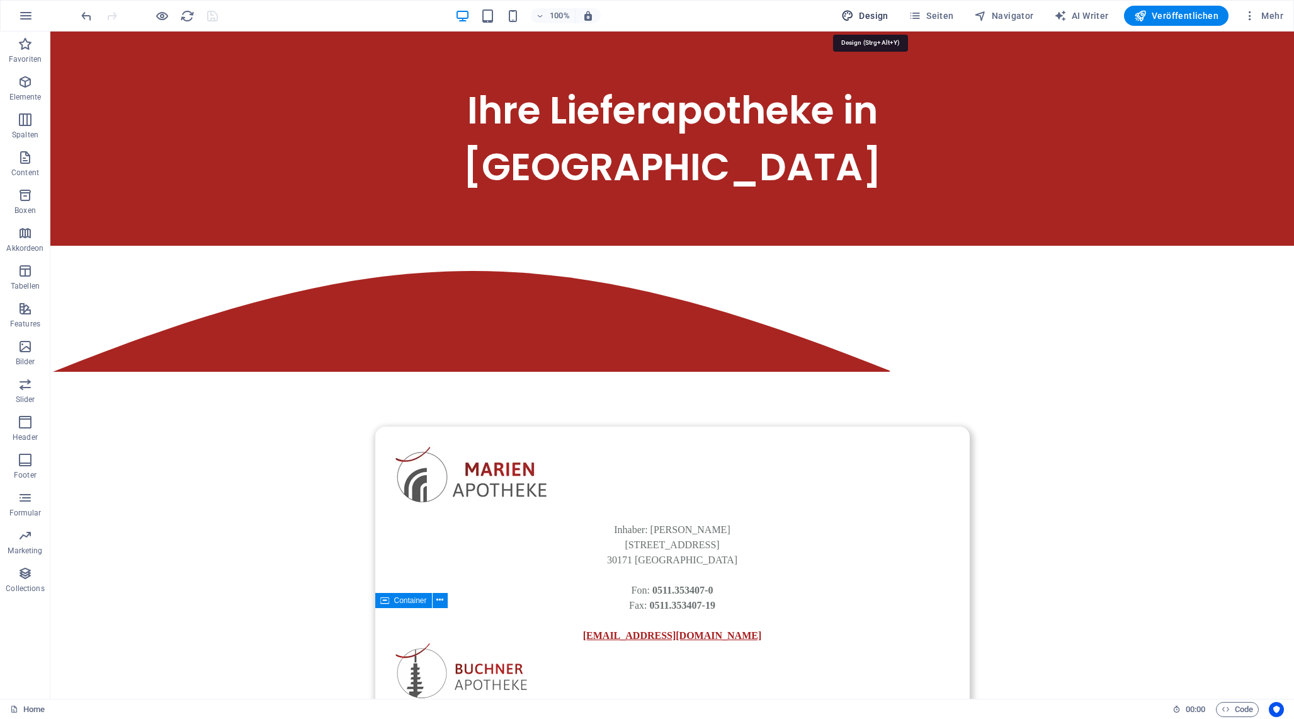
click at [867, 16] on span "Design" at bounding box center [864, 15] width 47 height 13
select select "px"
select select "400"
select select "px"
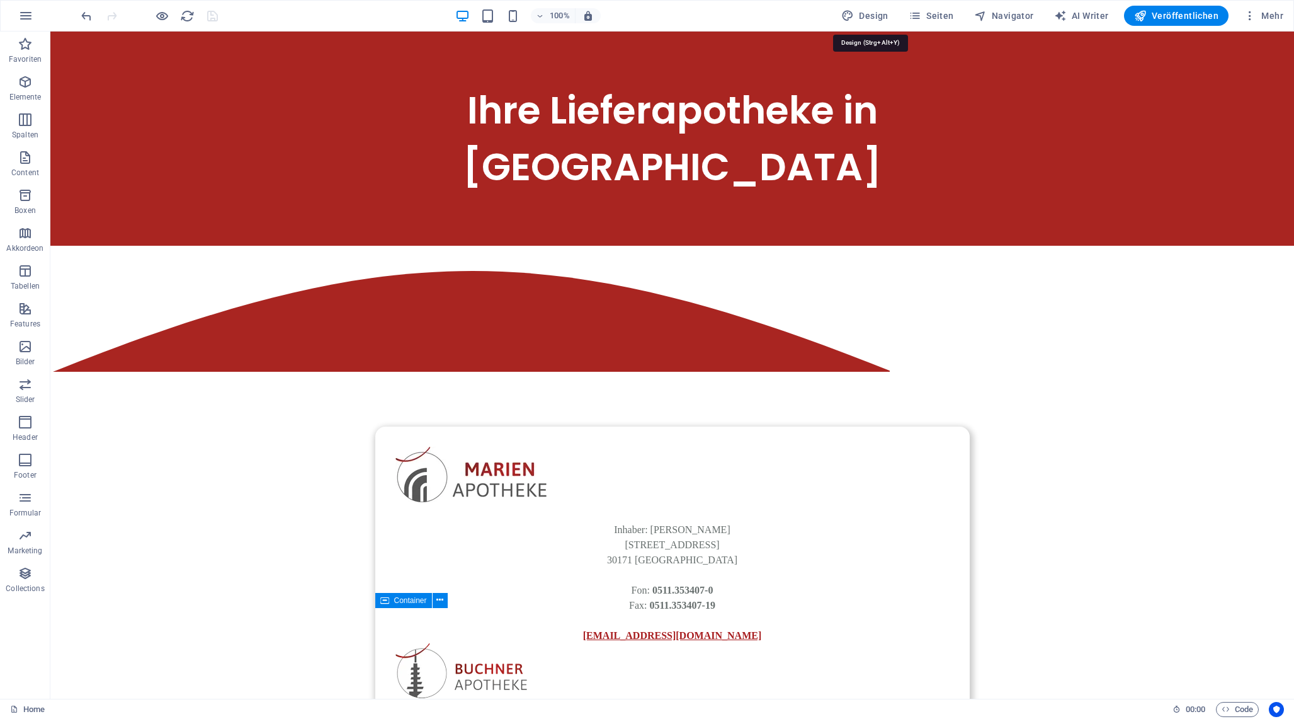
select select "600"
select select "px"
select select "rem"
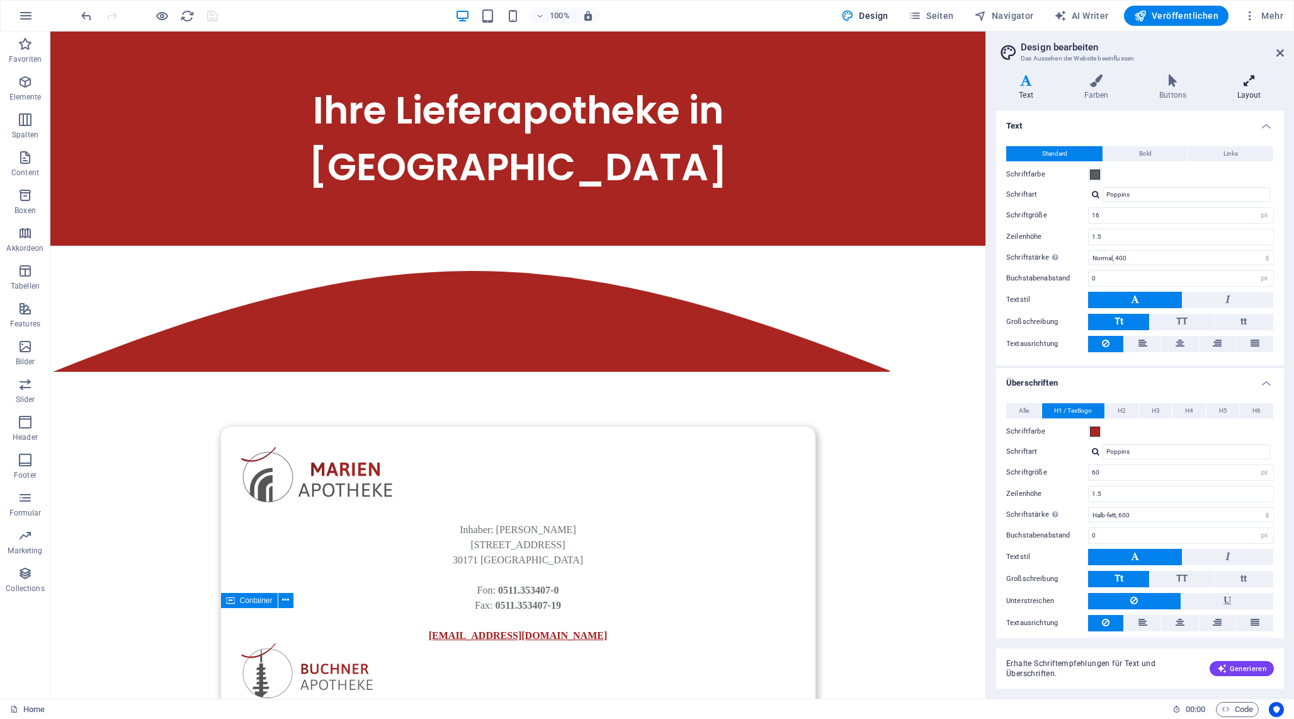
click at [1244, 94] on h4 "Layout" at bounding box center [1249, 87] width 70 height 26
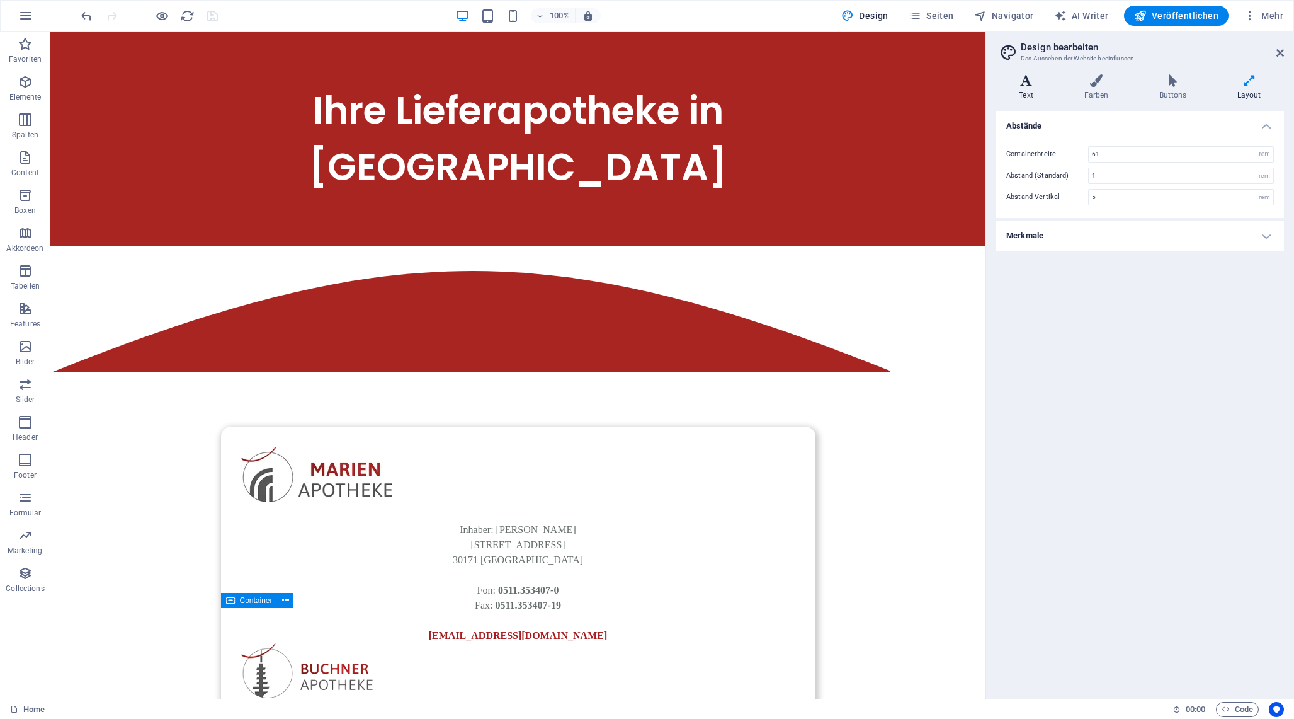
click at [1047, 86] on icon at bounding box center [1026, 80] width 60 height 13
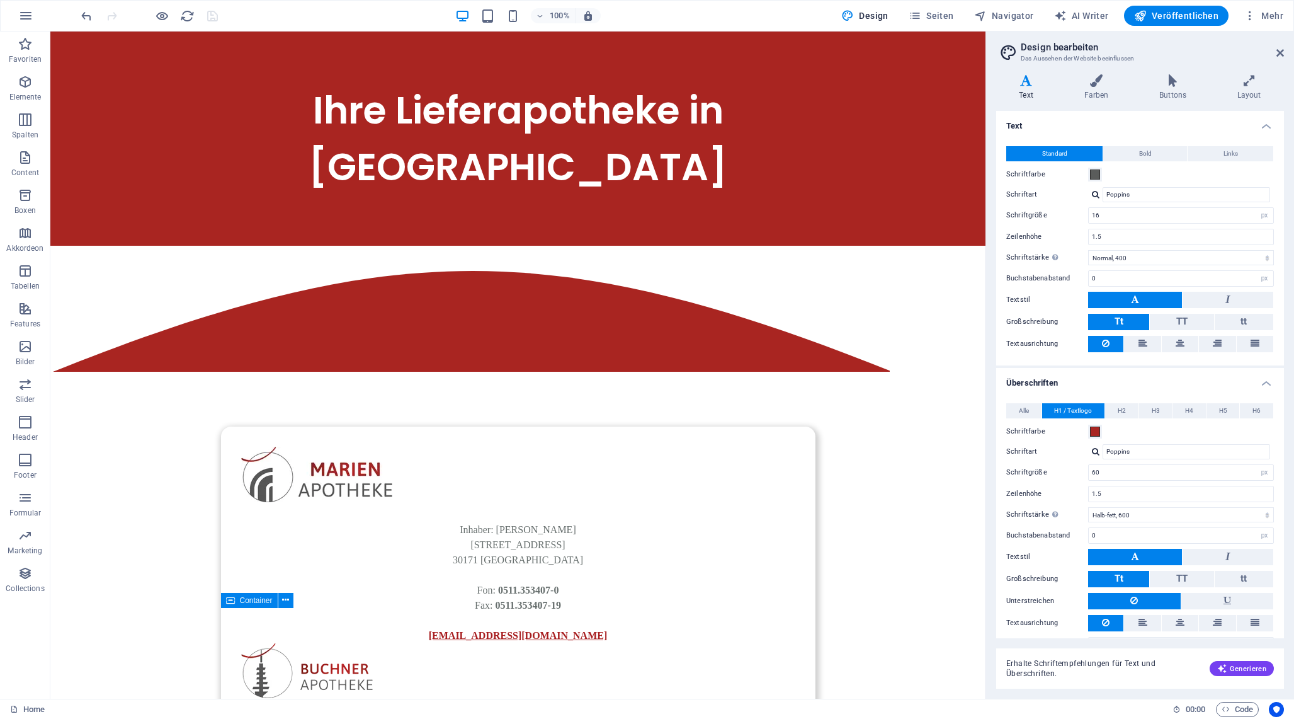
scroll to position [28, 0]
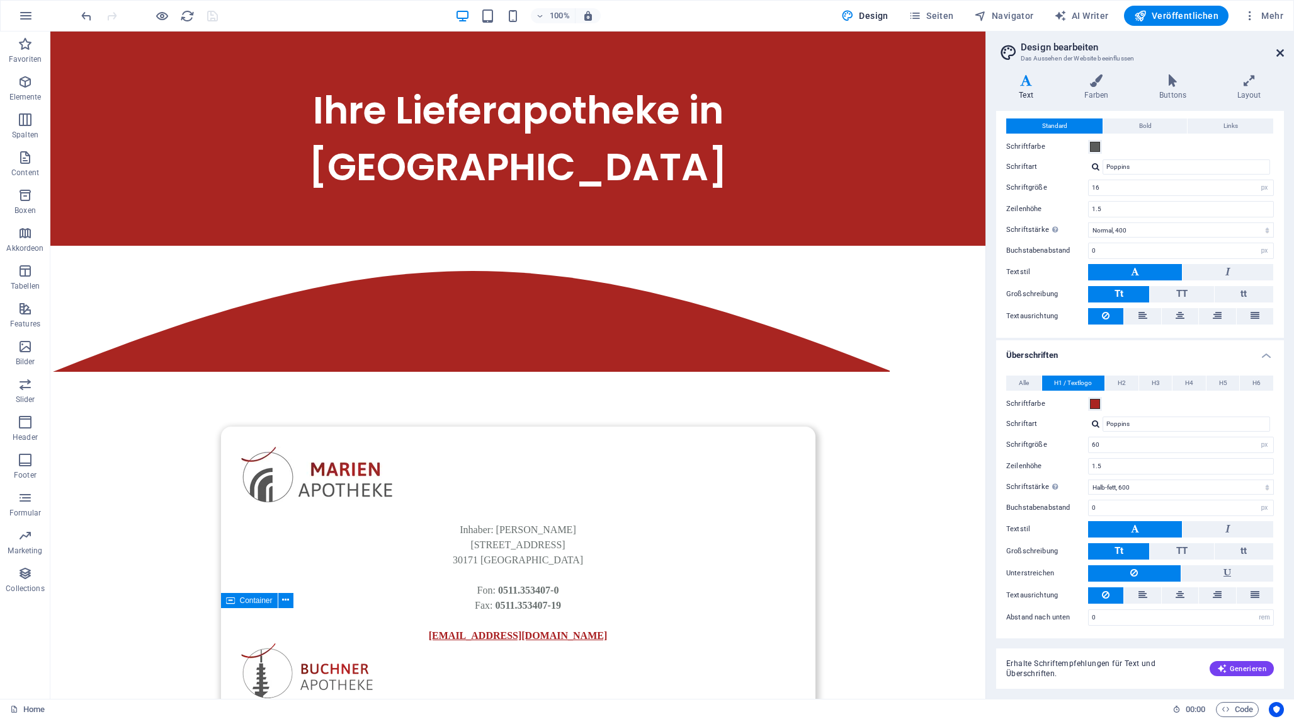
click at [1280, 48] on icon at bounding box center [1281, 53] width 8 height 10
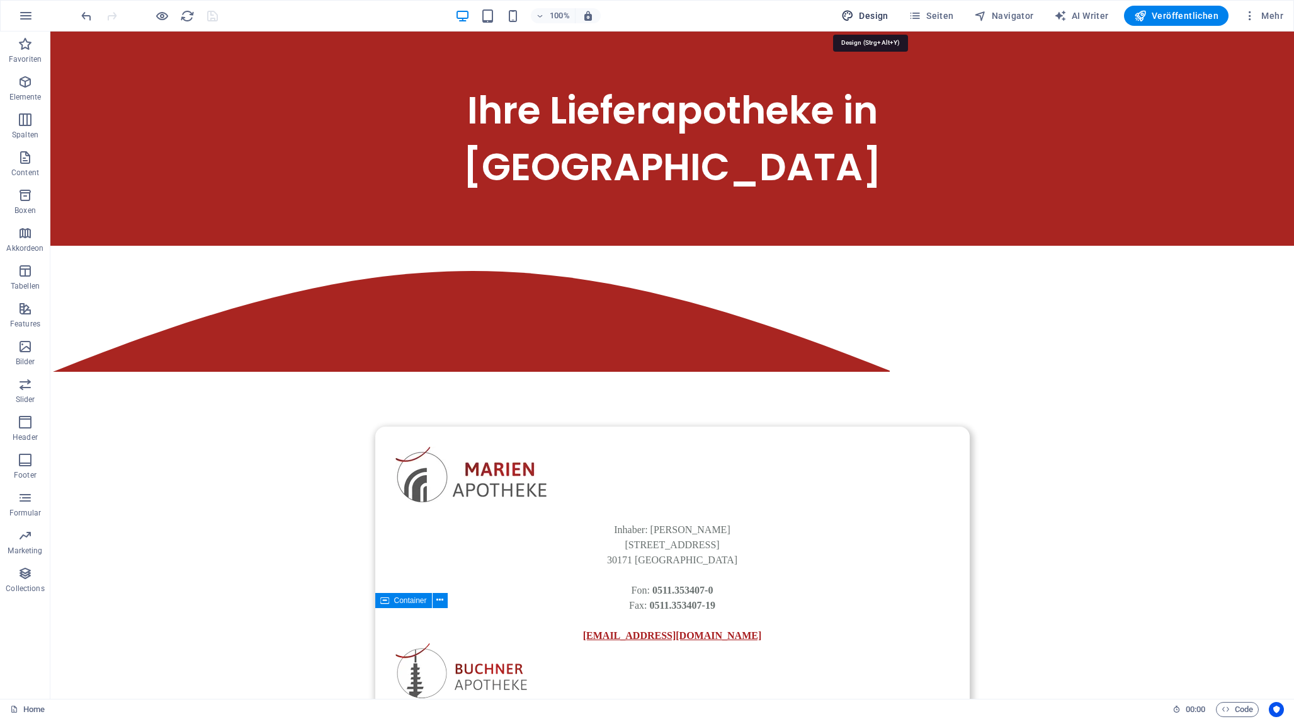
click at [883, 19] on span "Design" at bounding box center [864, 15] width 47 height 13
select select "px"
select select "400"
select select "px"
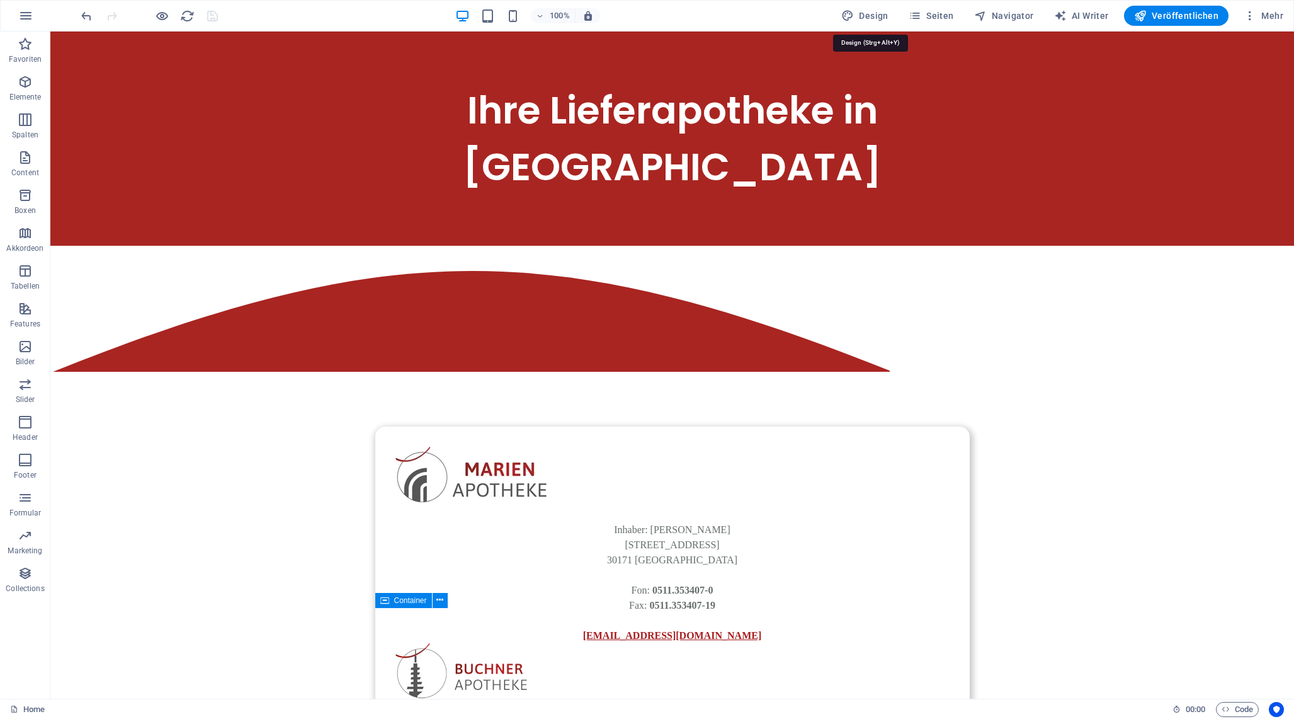
select select "600"
select select "px"
select select "rem"
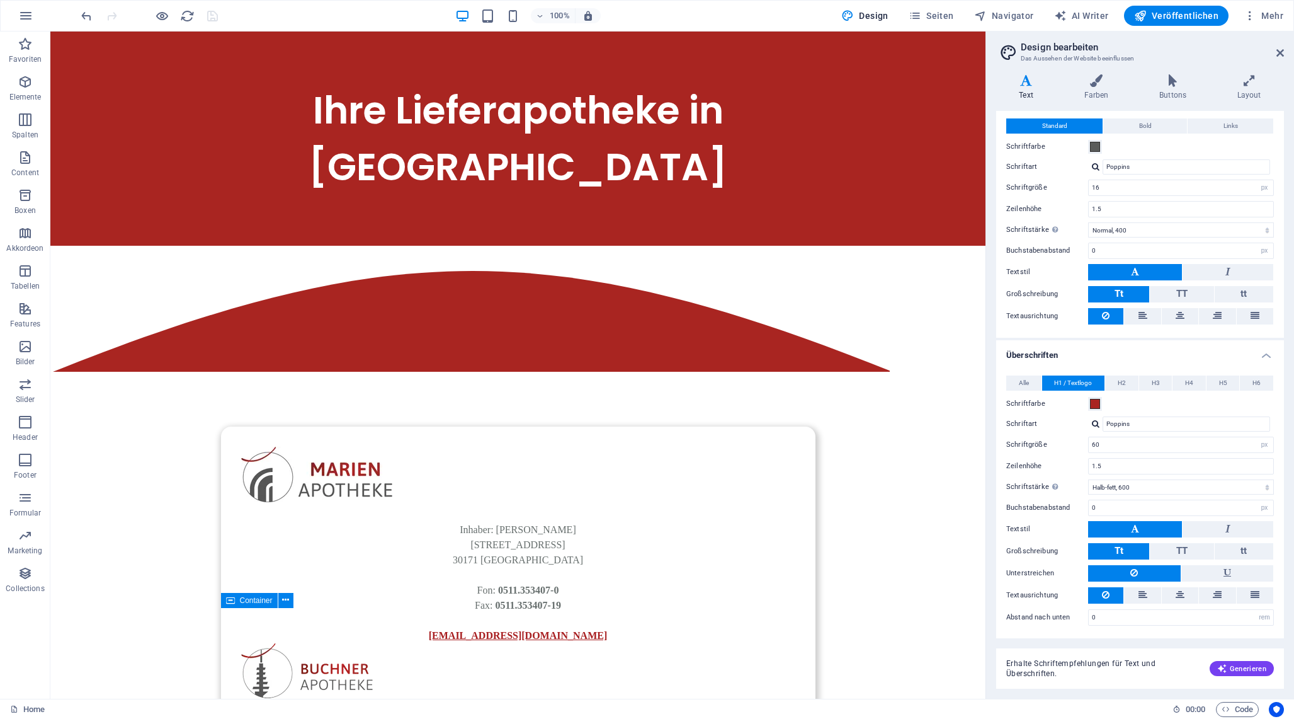
scroll to position [27, 0]
click at [1096, 423] on div at bounding box center [1096, 424] width 8 height 8
click at [1126, 456] on div "Schriften verwalten →" at bounding box center [1189, 458] width 166 height 16
select select "popularity"
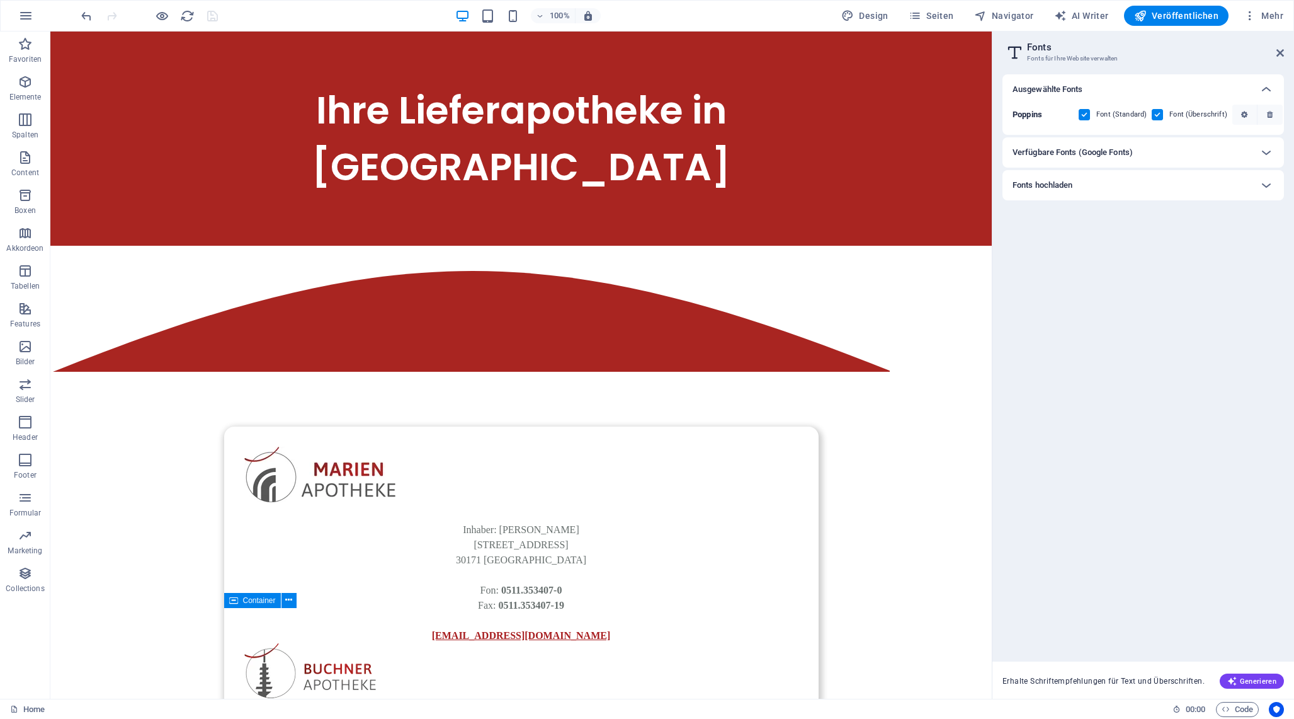
click at [1145, 155] on div "Verfügbare Fonts (Google Fonts)" at bounding box center [1132, 152] width 239 height 15
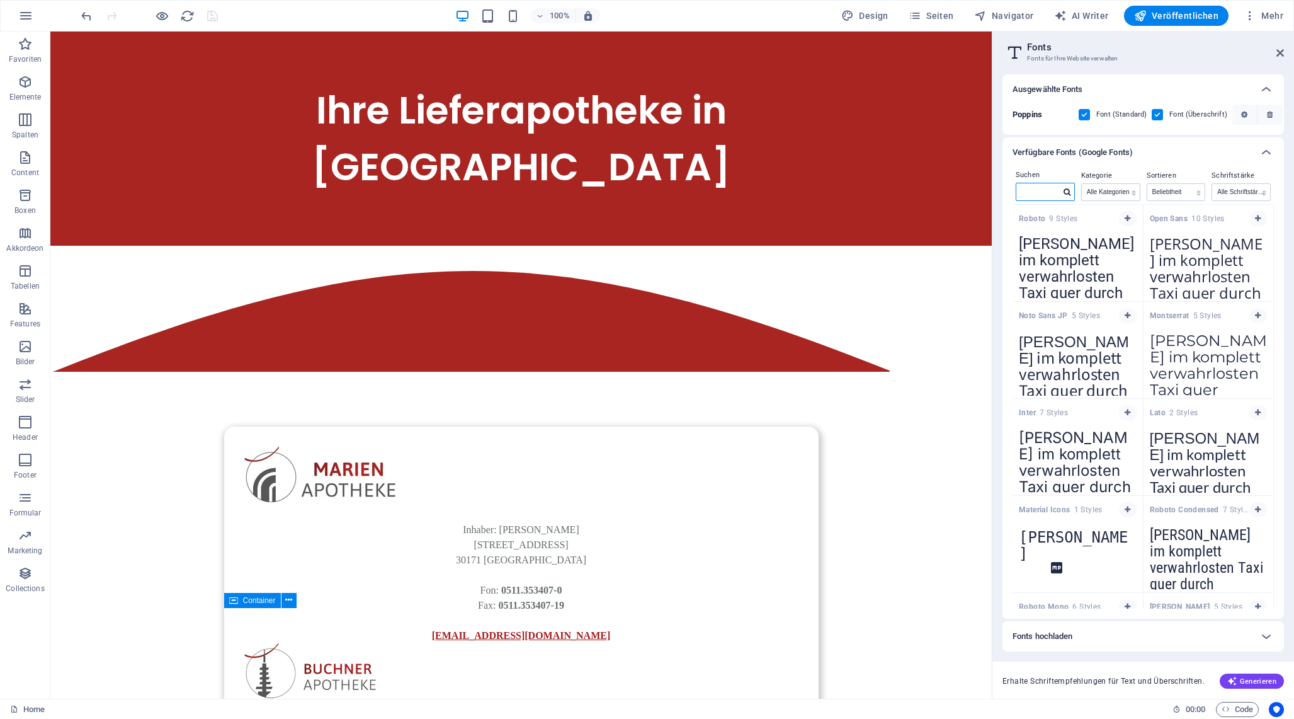
click at [1054, 197] on input "text" at bounding box center [1039, 191] width 44 height 16
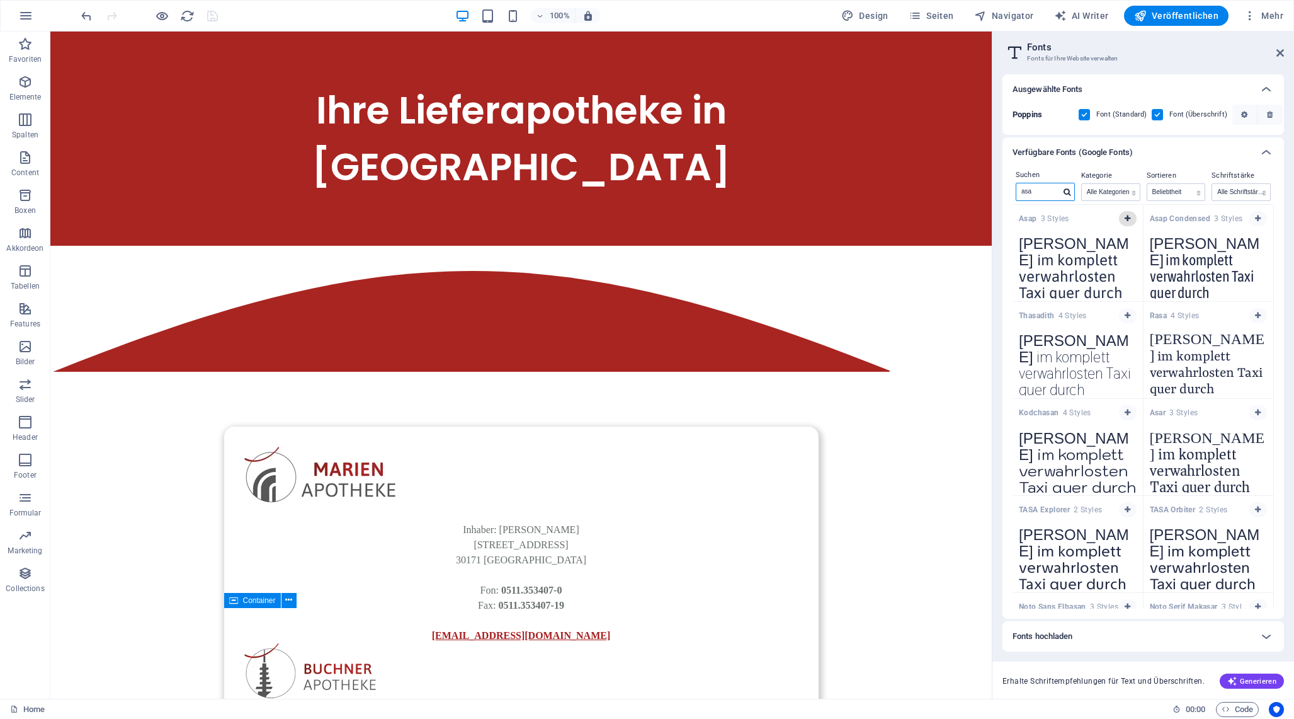
type input "asa"
click at [1125, 218] on icon "button" at bounding box center [1128, 219] width 6 height 8
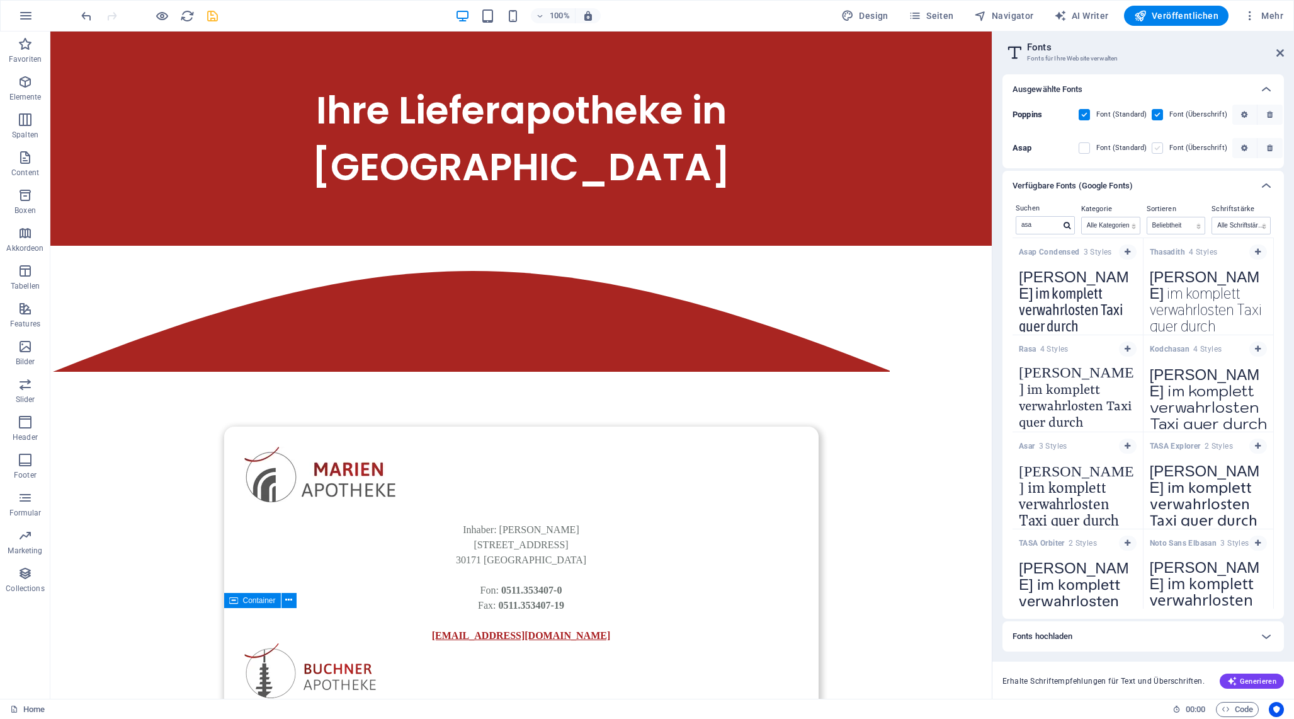
click at [1085, 145] on label at bounding box center [1084, 147] width 11 height 11
click at [0, 0] on input "checkbox" at bounding box center [0, 0] width 0 height 0
drag, startPoint x: 1152, startPoint y: 148, endPoint x: 1257, endPoint y: 127, distance: 107.2
click at [1152, 148] on label at bounding box center [1157, 147] width 11 height 11
click at [0, 0] on input "checkbox" at bounding box center [0, 0] width 0 height 0
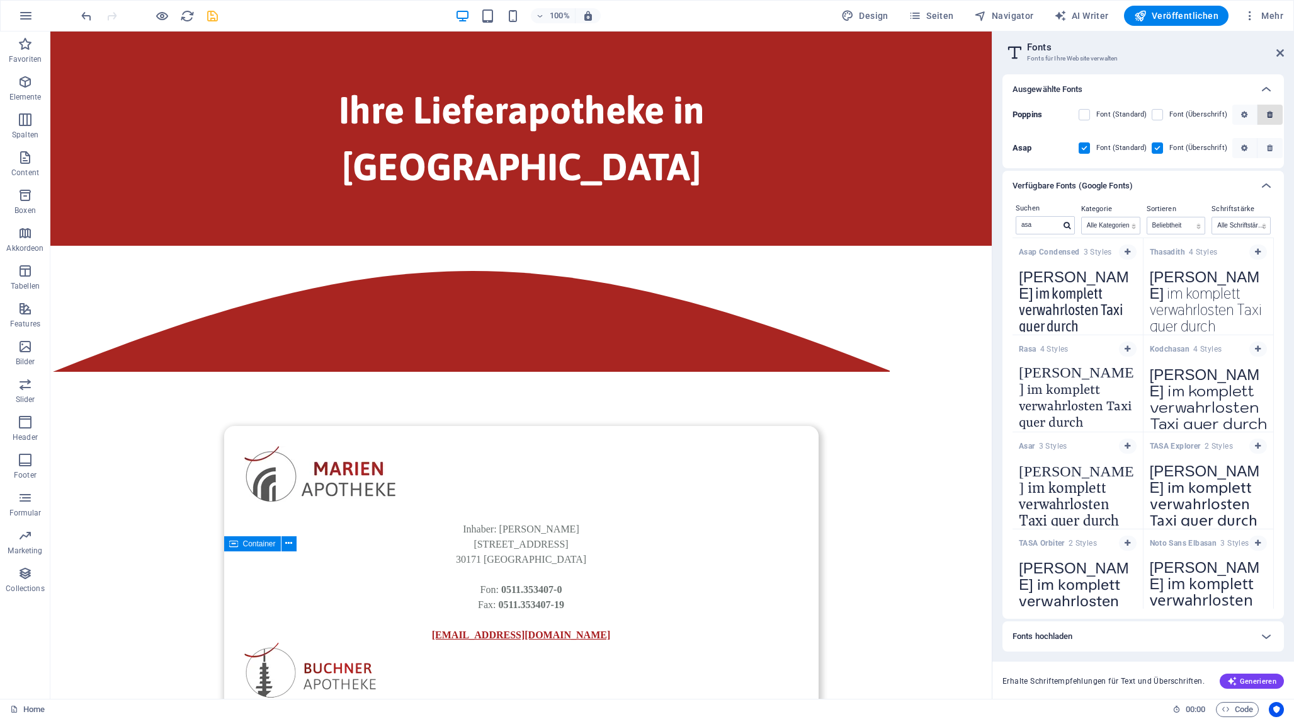
click at [1271, 115] on span "button" at bounding box center [1270, 115] width 15 height 8
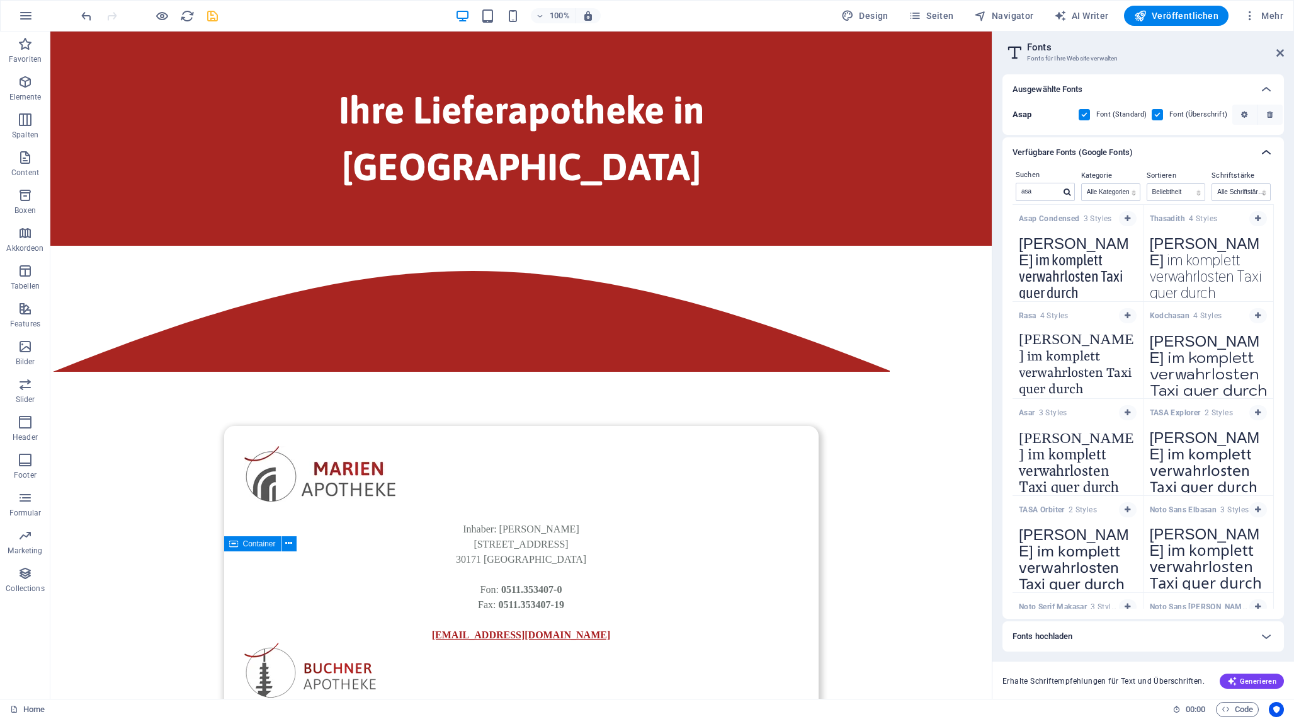
click at [1272, 153] on icon at bounding box center [1266, 152] width 15 height 15
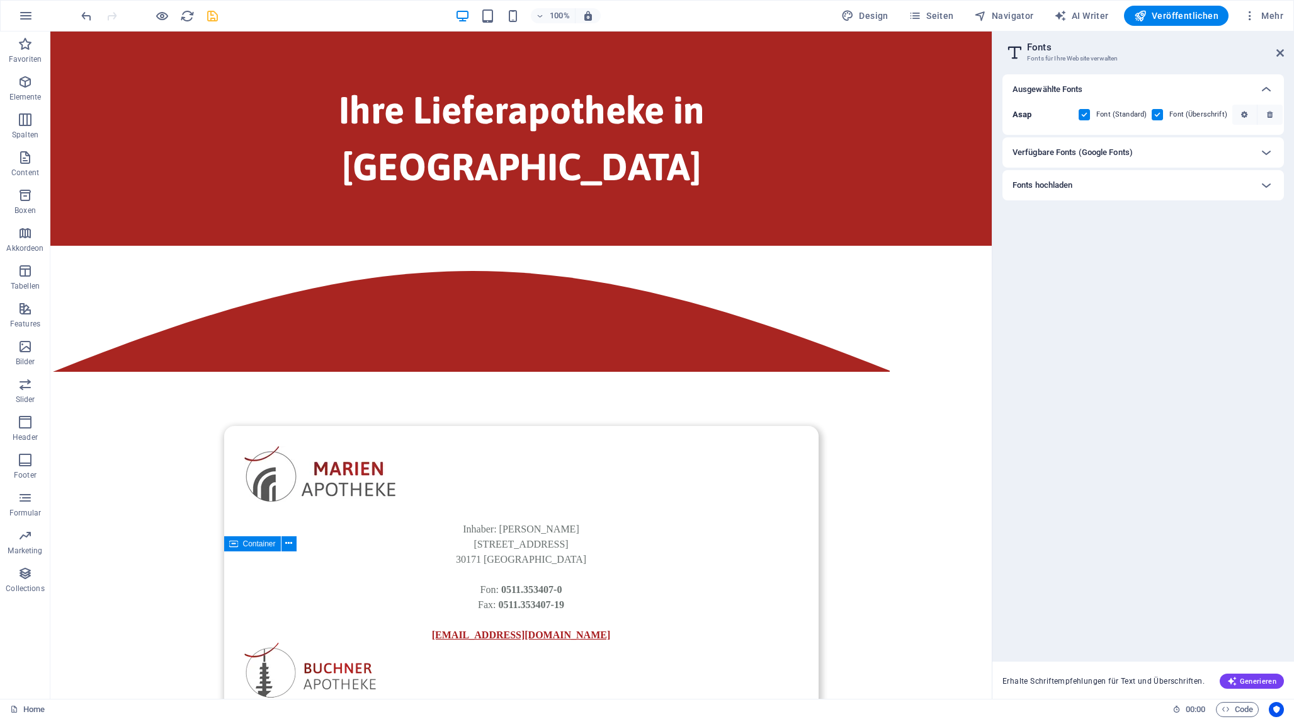
click at [1061, 114] on p "Asap" at bounding box center [1038, 114] width 50 height 11
click at [1238, 115] on span "button" at bounding box center [1245, 115] width 14 height 8
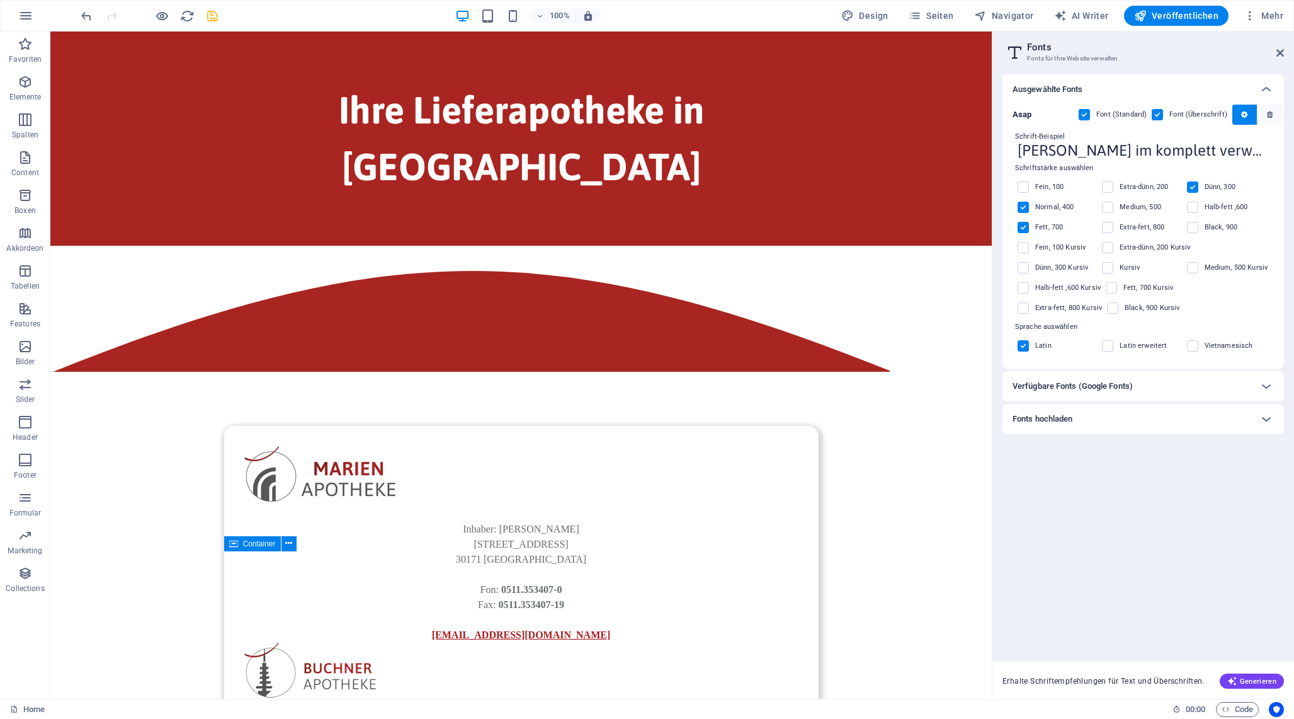
click at [1229, 184] on label "Dünn, 300" at bounding box center [1225, 187] width 41 height 15
click at [0, 0] on input "checkbox" at bounding box center [0, 0] width 0 height 0
click at [1046, 227] on label "Fett, 700" at bounding box center [1055, 227] width 41 height 15
click at [0, 0] on input "checkbox" at bounding box center [0, 0] width 0 height 0
click at [1141, 207] on label "Medium, 500" at bounding box center [1141, 207] width 42 height 15
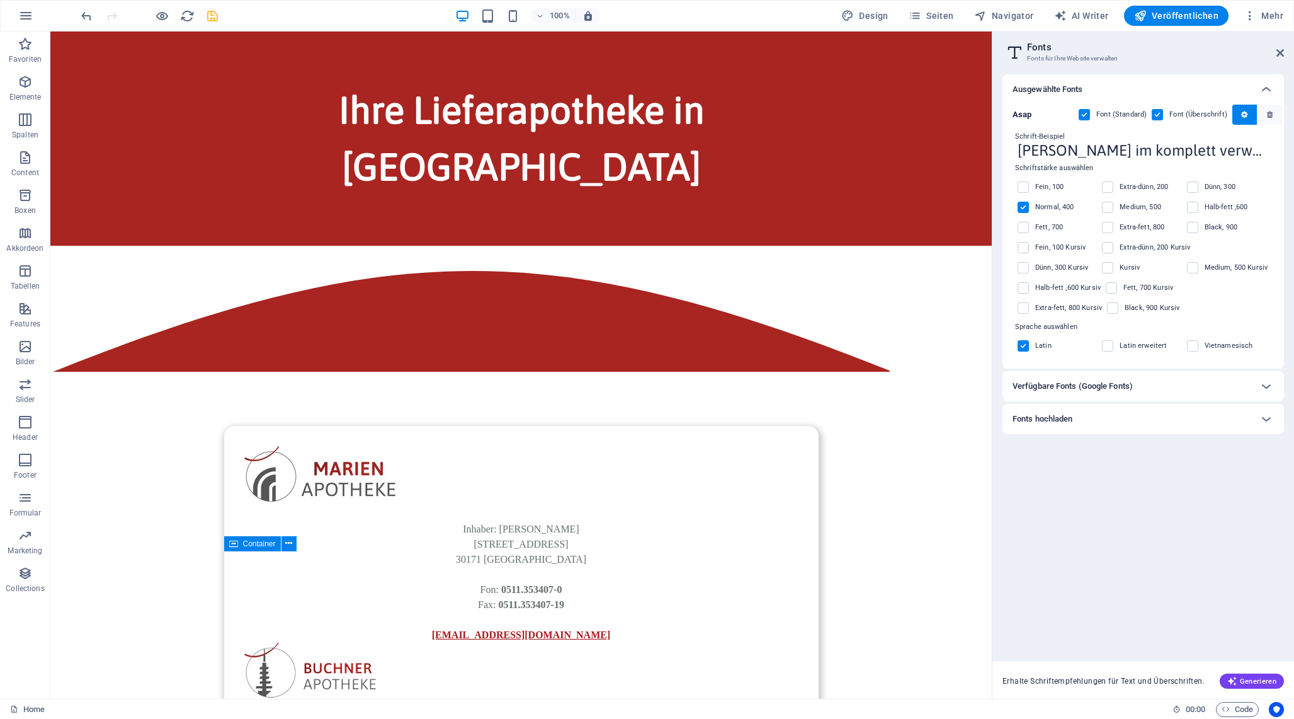
click at [0, 0] on input "checkbox" at bounding box center [0, 0] width 0 height 0
click at [1030, 225] on span at bounding box center [1032, 227] width 6 height 6
click at [1052, 227] on label "Fett, 700" at bounding box center [1055, 227] width 41 height 15
click at [0, 0] on input "checkbox" at bounding box center [0, 0] width 0 height 0
click at [1223, 203] on label "Halb-fett ,600" at bounding box center [1226, 207] width 43 height 15
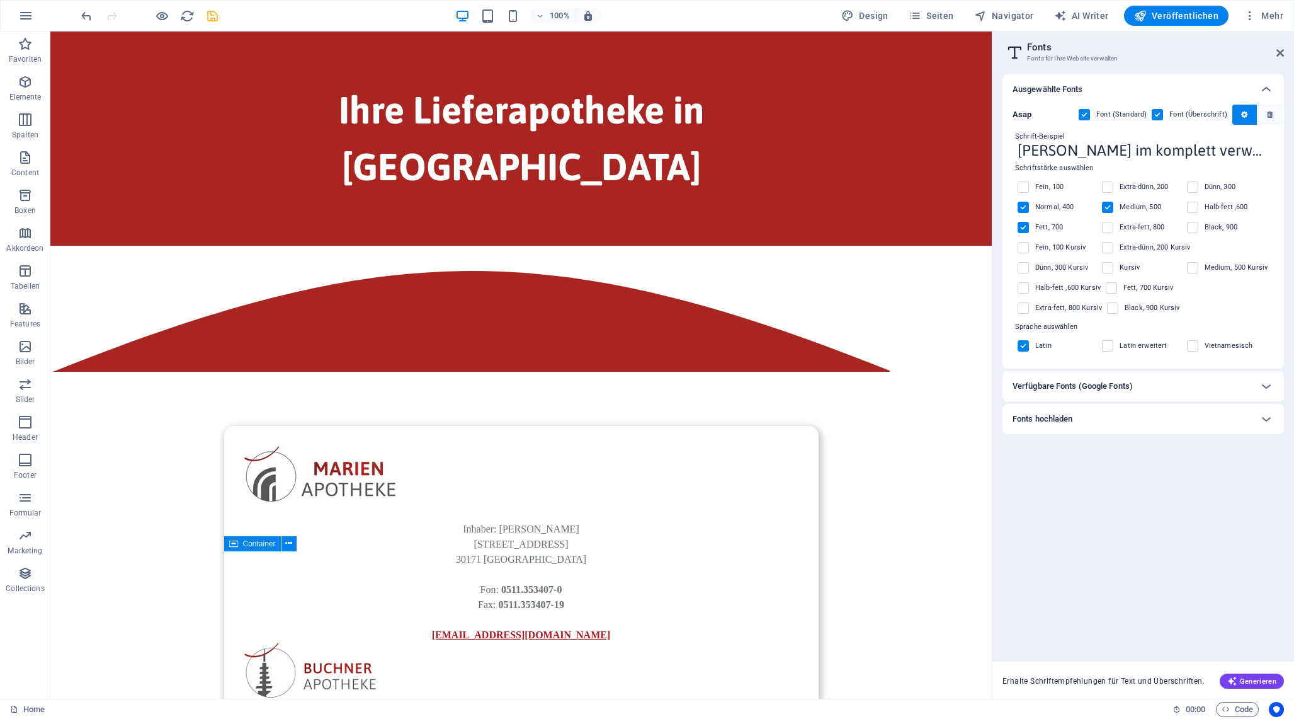
click at [0, 0] on input "checkbox" at bounding box center [0, 0] width 0 height 0
click at [1151, 210] on label "Medium, 500" at bounding box center [1141, 207] width 42 height 15
click at [0, 0] on input "checkbox" at bounding box center [0, 0] width 0 height 0
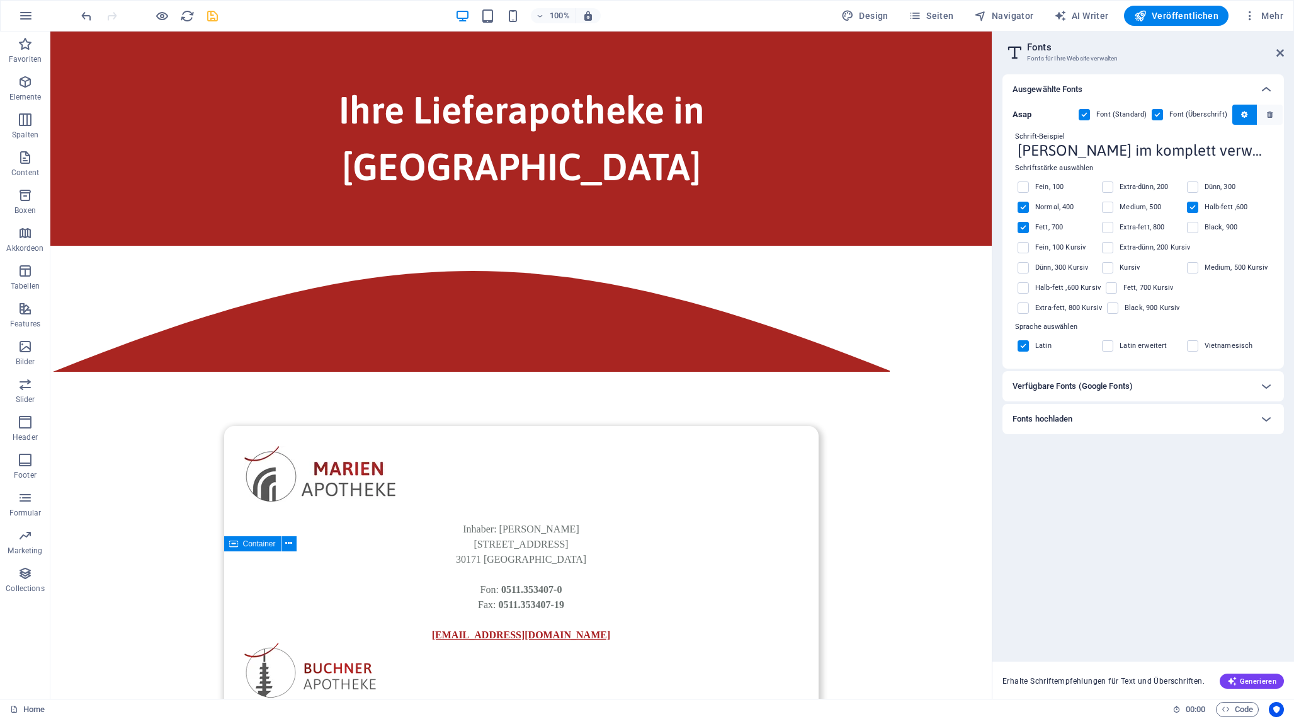
click at [1132, 207] on label "Medium, 500" at bounding box center [1141, 207] width 42 height 15
click at [0, 0] on input "checkbox" at bounding box center [0, 0] width 0 height 0
click at [1235, 203] on label "Halb-fett ,600" at bounding box center [1226, 207] width 43 height 15
click at [0, 0] on input "checkbox" at bounding box center [0, 0] width 0 height 0
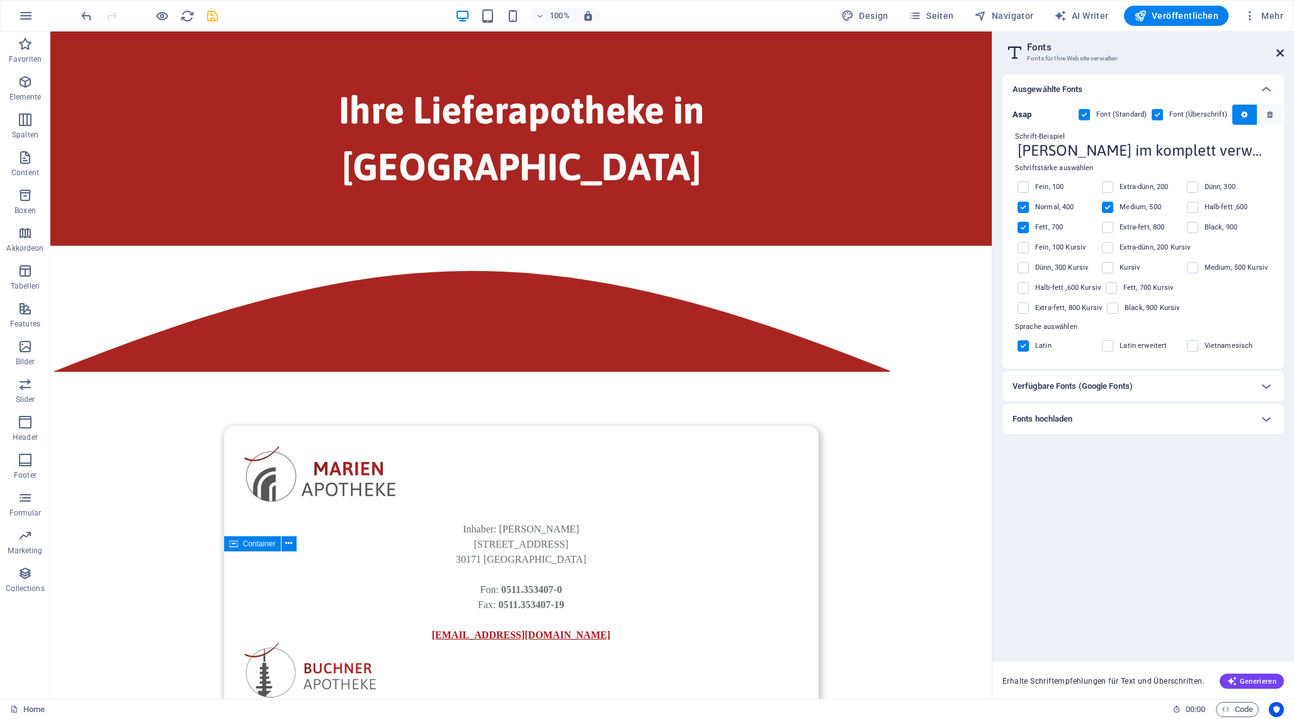
drag, startPoint x: 1277, startPoint y: 49, endPoint x: 1183, endPoint y: 21, distance: 98.5
click at [1277, 49] on icon at bounding box center [1281, 53] width 8 height 10
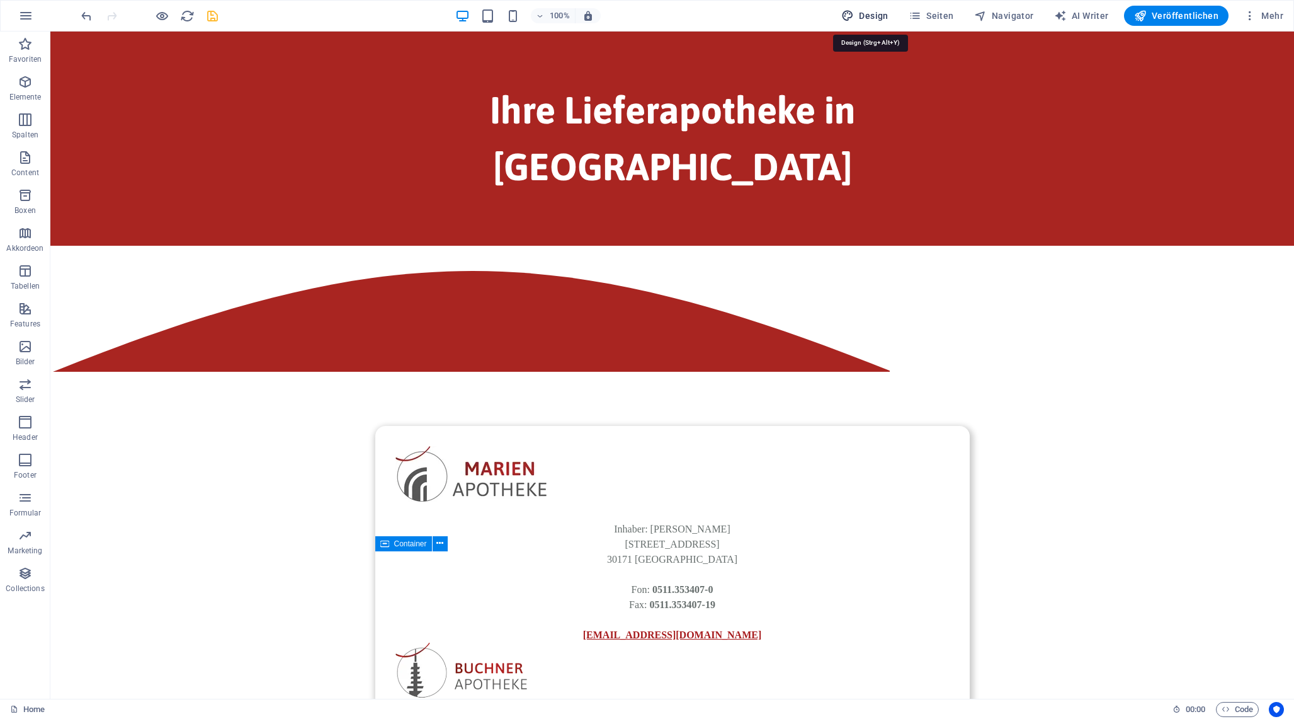
click at [888, 14] on span "Design" at bounding box center [864, 15] width 47 height 13
select select "px"
select select "400"
select select "px"
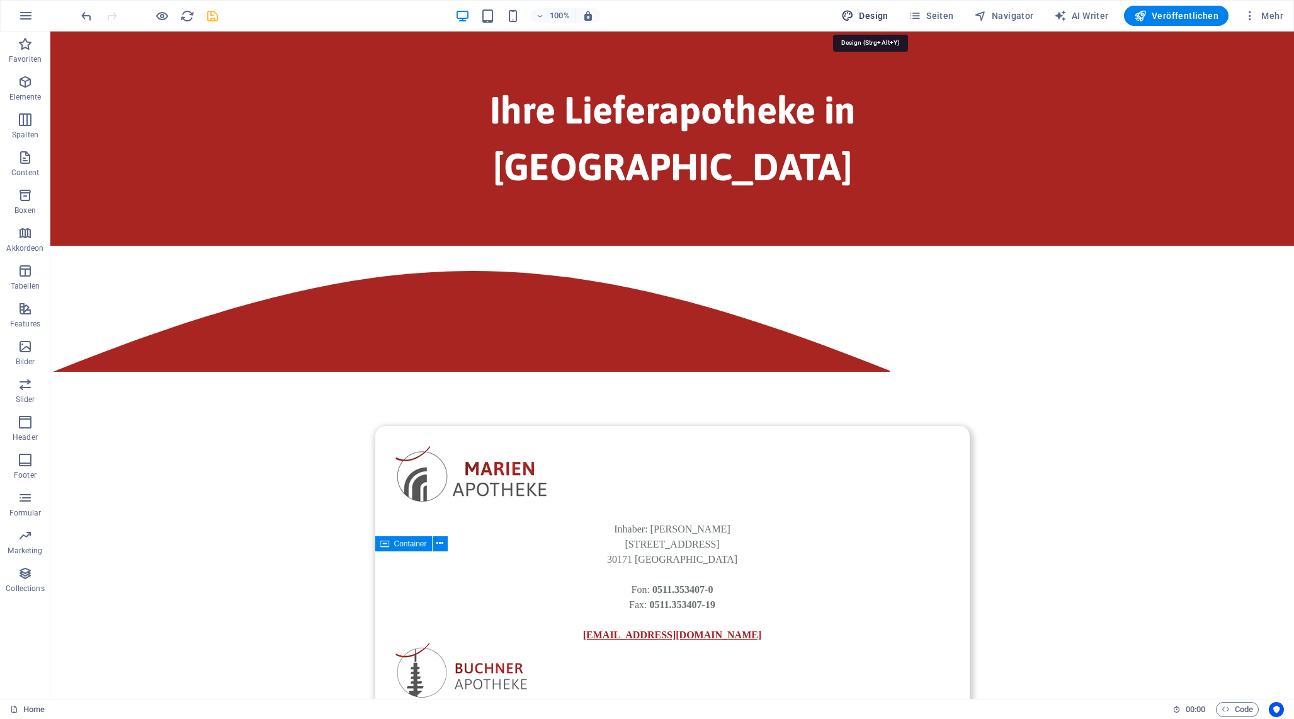
select select "600"
select select "px"
select select "rem"
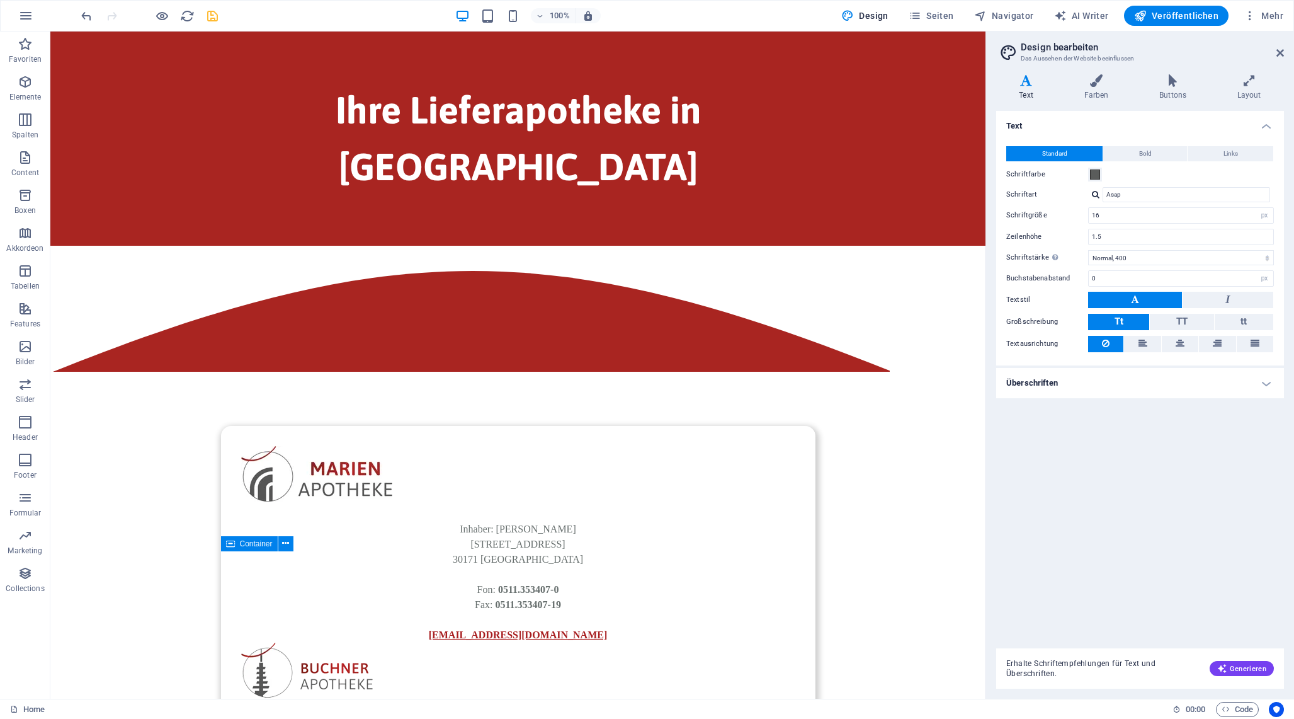
click at [1078, 391] on h4 "Überschriften" at bounding box center [1140, 383] width 288 height 30
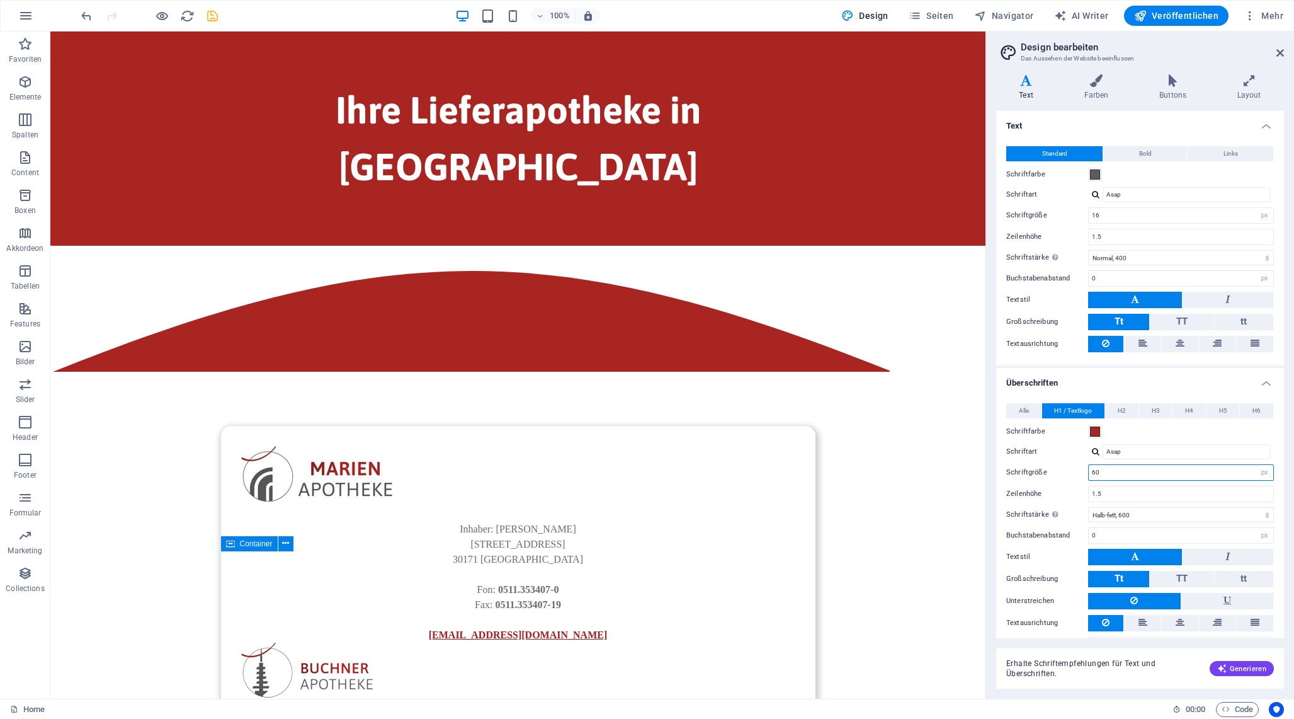
click at [1122, 474] on input "60" at bounding box center [1181, 472] width 185 height 15
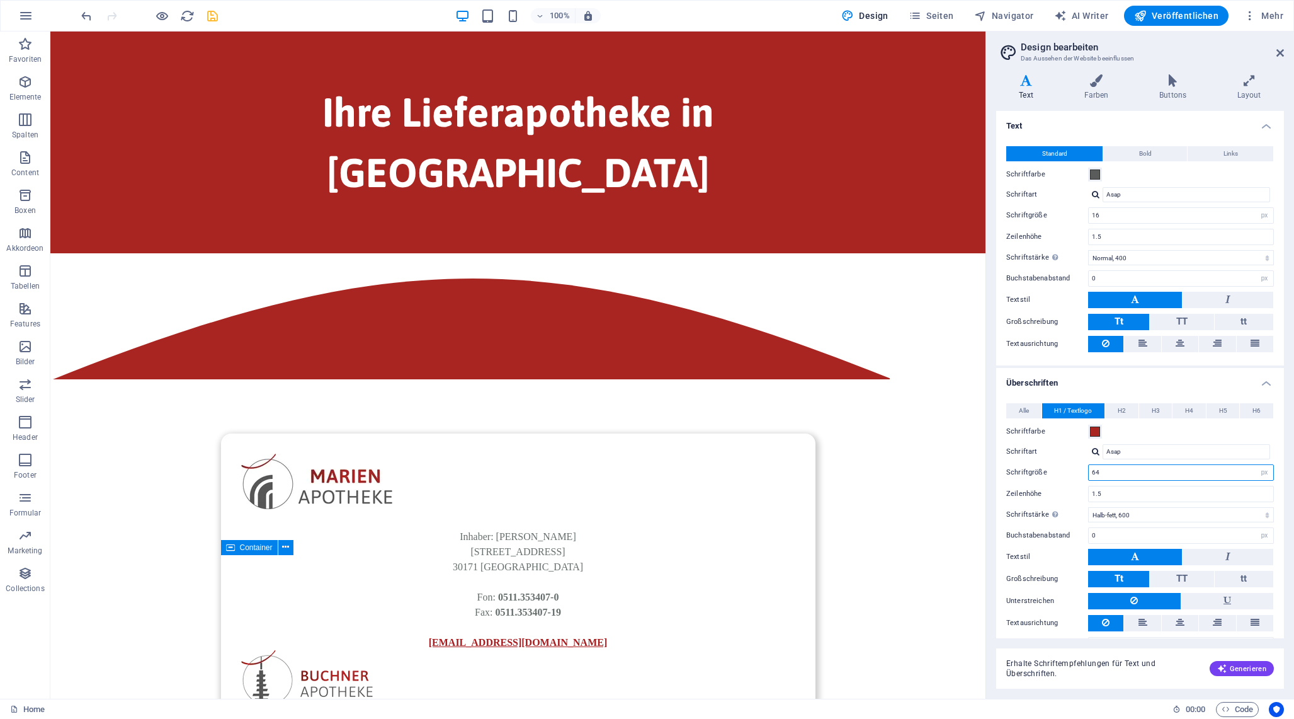
click at [1122, 473] on input "64" at bounding box center [1181, 472] width 185 height 15
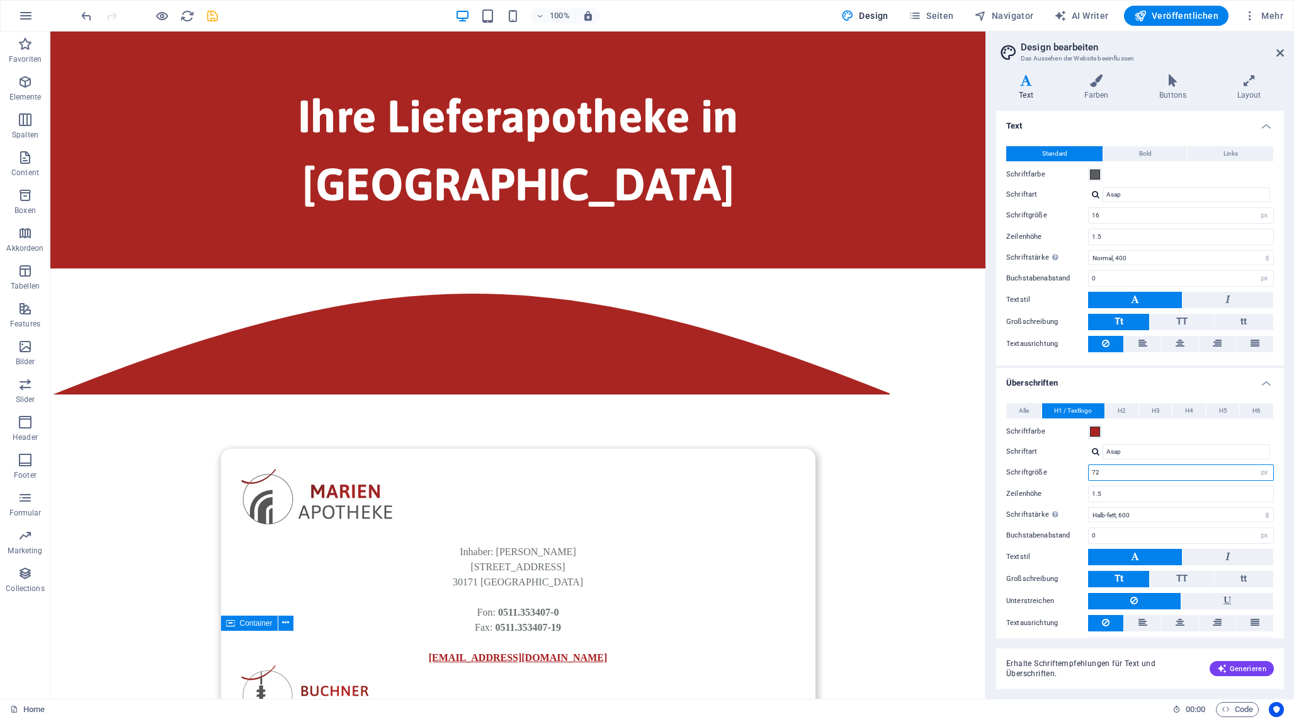
click at [1122, 473] on input "72" at bounding box center [1181, 472] width 185 height 15
type input "60"
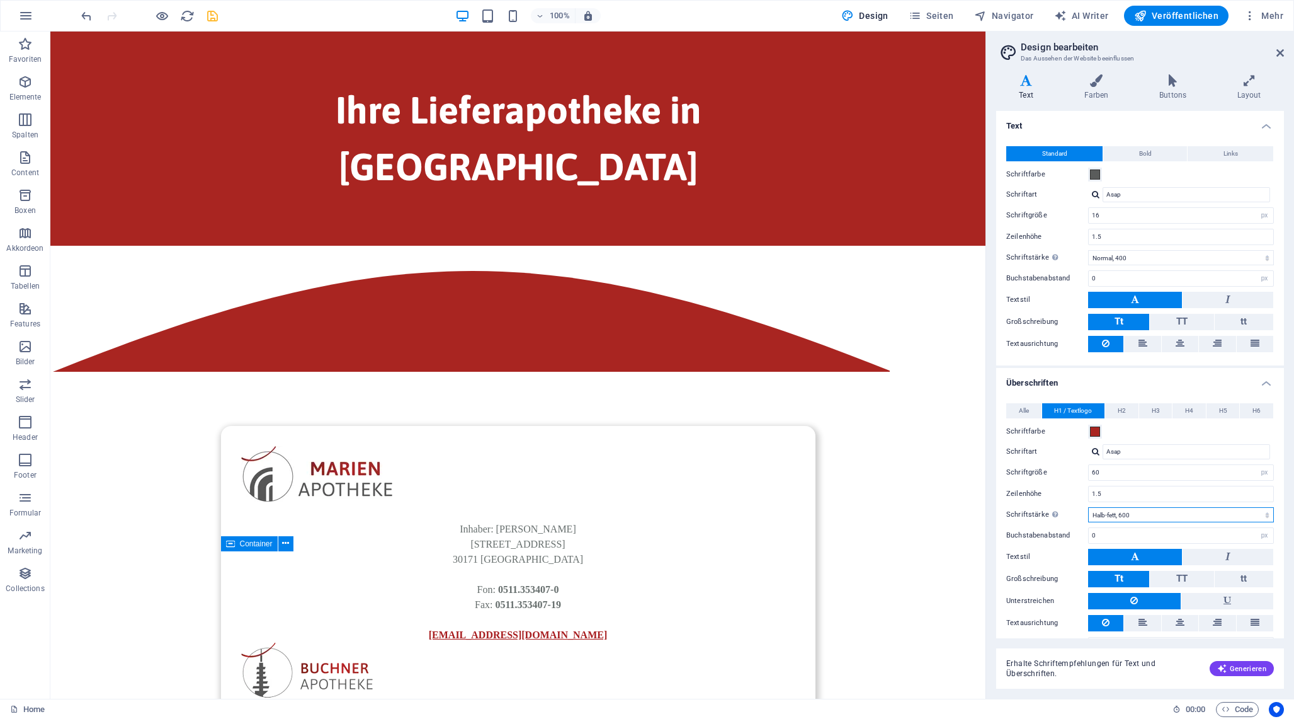
click at [1150, 517] on select "Fein, 100 Extra-dünn, 200 Dünn, 300 Normal, 400 Medium, 500 Halb-fett, 600 Fett…" at bounding box center [1181, 514] width 186 height 15
click at [1088, 507] on select "Fein, 100 Extra-dünn, 200 Dünn, 300 Normal, 400 Medium, 500 Halb-fett, 600 Fett…" at bounding box center [1181, 514] width 186 height 15
click at [1144, 507] on select "Fein, 100 Extra-dünn, 200 Dünn, 300 Normal, 400 Medium, 500 Halb-fett, 600 Fett…" at bounding box center [1181, 514] width 186 height 15
select select "500"
click at [1088, 507] on select "Fein, 100 Extra-dünn, 200 Dünn, 300 Normal, 400 Medium, 500 Halb-fett, 600 Fett…" at bounding box center [1181, 514] width 186 height 15
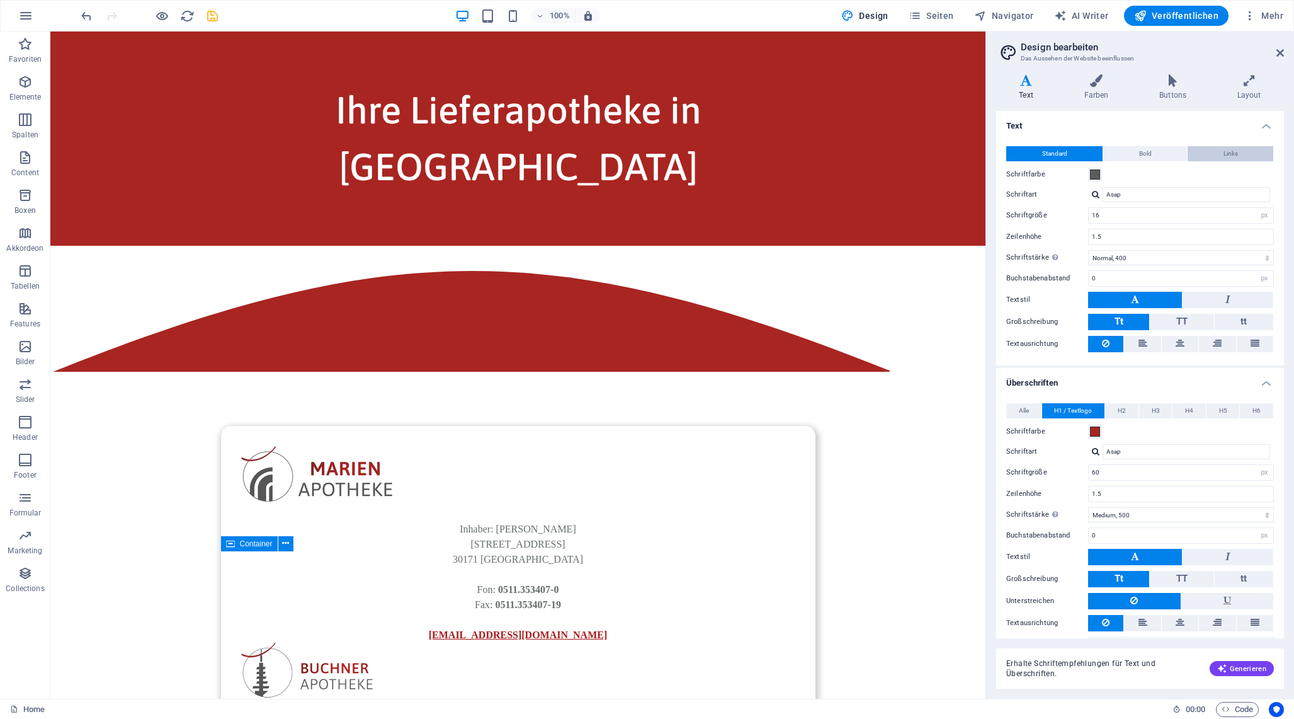
click at [1231, 157] on span "Links" at bounding box center [1231, 153] width 14 height 15
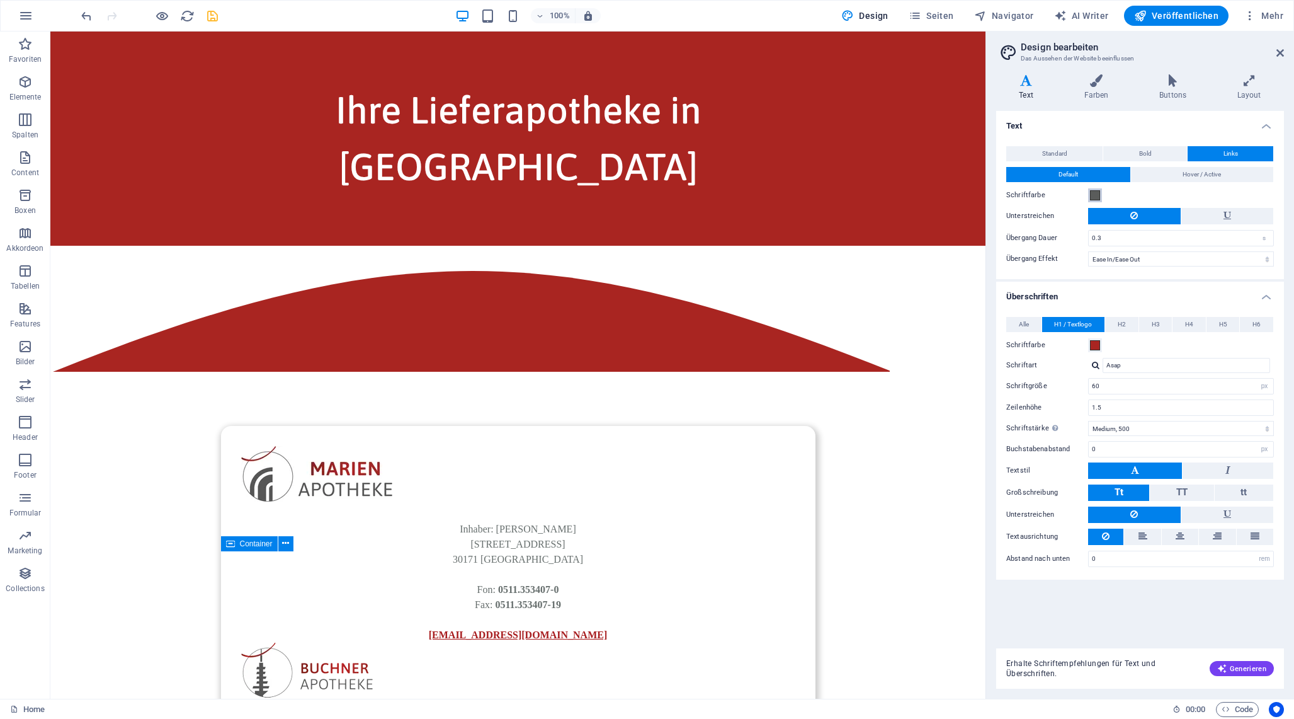
click at [1094, 195] on span at bounding box center [1095, 195] width 10 height 10
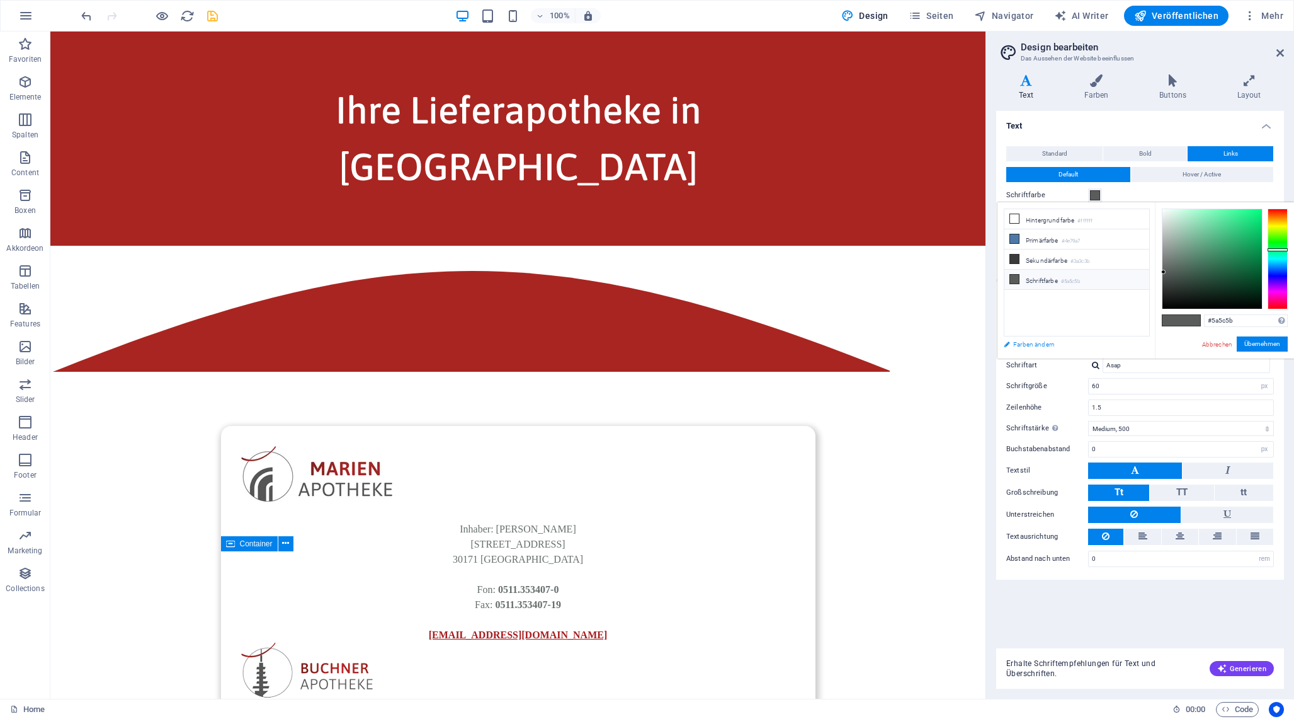
click at [1008, 339] on link "Farben ändern" at bounding box center [1071, 344] width 146 height 16
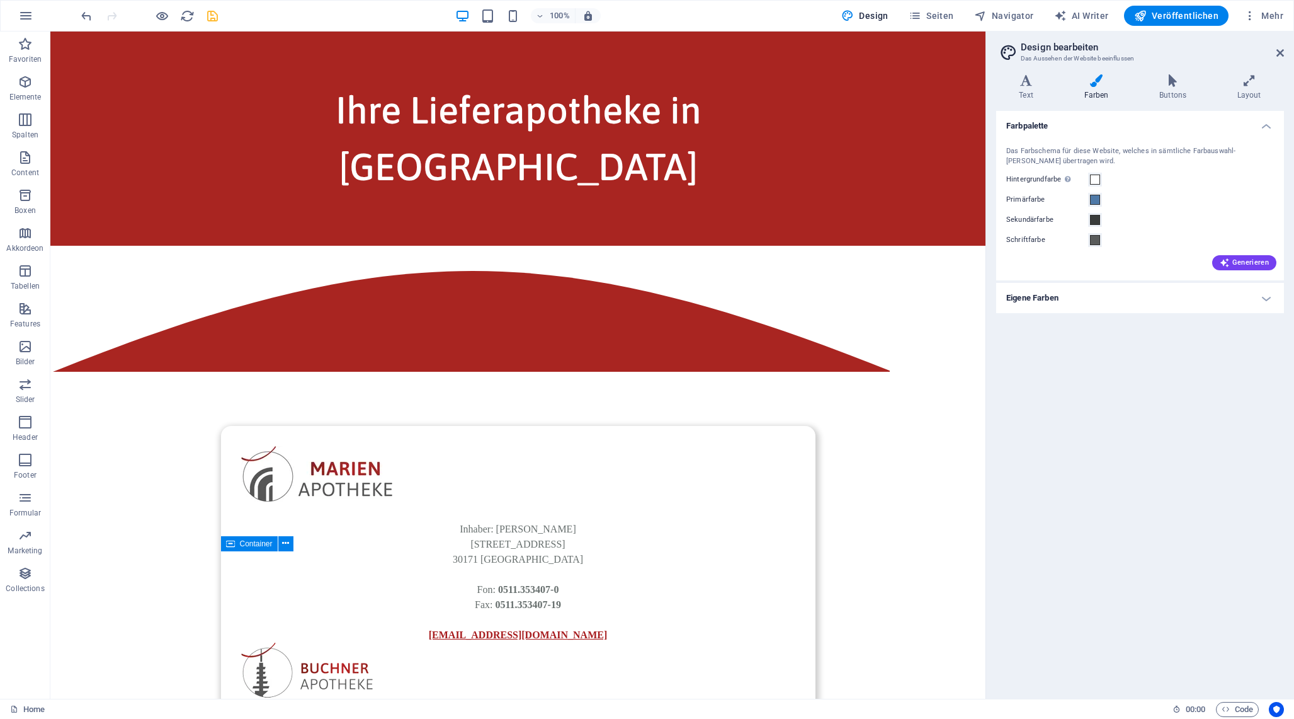
click at [1137, 300] on h4 "Eigene Farben" at bounding box center [1140, 298] width 288 height 30
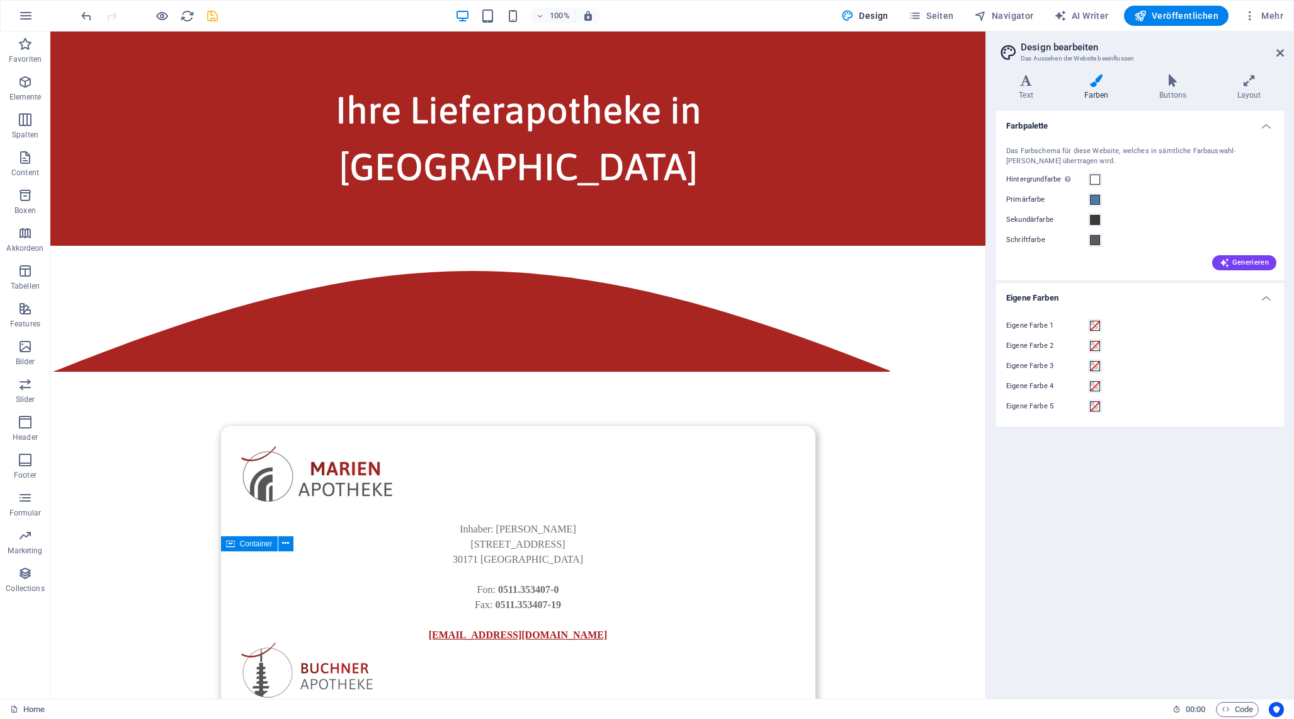
click at [1137, 300] on h4 "Eigene Farben" at bounding box center [1140, 294] width 288 height 23
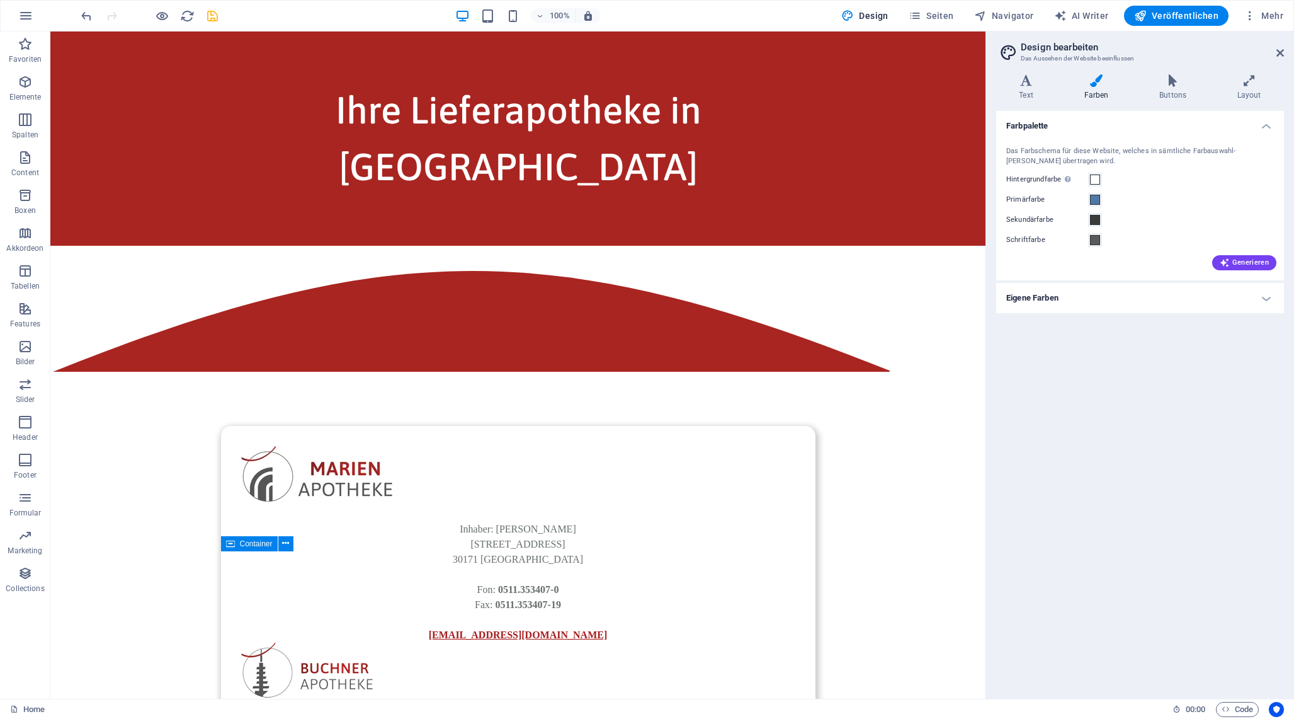
click at [1102, 89] on h4 "Farben" at bounding box center [1099, 87] width 76 height 26
click at [1025, 88] on h4 "Text" at bounding box center [1028, 87] width 65 height 26
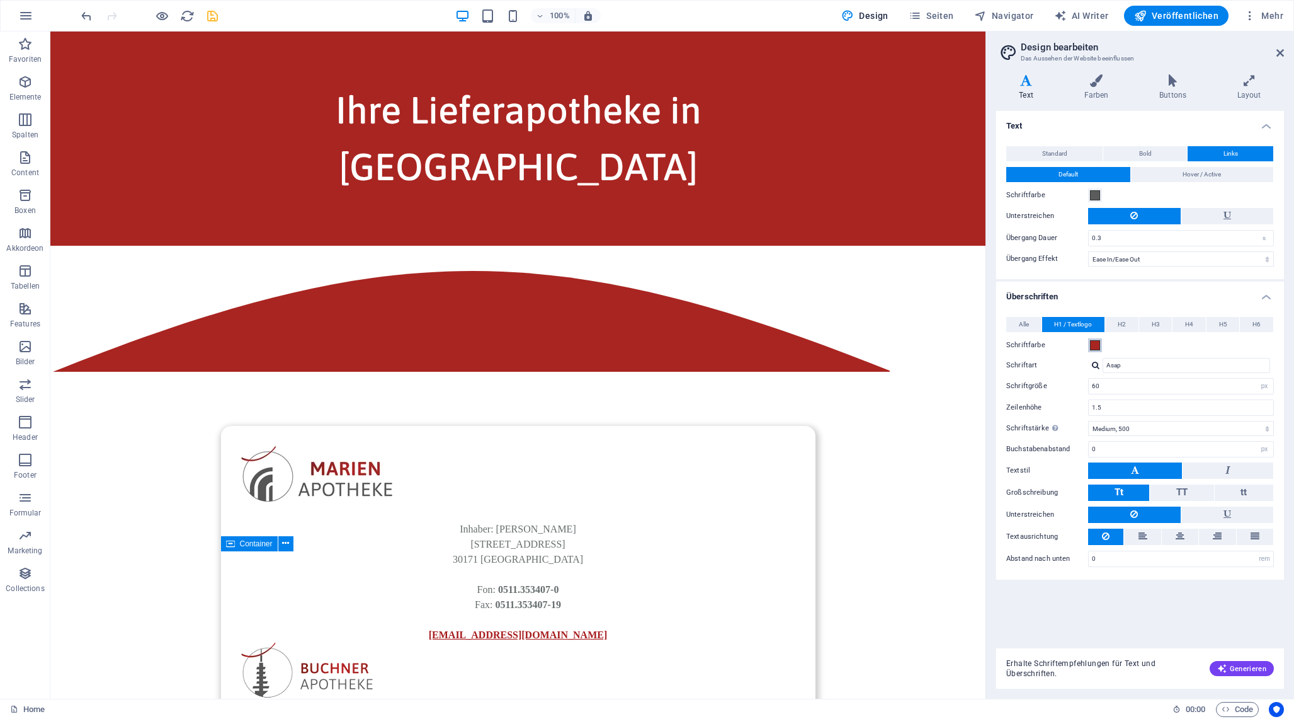
click at [1095, 345] on span at bounding box center [1095, 345] width 10 height 10
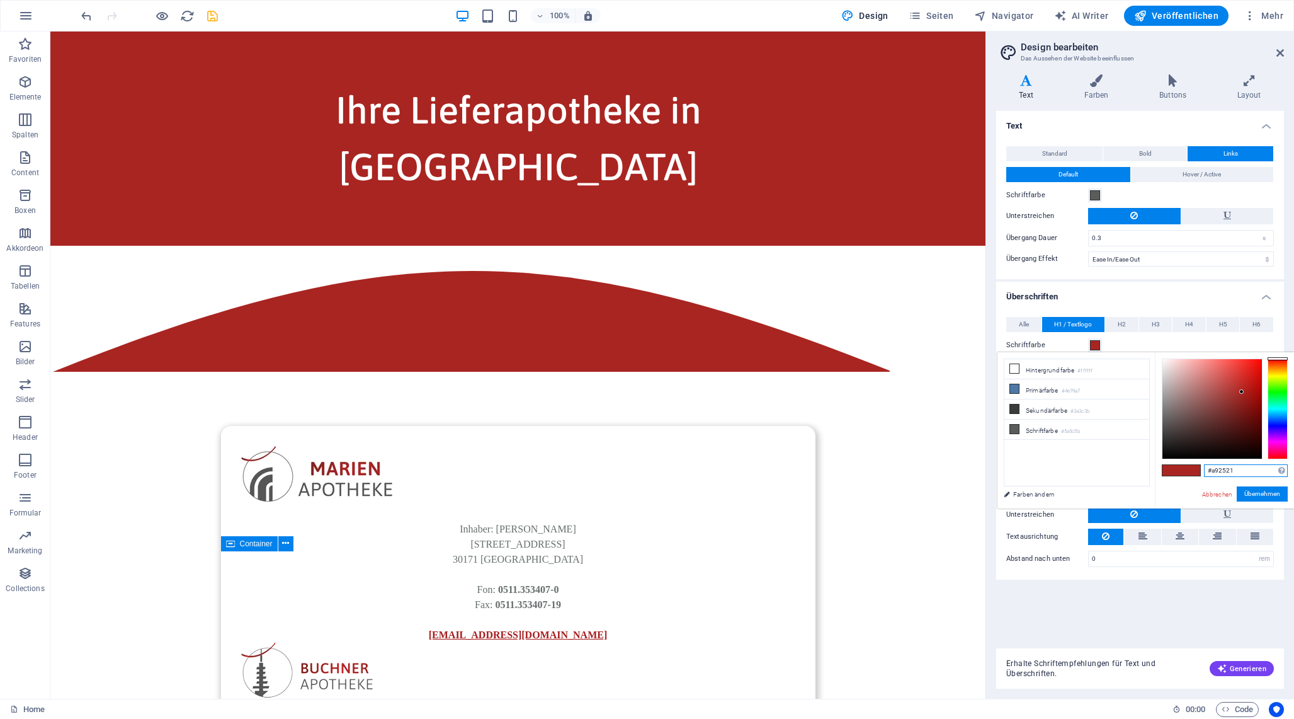
click at [1222, 471] on input "#a92521" at bounding box center [1246, 470] width 84 height 13
click at [1262, 497] on button "Übernehmen" at bounding box center [1262, 493] width 51 height 15
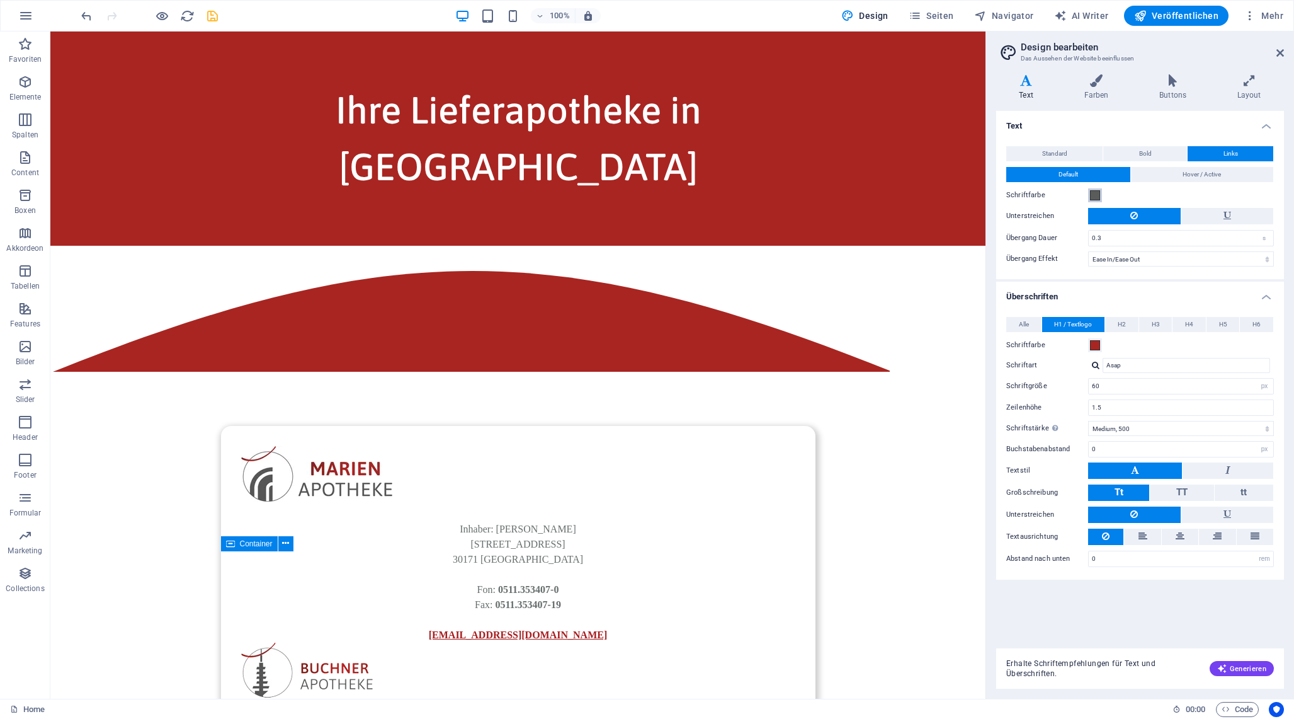
click at [1098, 193] on span at bounding box center [1095, 195] width 10 height 10
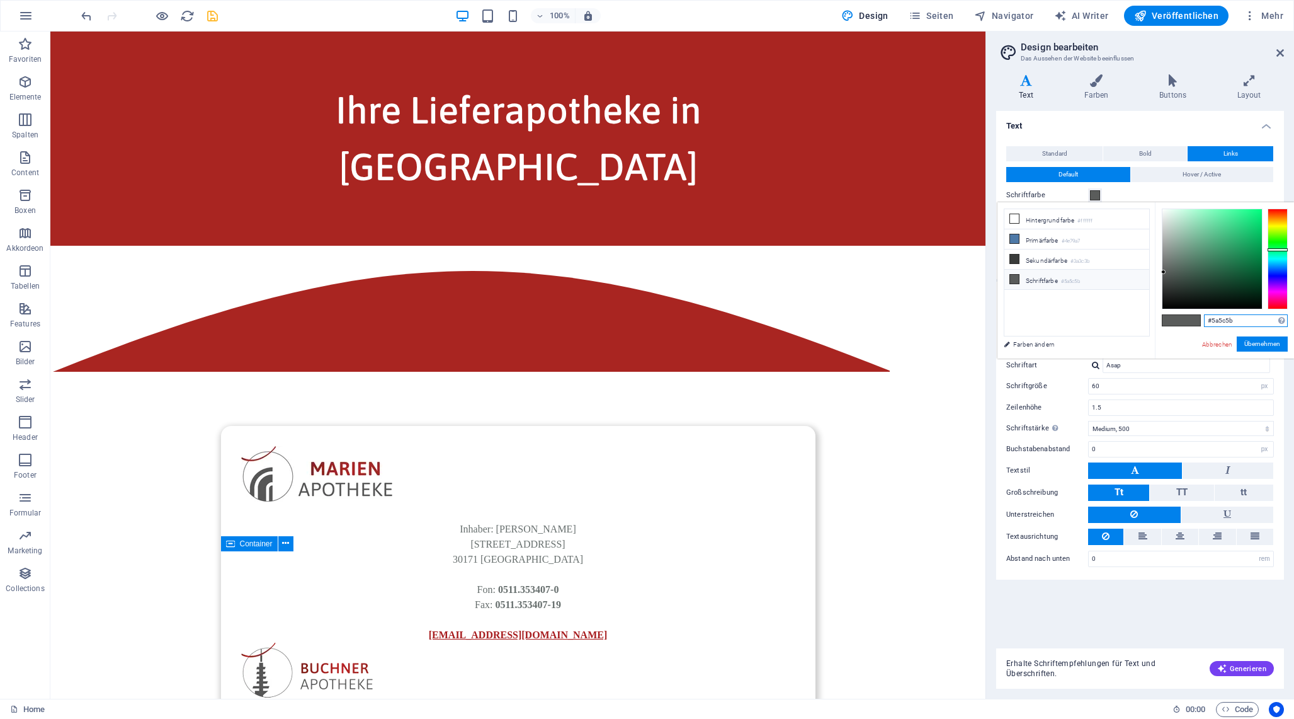
click at [1228, 319] on input "#5a5c5b" at bounding box center [1246, 320] width 84 height 13
paste input "a92521"
type input "#a92521"
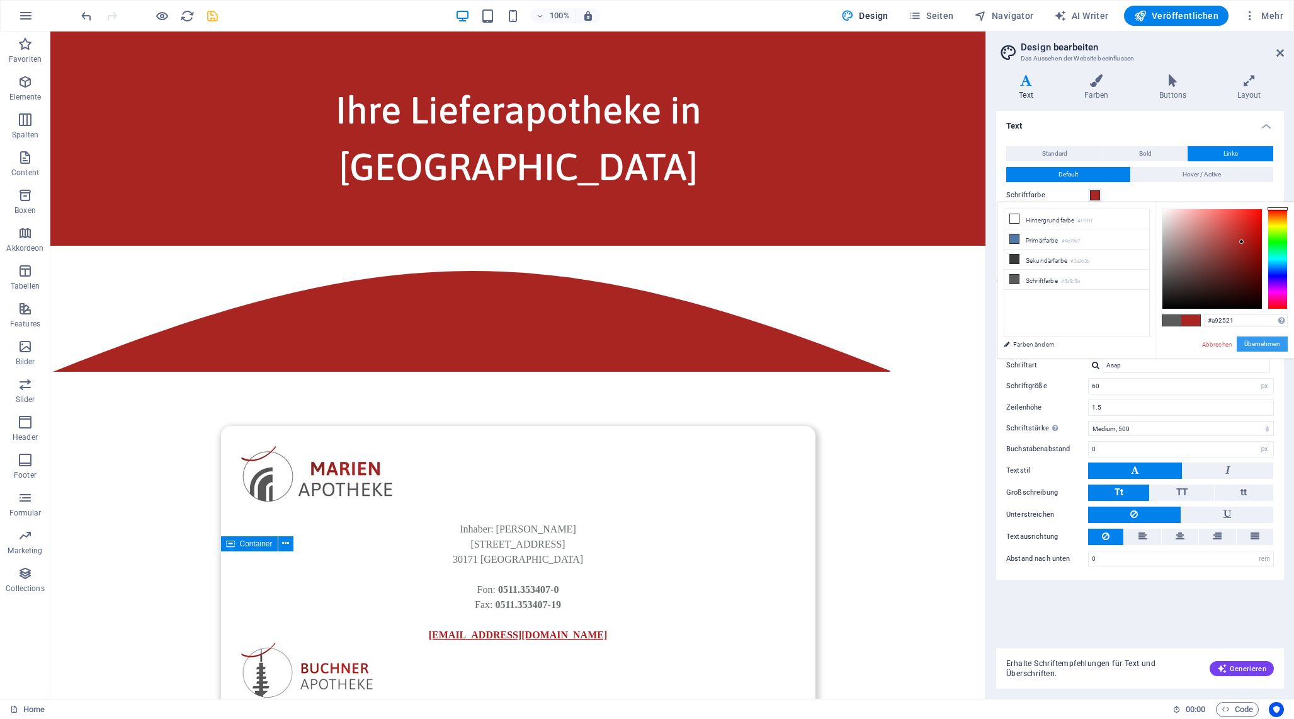
click at [1263, 343] on button "Übernehmen" at bounding box center [1262, 343] width 51 height 15
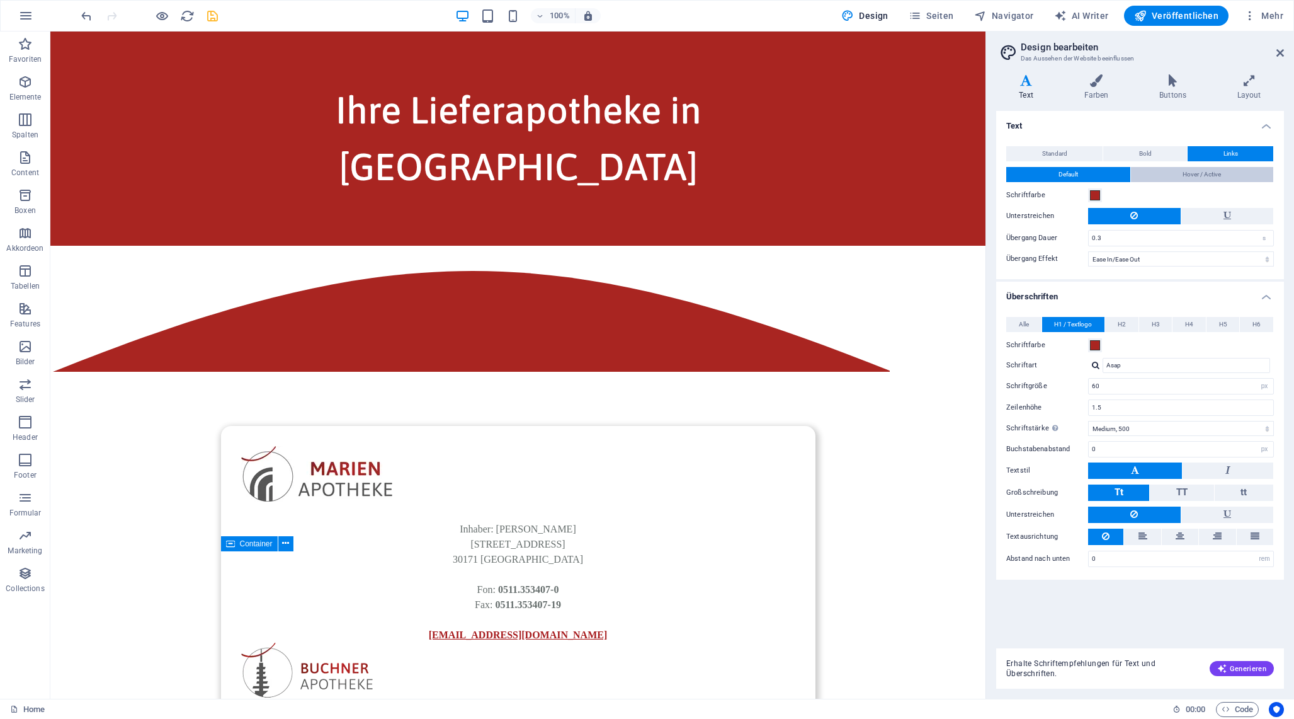
click at [1195, 171] on span "Hover / Active" at bounding box center [1202, 174] width 38 height 15
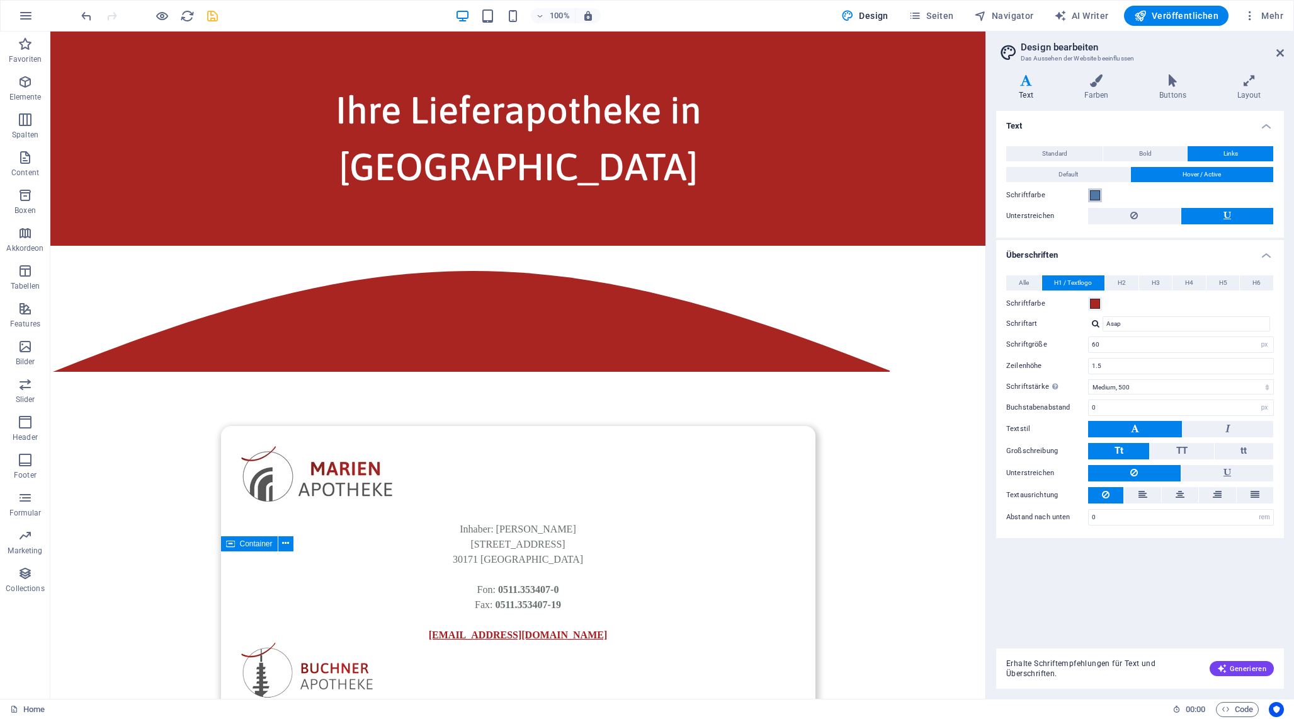
click at [1097, 198] on span at bounding box center [1095, 195] width 10 height 10
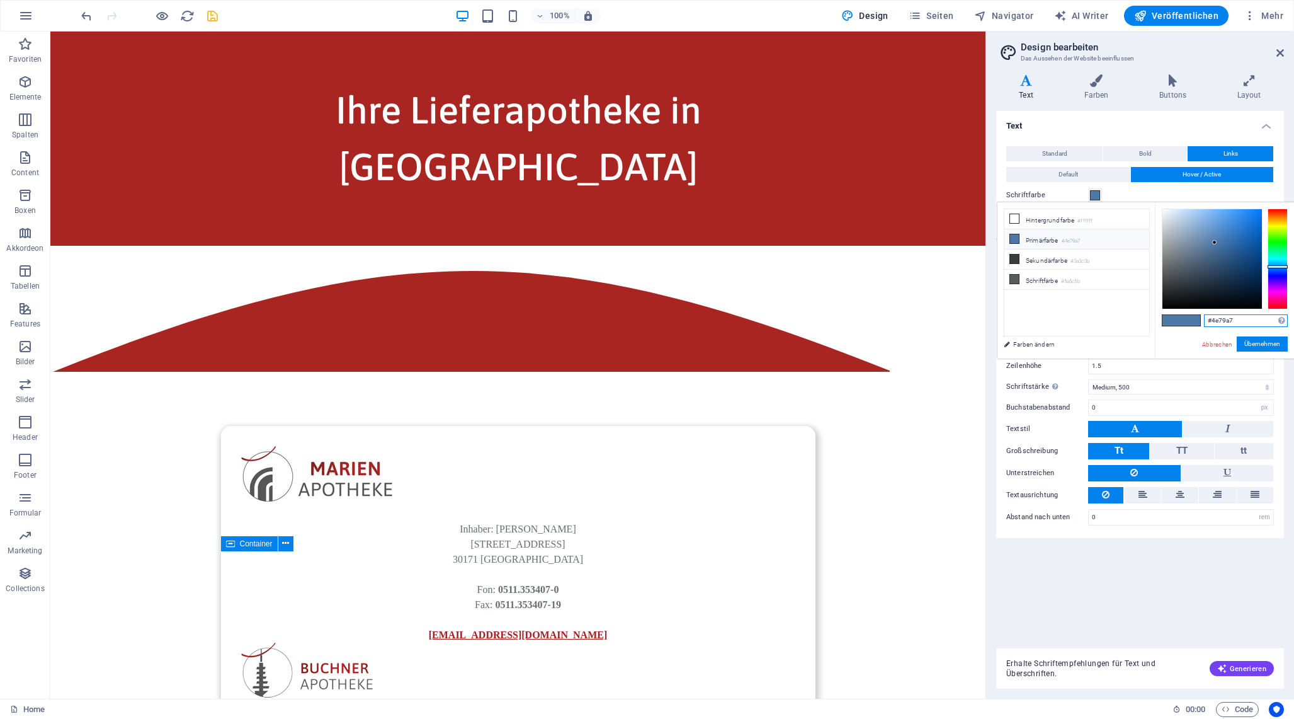
click at [1228, 321] on input "#4e79a7" at bounding box center [1246, 320] width 84 height 13
paste input "a92521"
type input "#a92521"
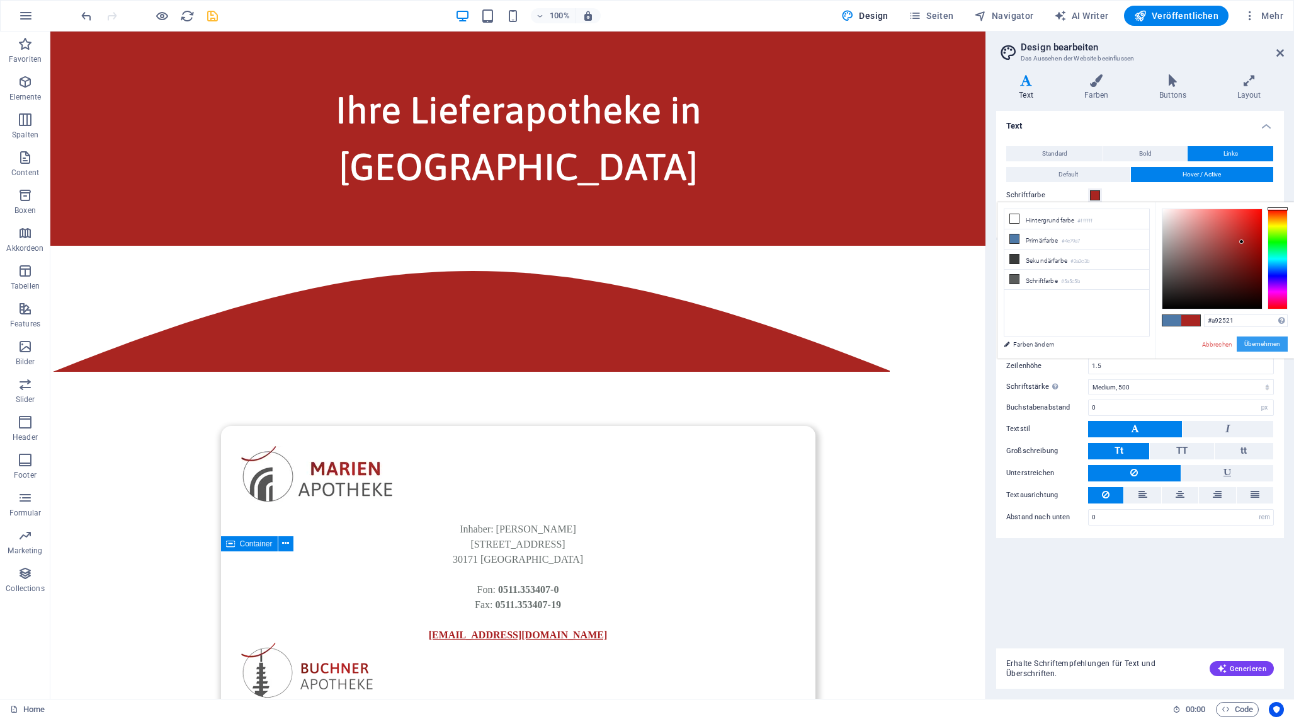
click at [1268, 345] on button "Übernehmen" at bounding box center [1262, 343] width 51 height 15
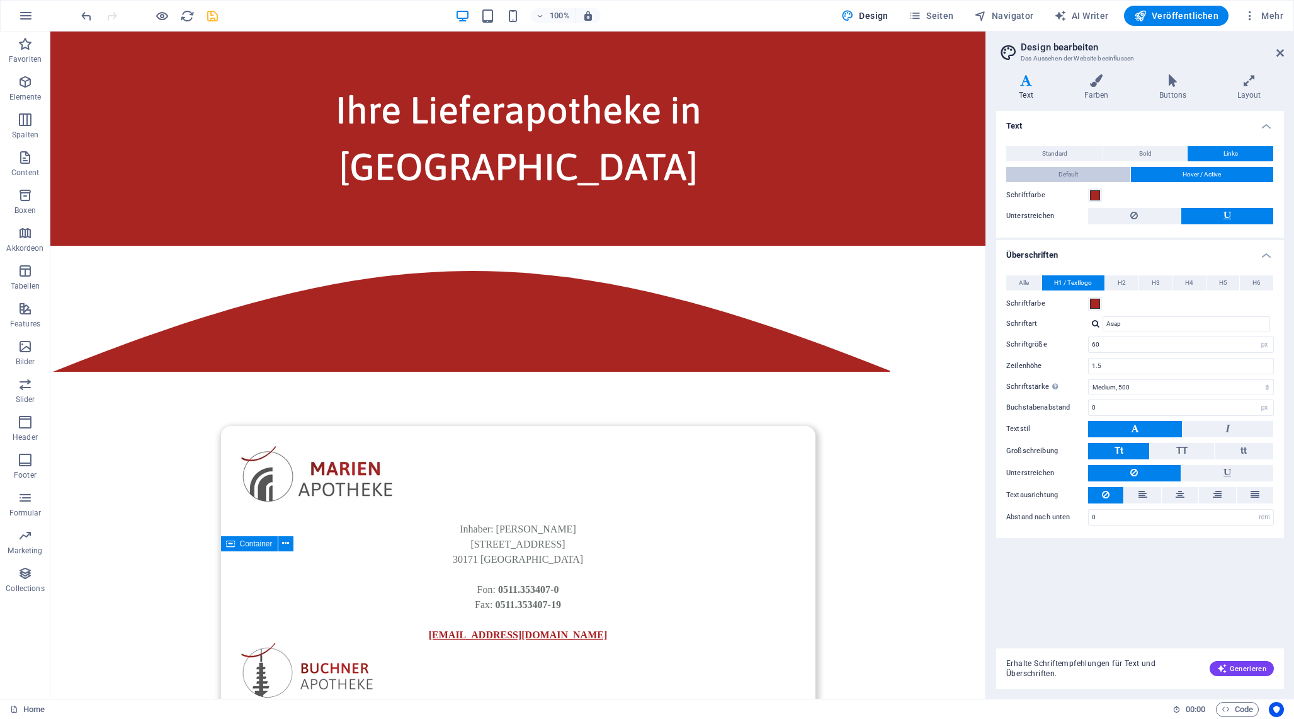
click at [1085, 178] on button "Default" at bounding box center [1069, 174] width 124 height 15
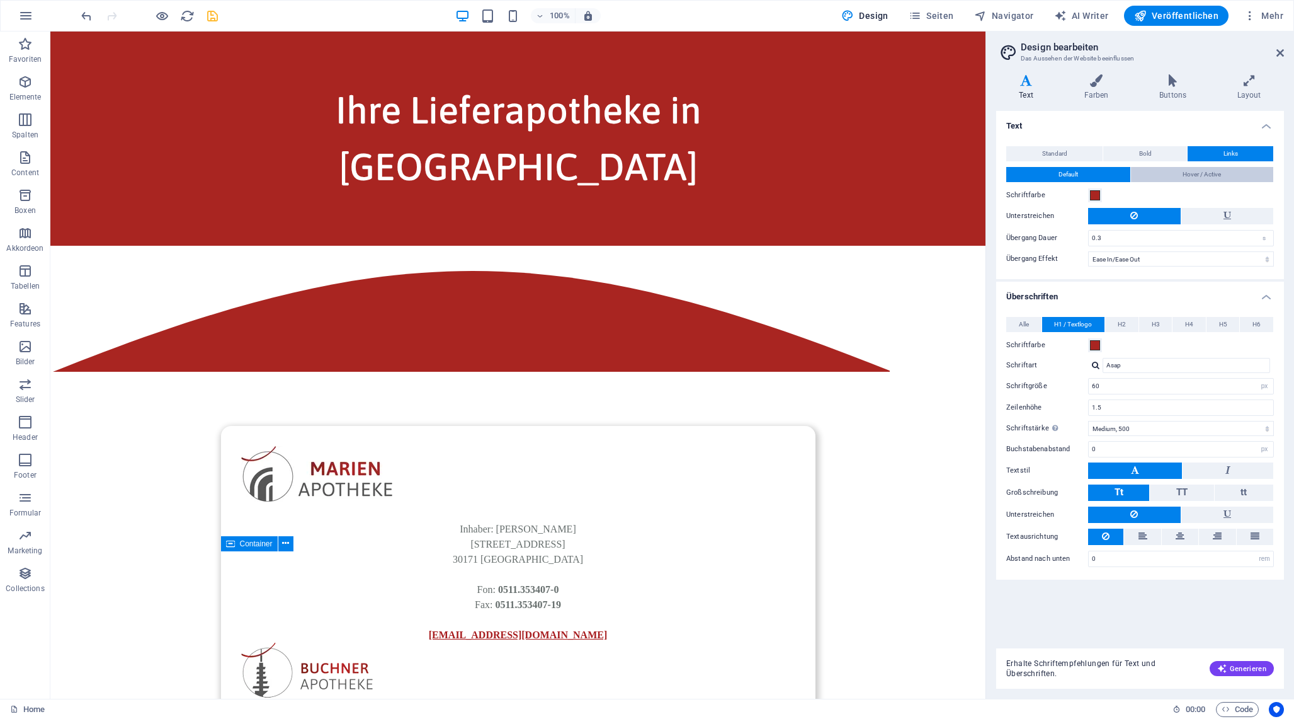
click at [1195, 175] on span "Hover / Active" at bounding box center [1202, 174] width 38 height 15
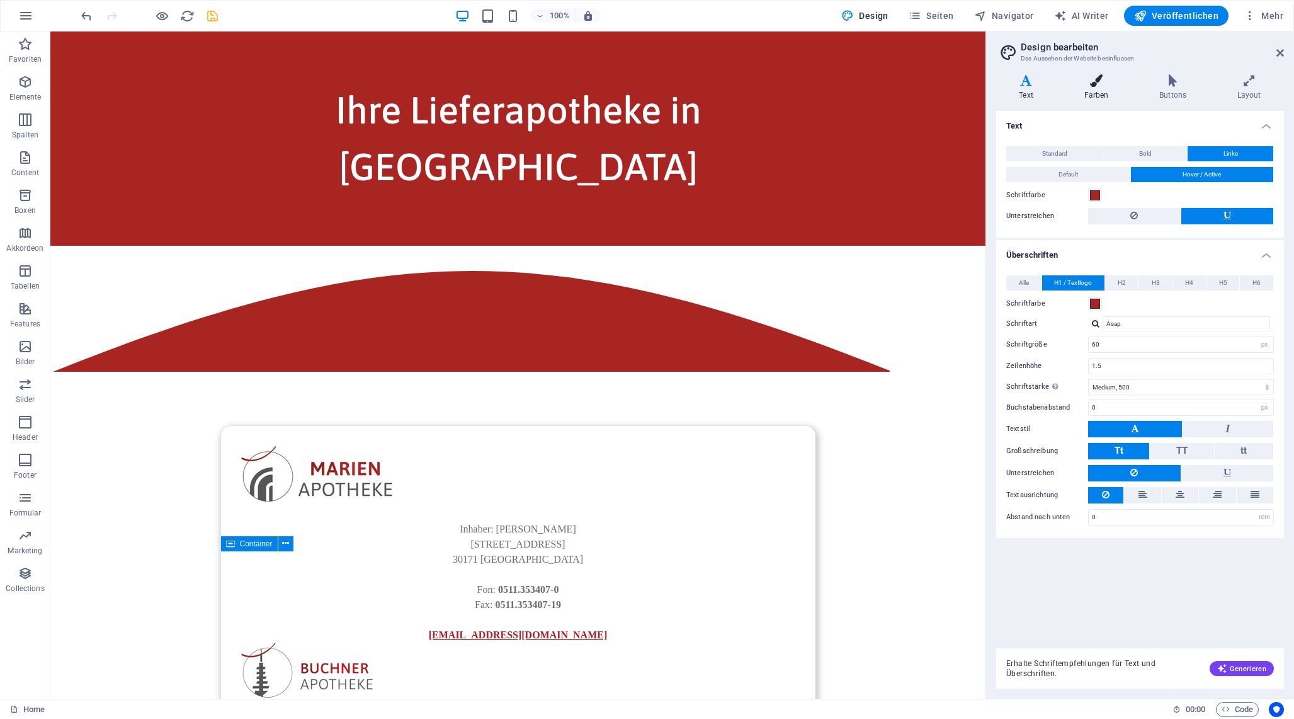
click at [1112, 86] on icon at bounding box center [1096, 80] width 71 height 13
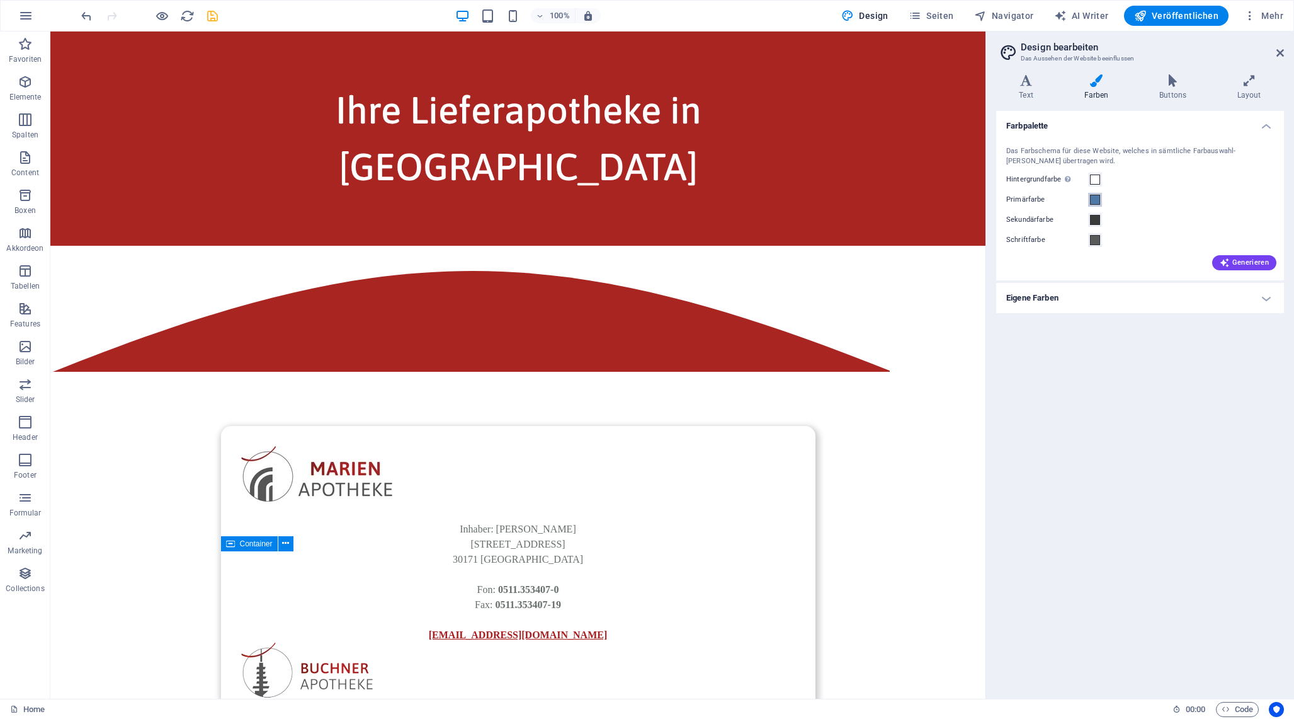
click at [1100, 202] on span at bounding box center [1095, 200] width 10 height 10
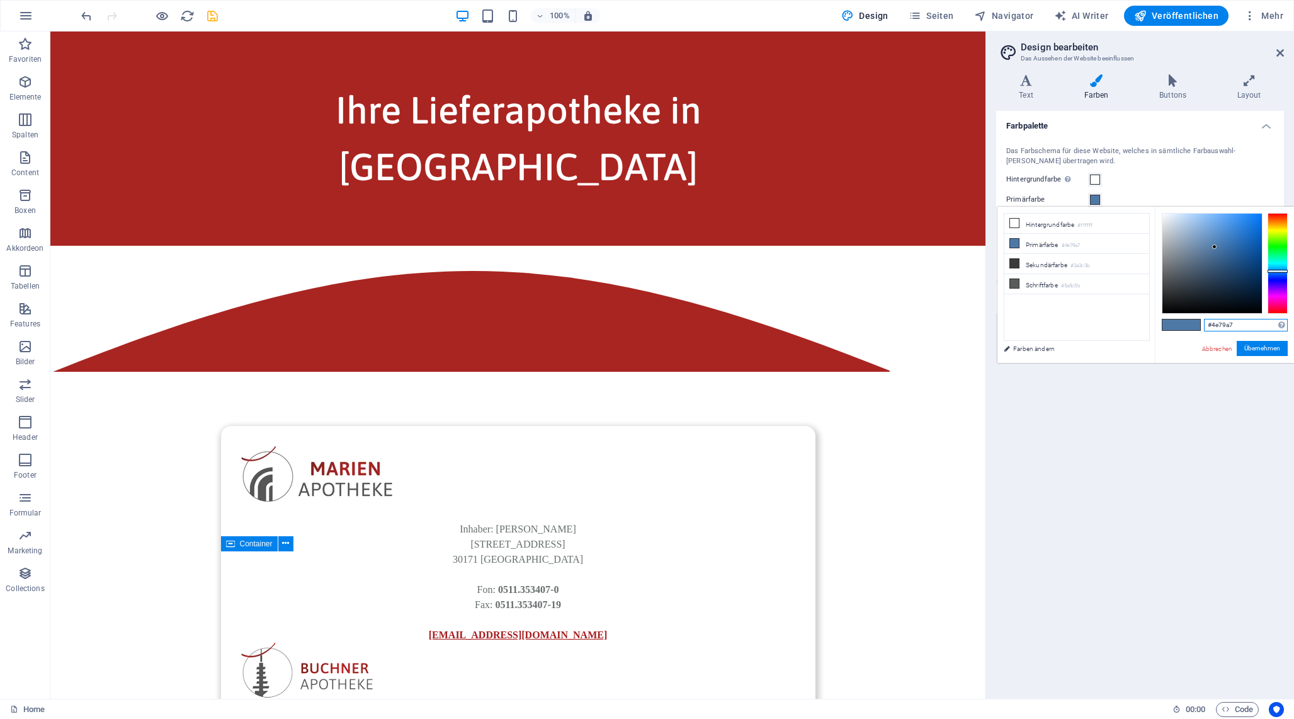
click at [1223, 323] on input "#4e79a7" at bounding box center [1246, 325] width 84 height 13
paste input "a92521"
type input "#a92521"
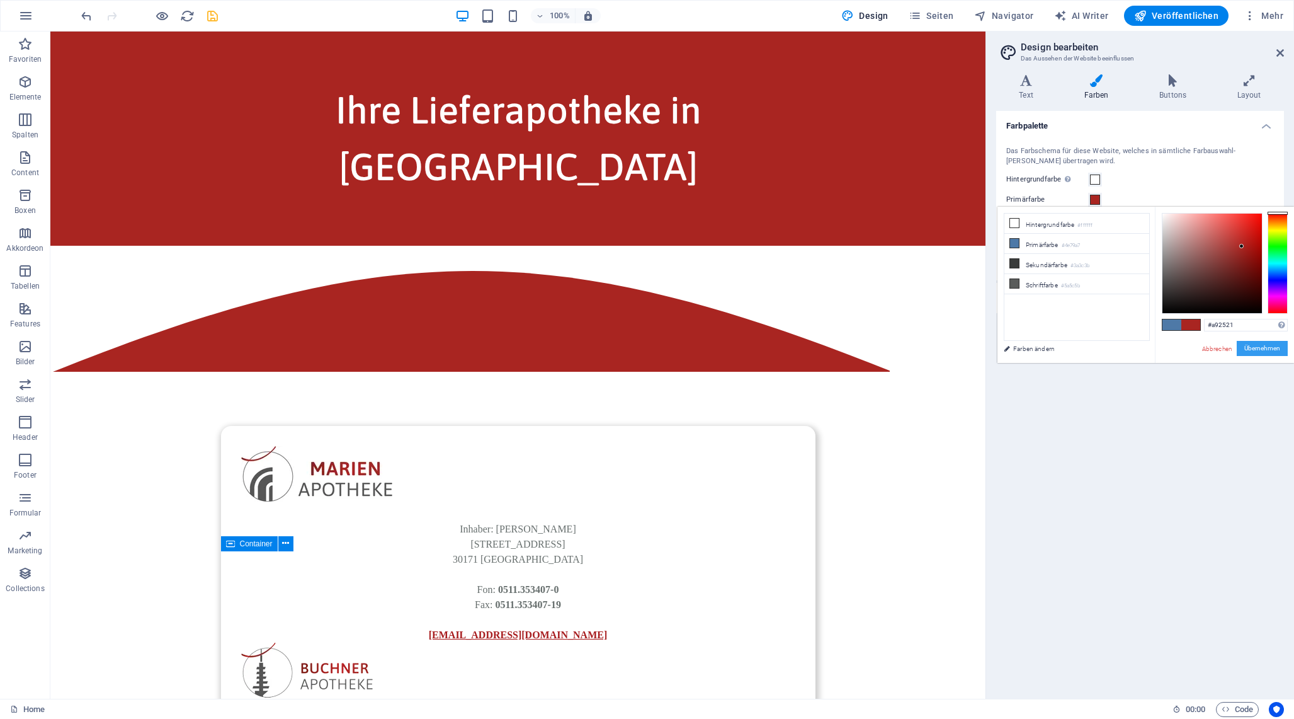
click at [1265, 351] on button "Übernehmen" at bounding box center [1262, 348] width 51 height 15
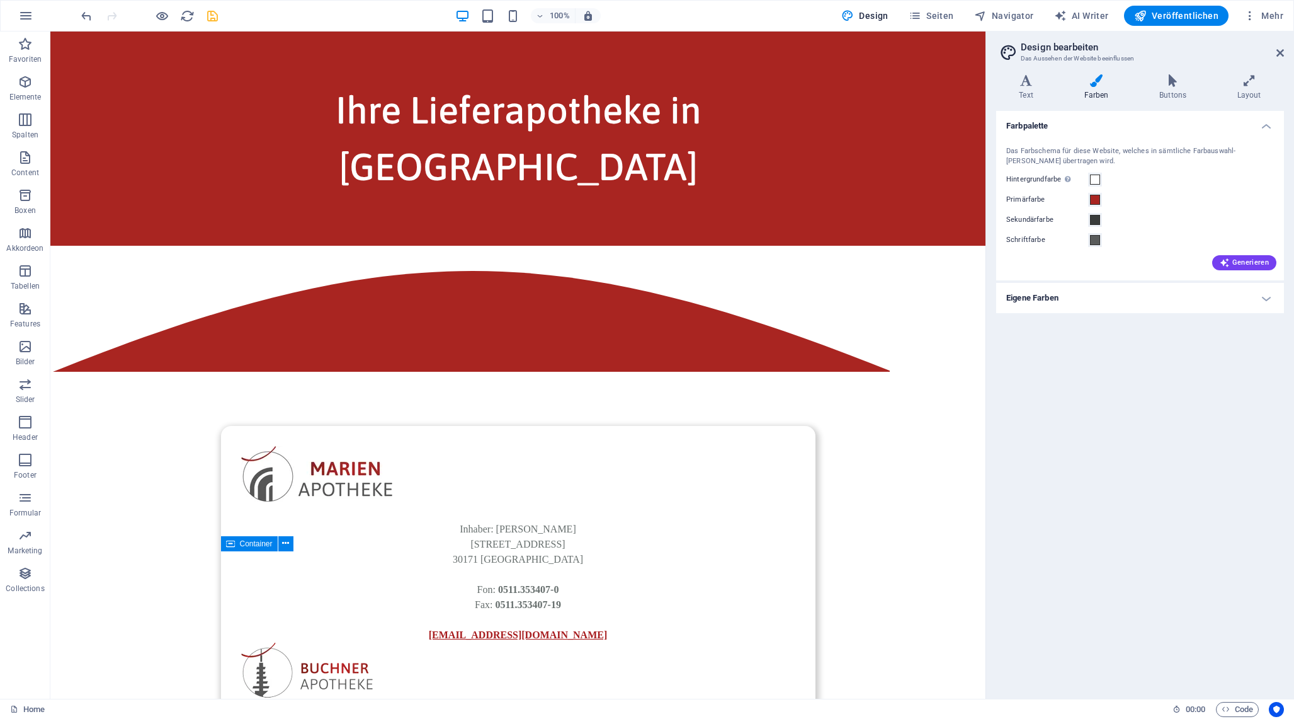
click at [1119, 416] on div "Farbpalette Das Farbschema für diese Website, welches in sämtliche Farbauswahl-…" at bounding box center [1140, 400] width 288 height 578
click at [1281, 48] on icon at bounding box center [1281, 53] width 8 height 10
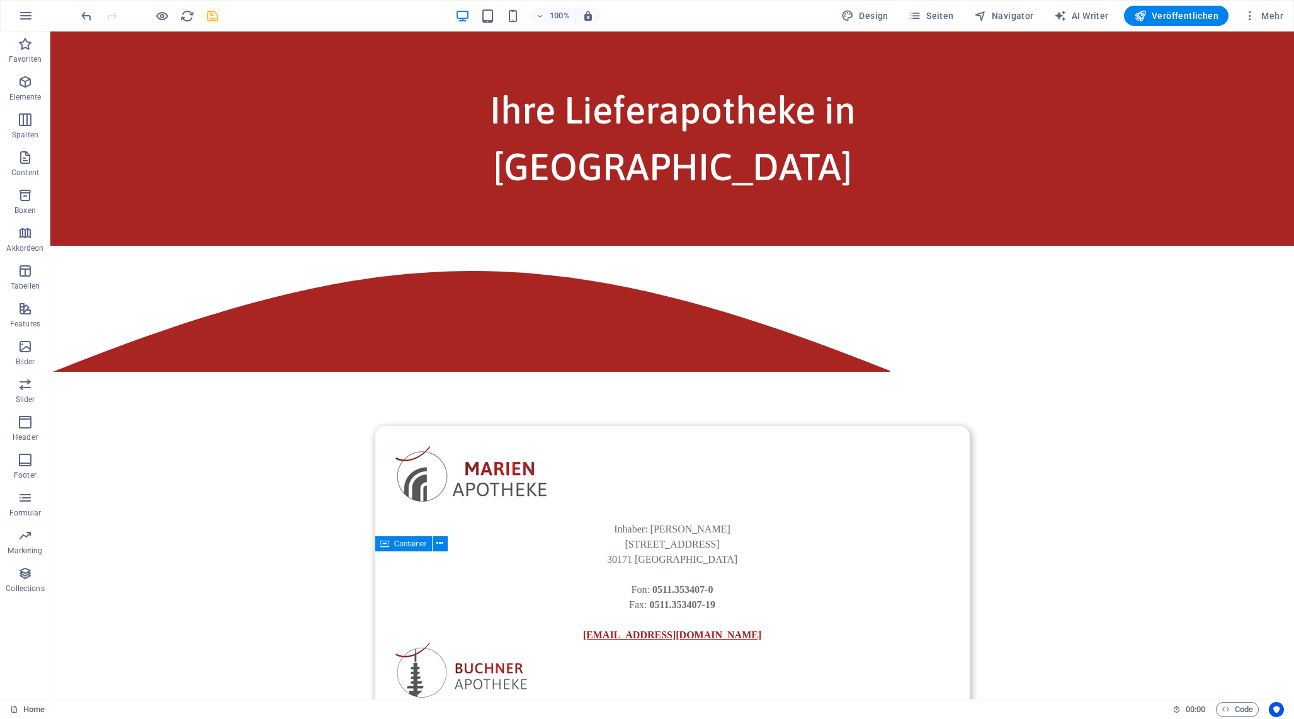
click at [215, 17] on icon "save" at bounding box center [212, 16] width 14 height 14
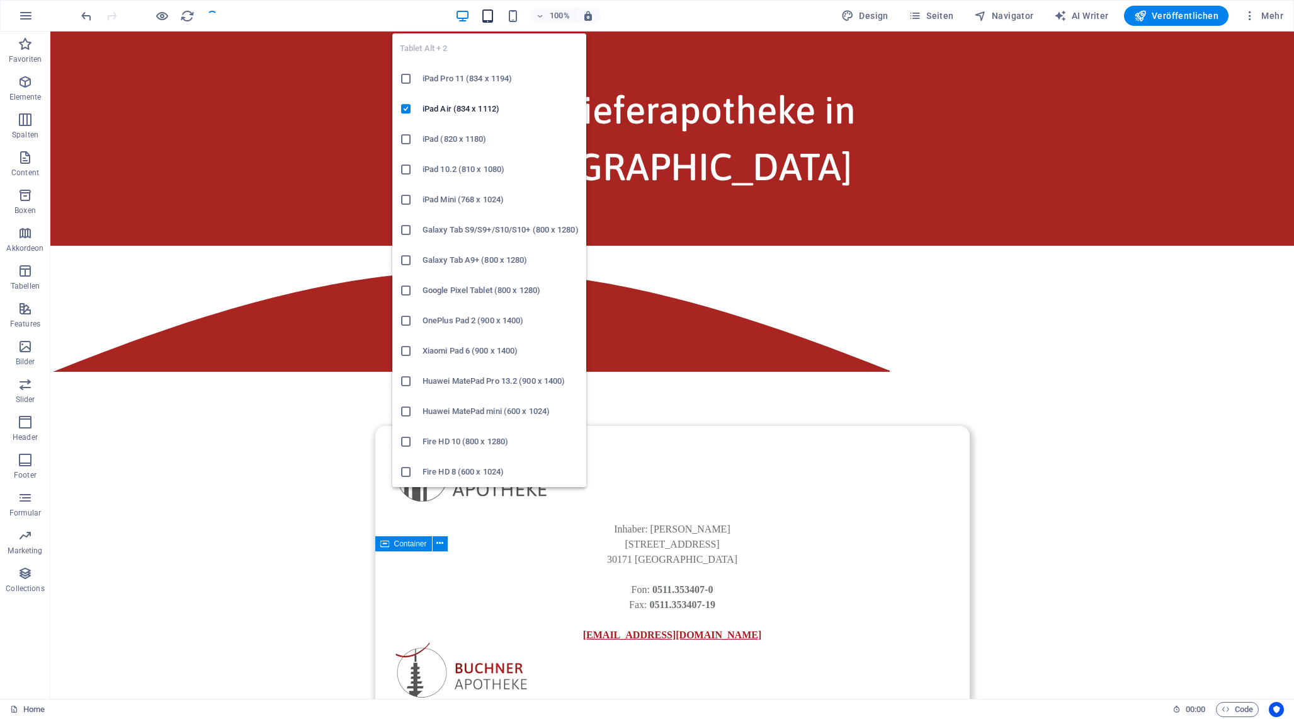
click at [488, 18] on icon "button" at bounding box center [488, 16] width 14 height 14
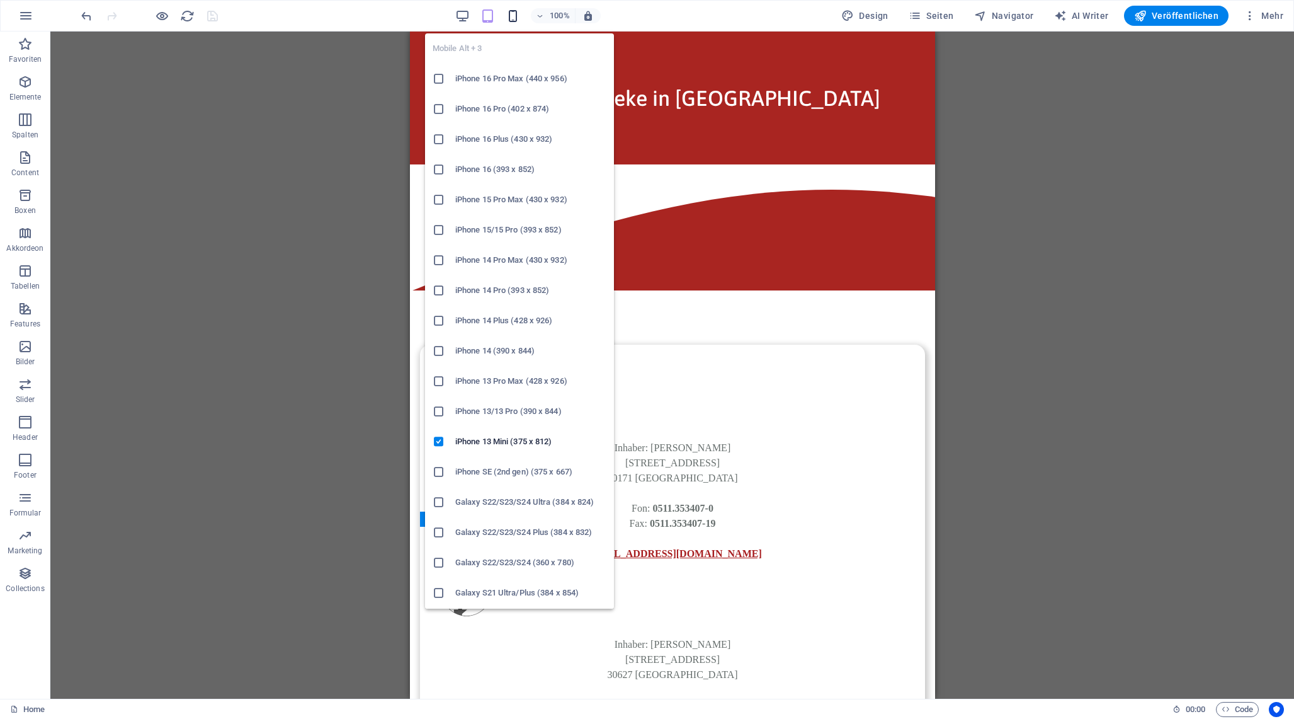
click at [516, 18] on icon "button" at bounding box center [513, 16] width 14 height 14
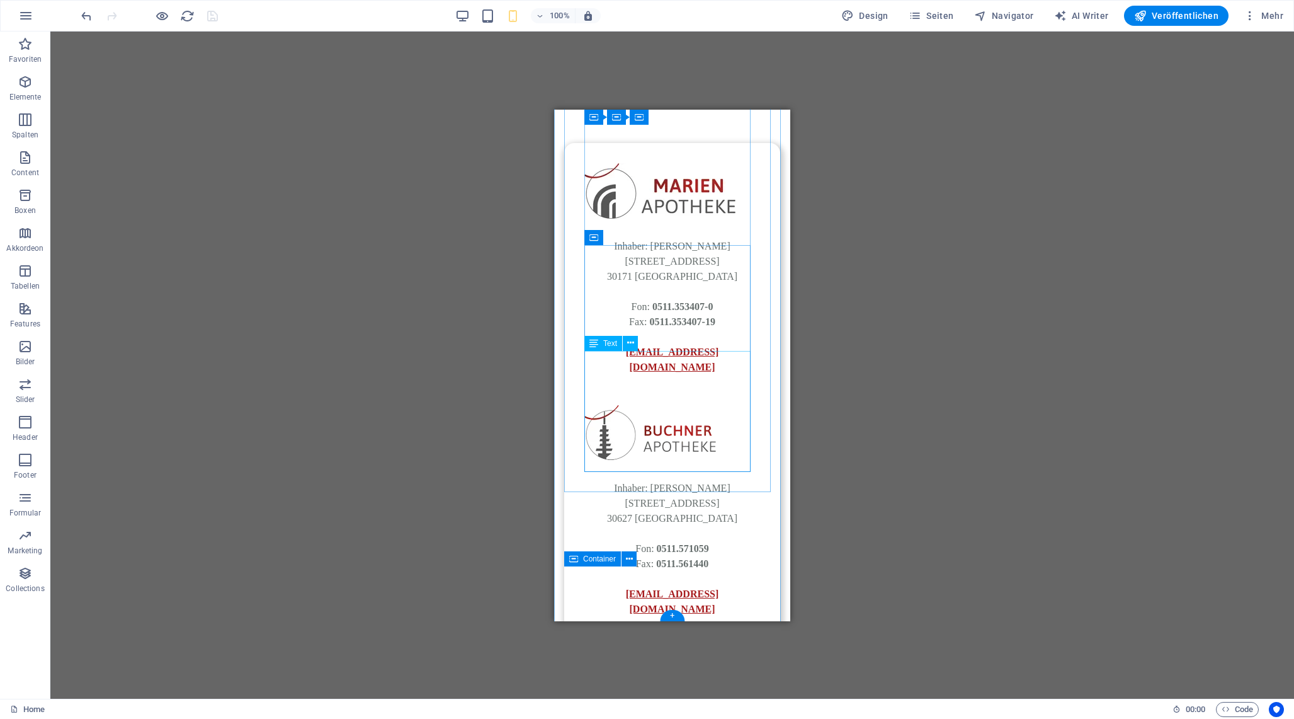
scroll to position [0, 0]
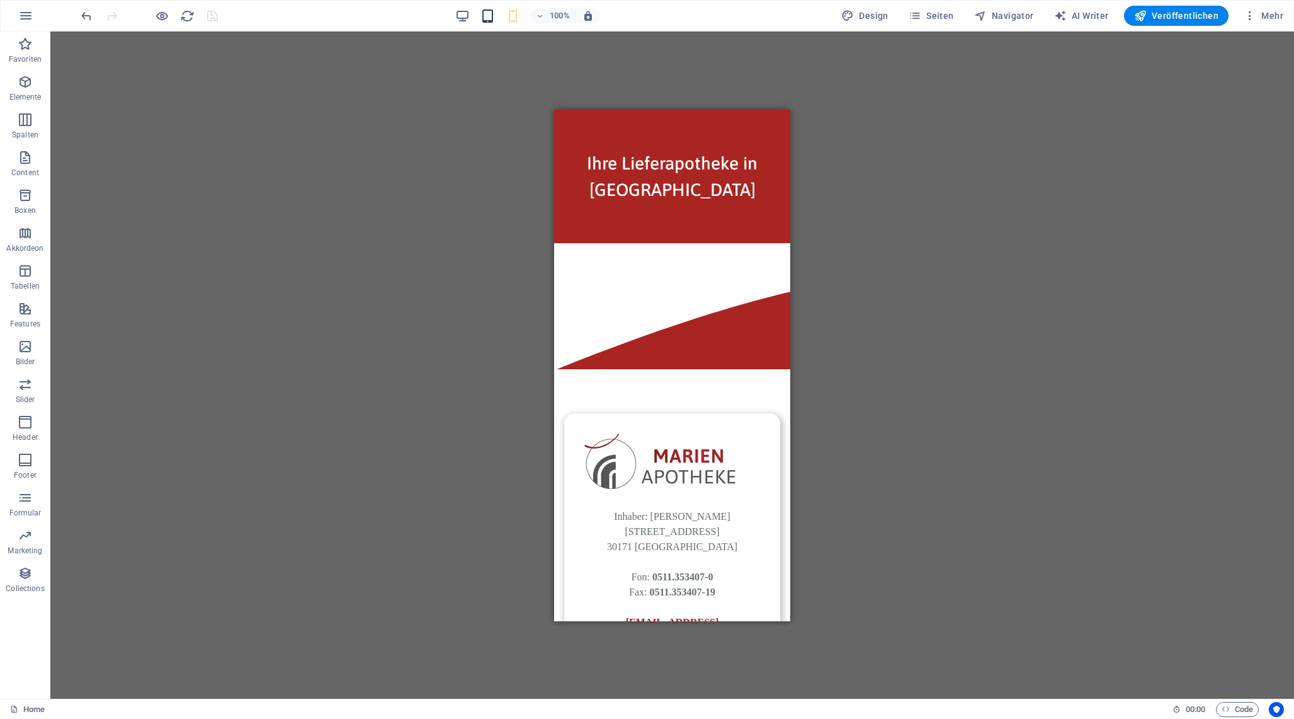
click at [493, 17] on icon "button" at bounding box center [488, 16] width 14 height 14
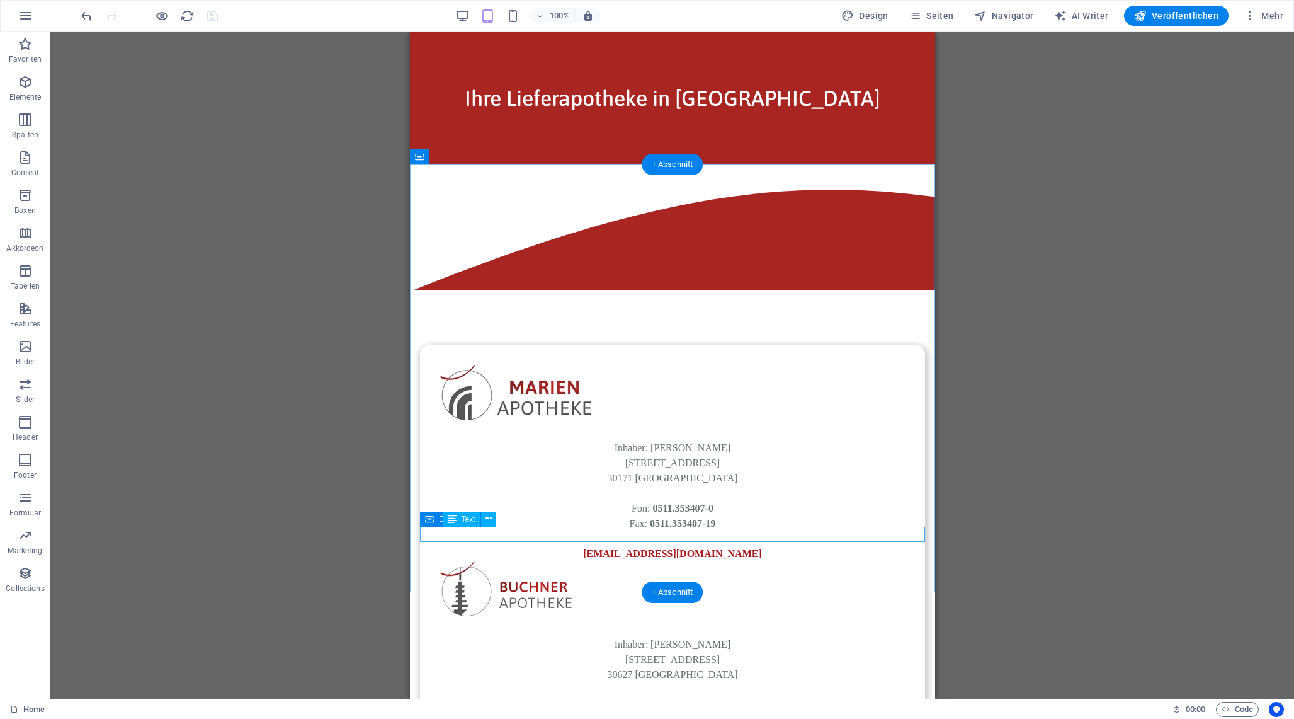
click at [468, 519] on span "Text" at bounding box center [469, 519] width 14 height 8
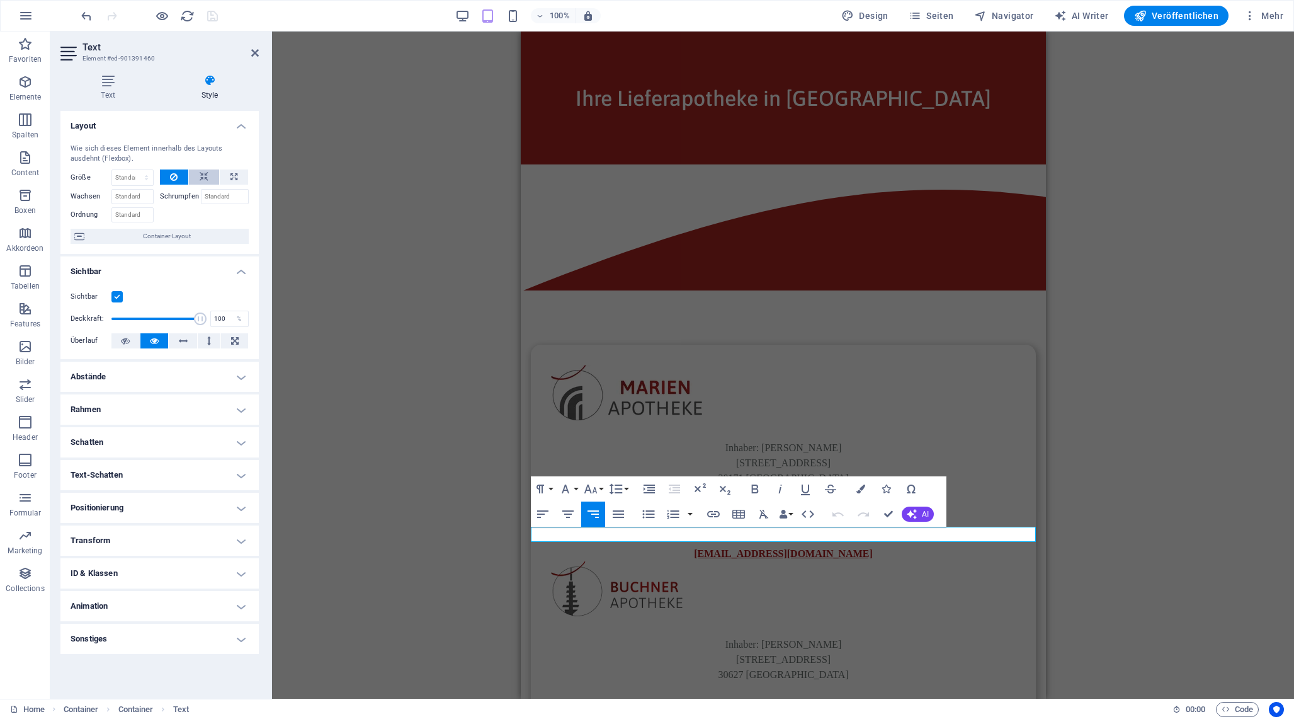
click at [195, 175] on button at bounding box center [204, 176] width 30 height 15
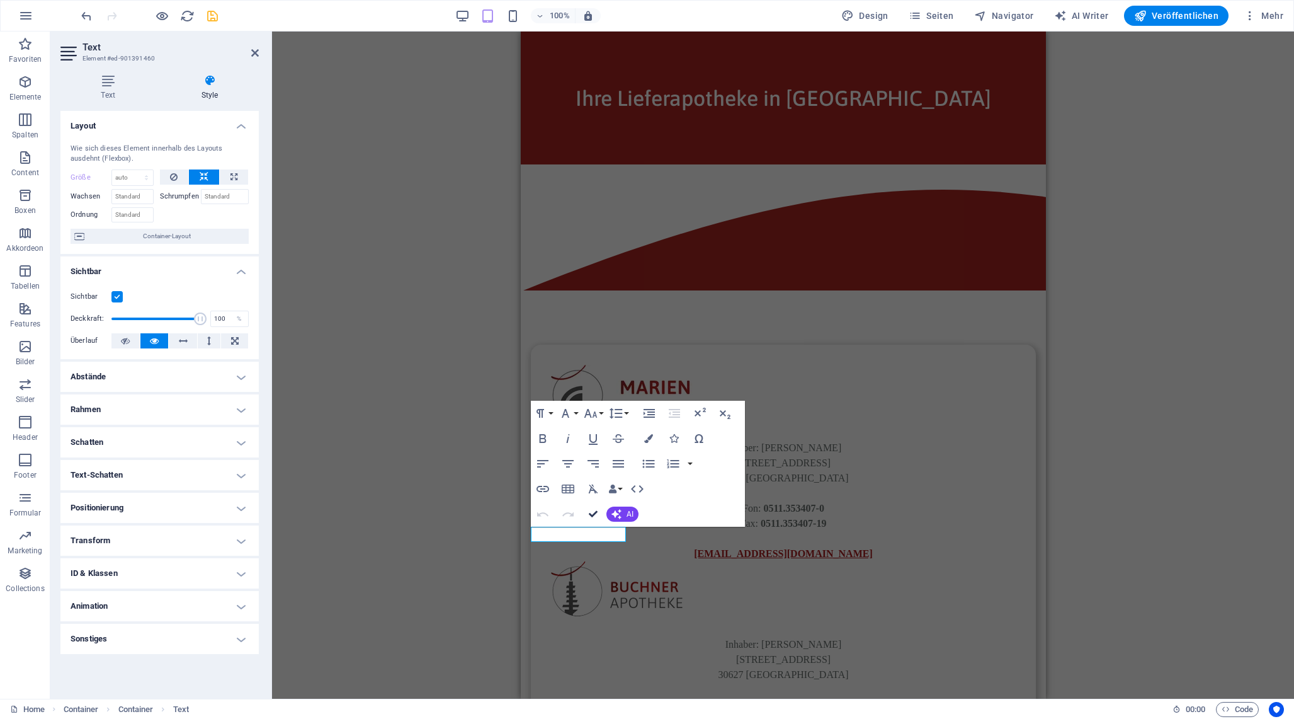
drag, startPoint x: 589, startPoint y: 508, endPoint x: 181, endPoint y: 477, distance: 409.3
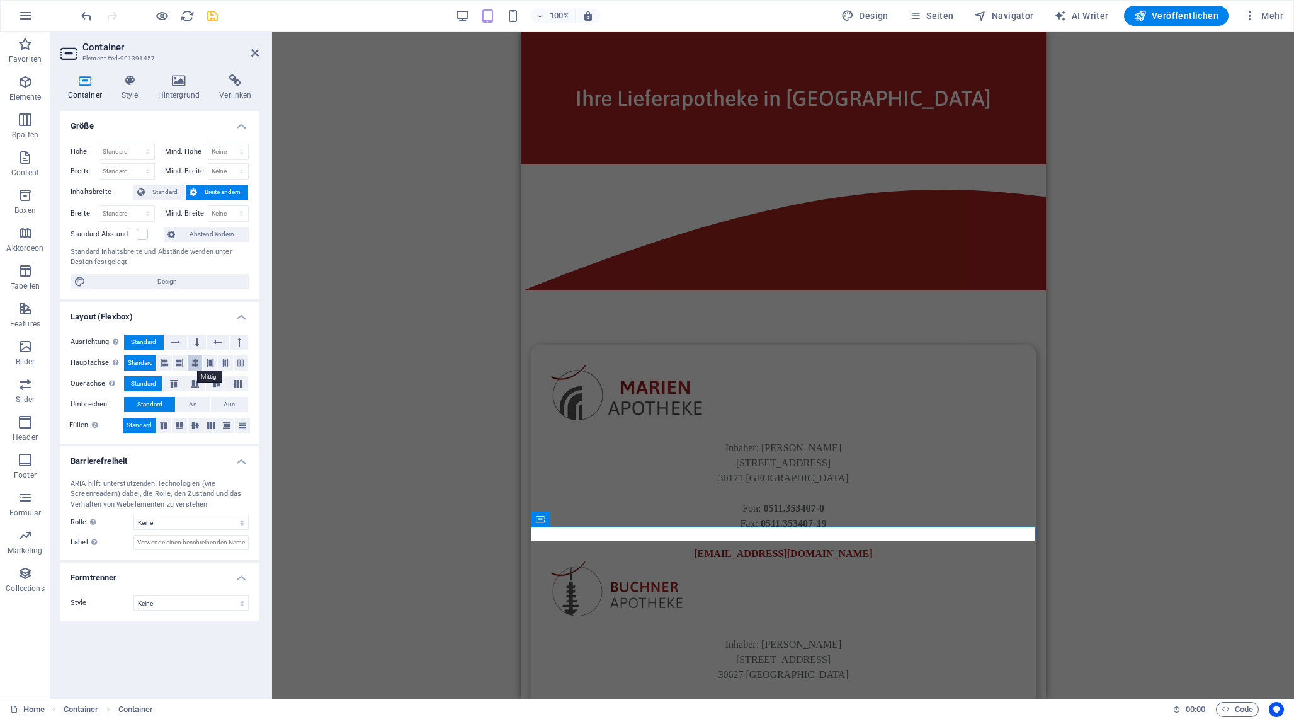
click at [194, 365] on icon at bounding box center [195, 362] width 8 height 15
click at [214, 16] on icon "save" at bounding box center [212, 16] width 14 height 14
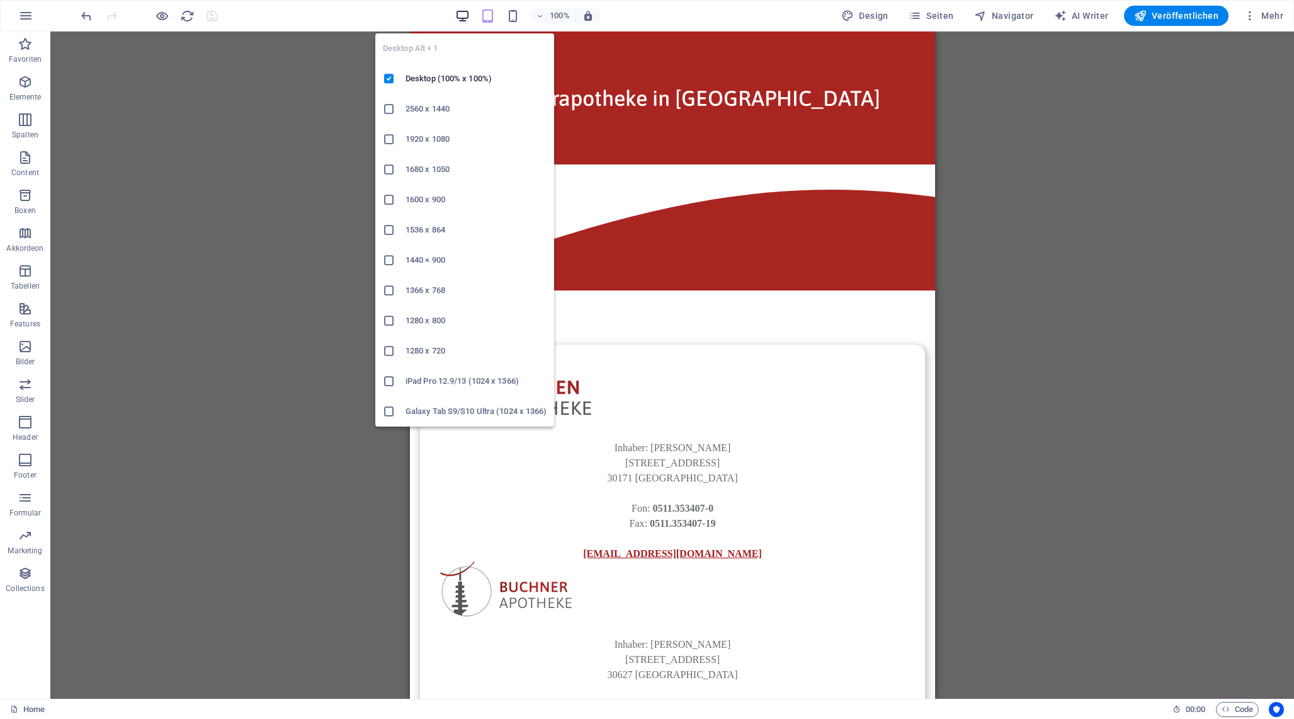
click at [470, 14] on icon "button" at bounding box center [462, 16] width 14 height 14
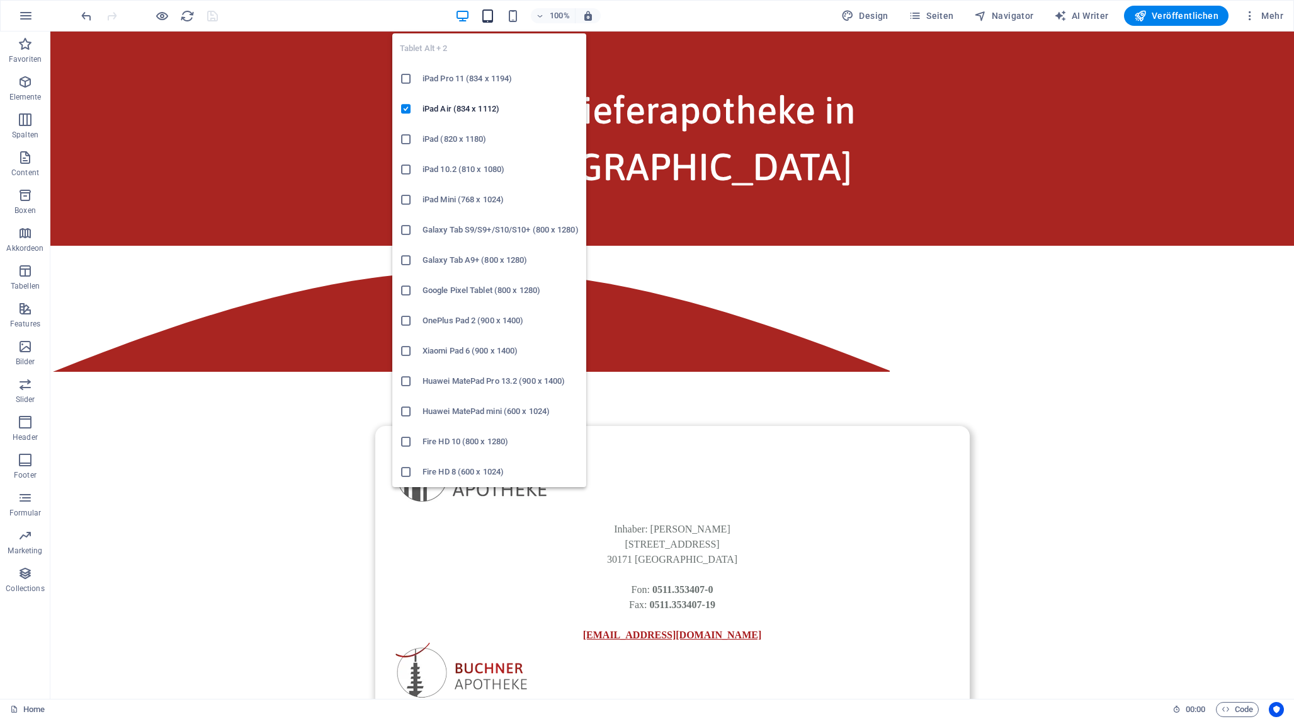
click at [488, 14] on icon "button" at bounding box center [488, 16] width 14 height 14
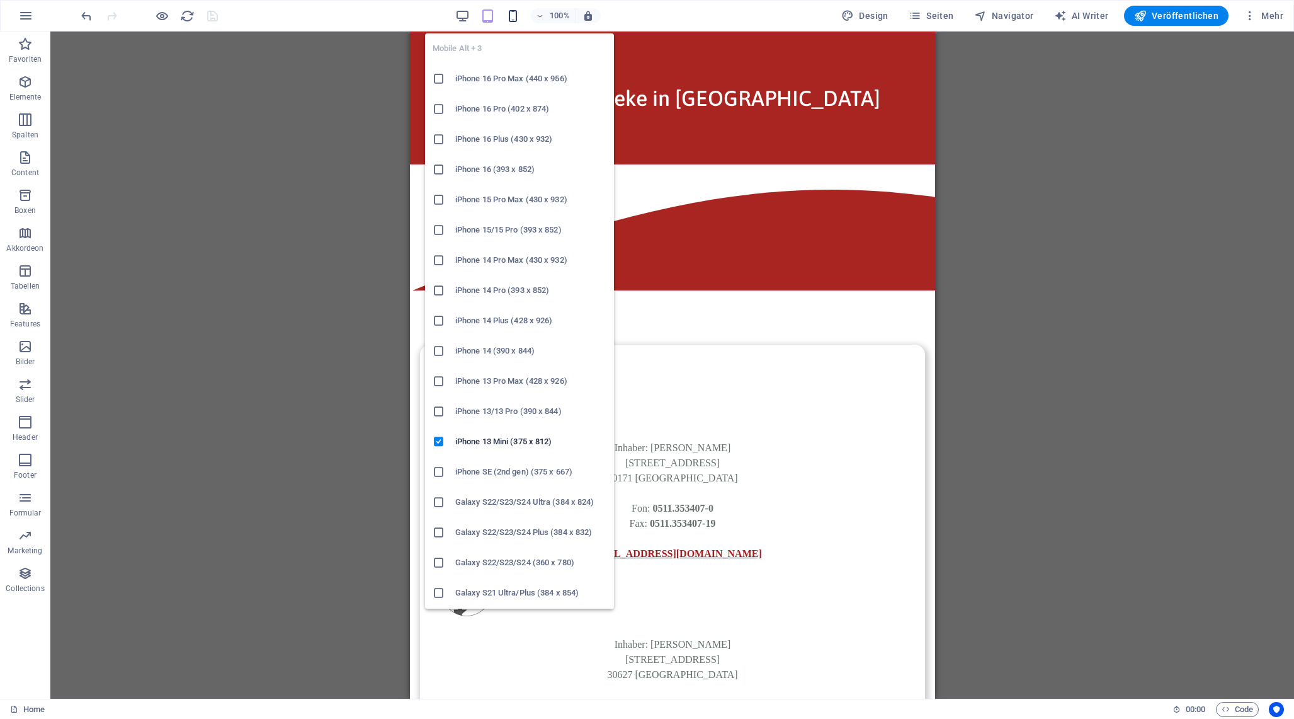
click at [520, 17] on icon "button" at bounding box center [513, 16] width 14 height 14
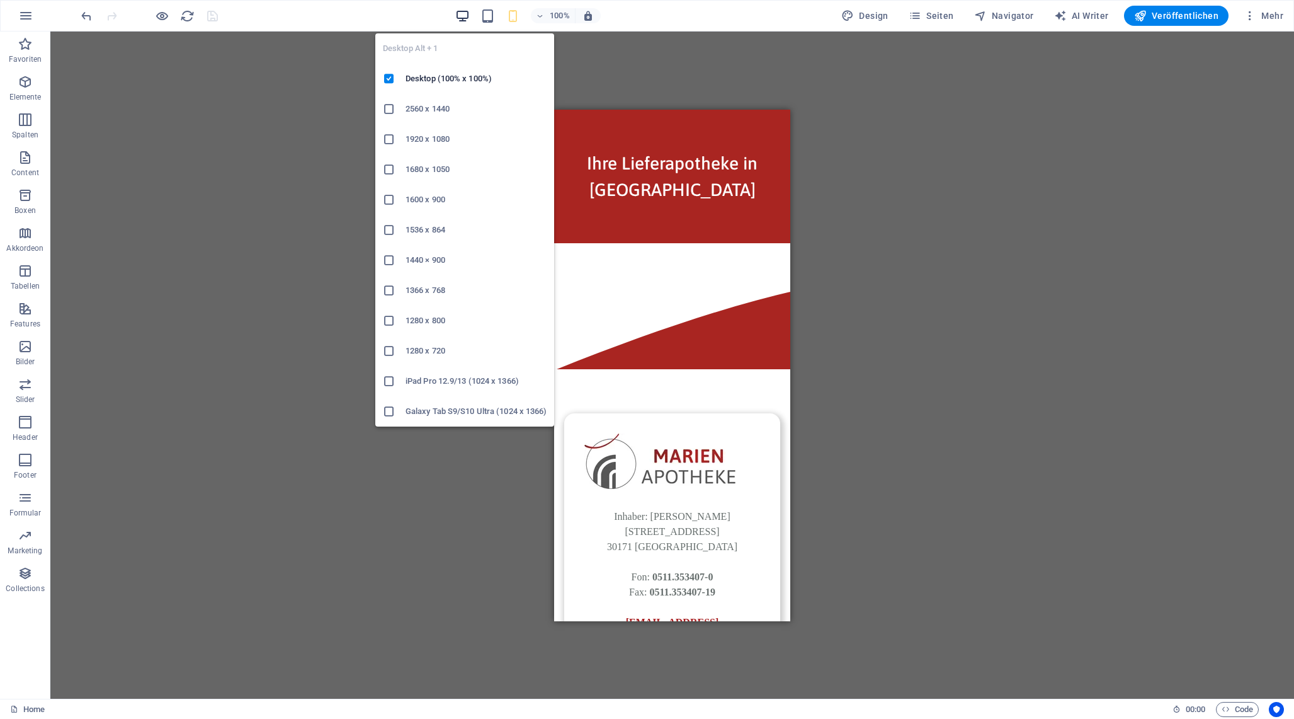
click at [466, 17] on icon "button" at bounding box center [462, 16] width 14 height 14
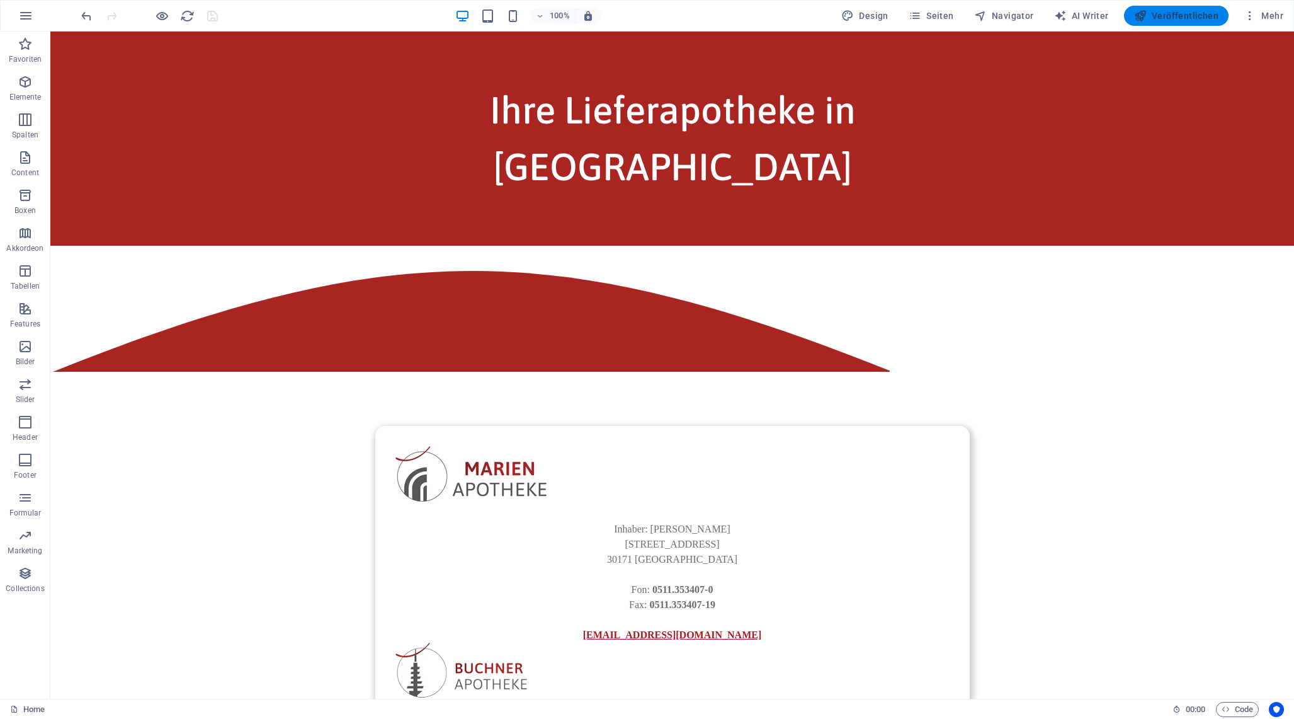
click at [1187, 16] on span "Veröffentlichen" at bounding box center [1176, 15] width 84 height 13
